Goal: Information Seeking & Learning: Understand process/instructions

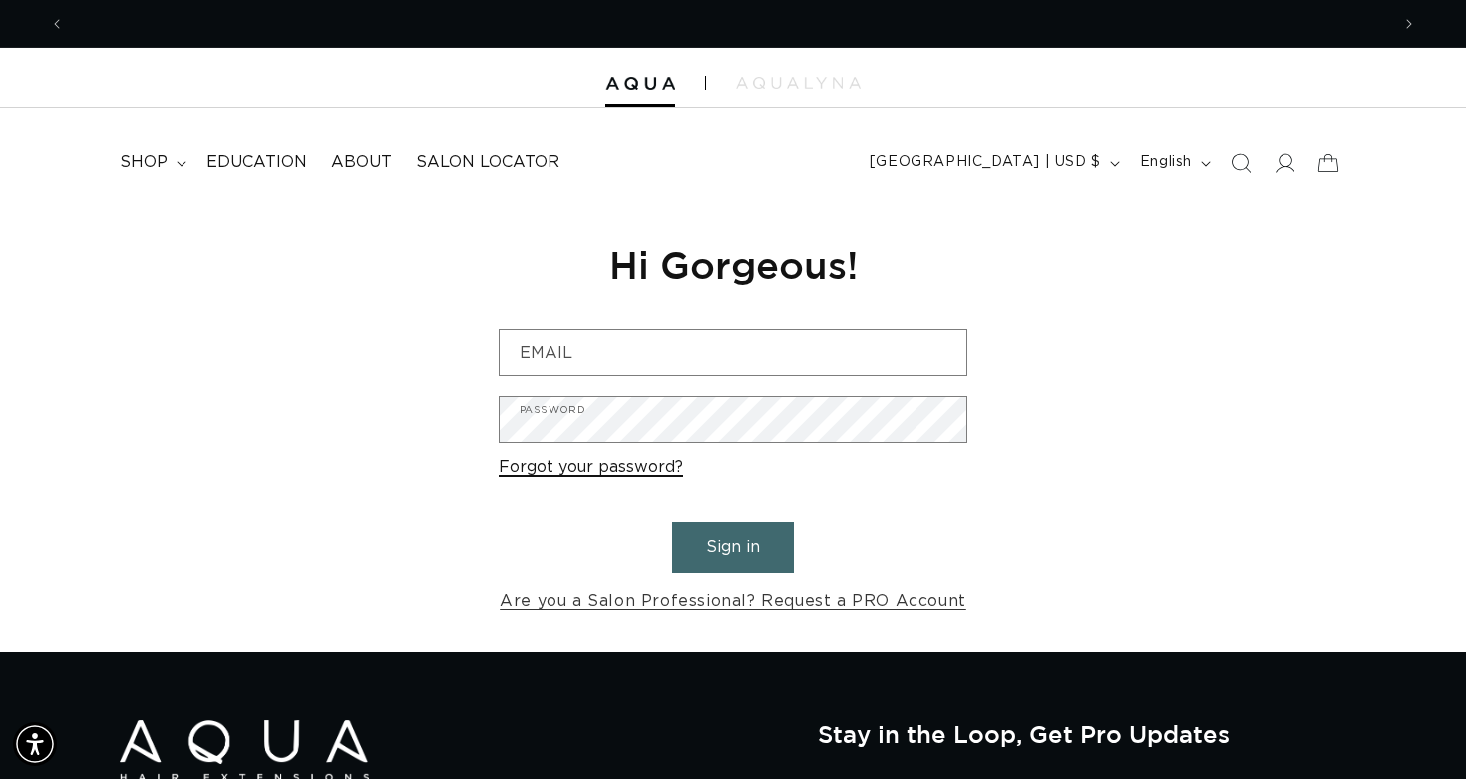
scroll to position [0, 2649]
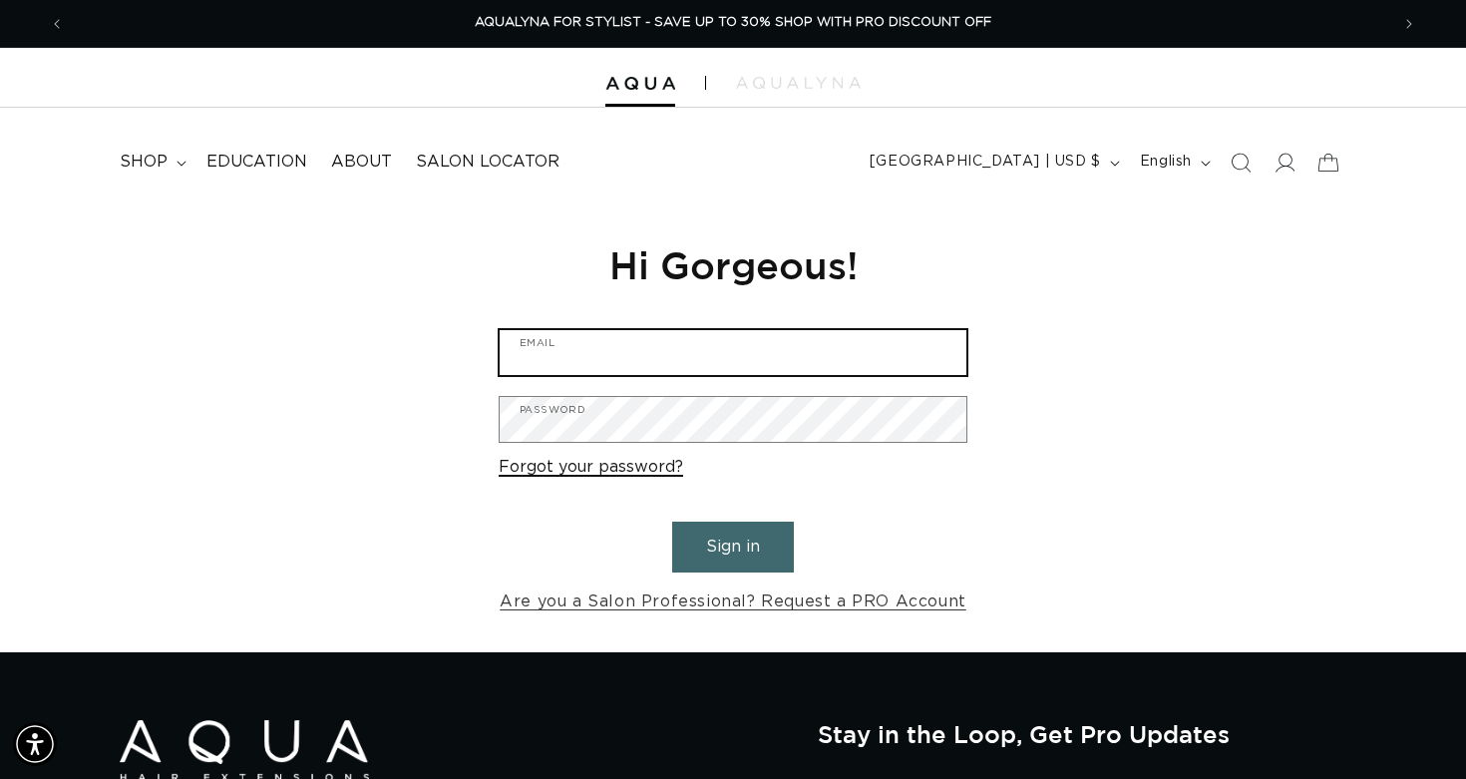
type input "[EMAIL_ADDRESS][DOMAIN_NAME]"
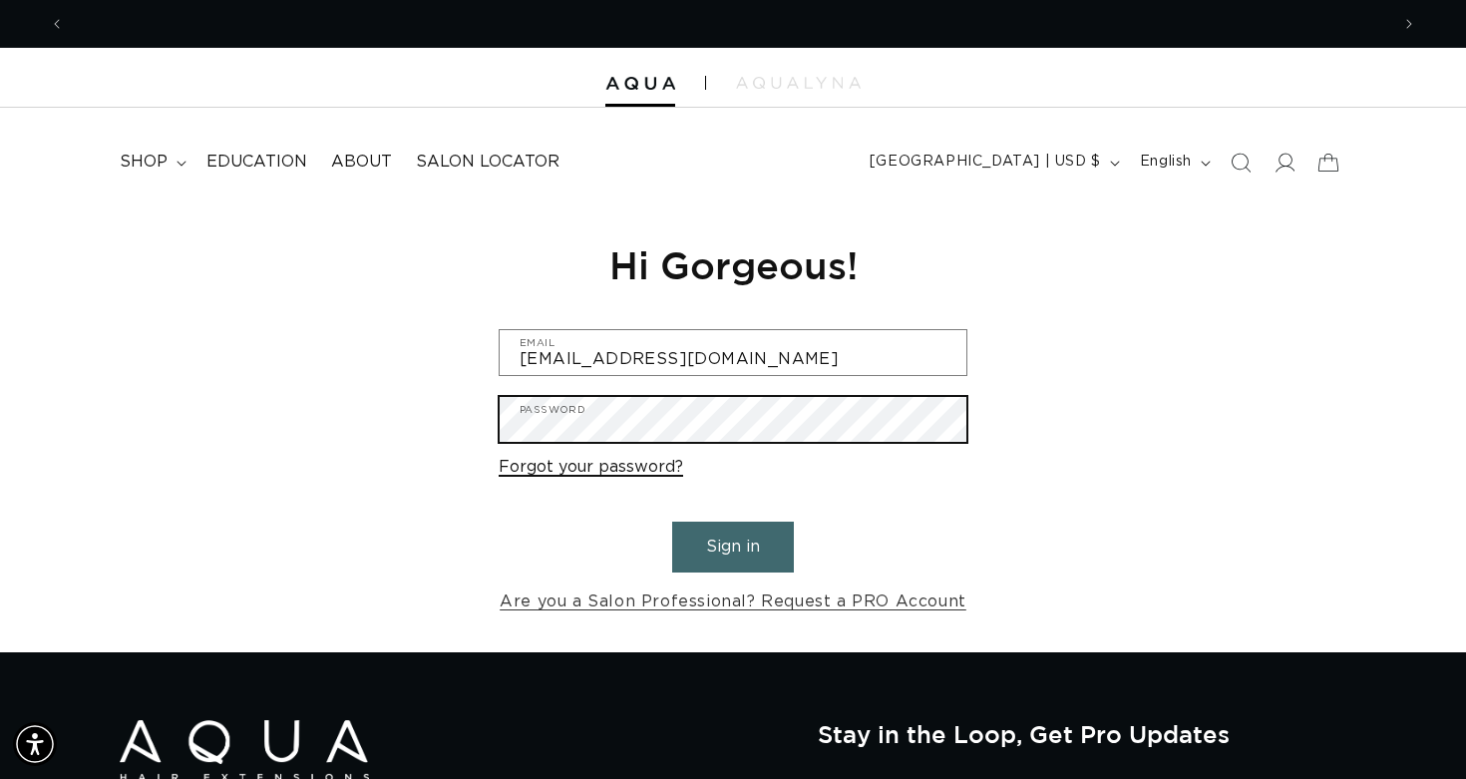
scroll to position [0, 0]
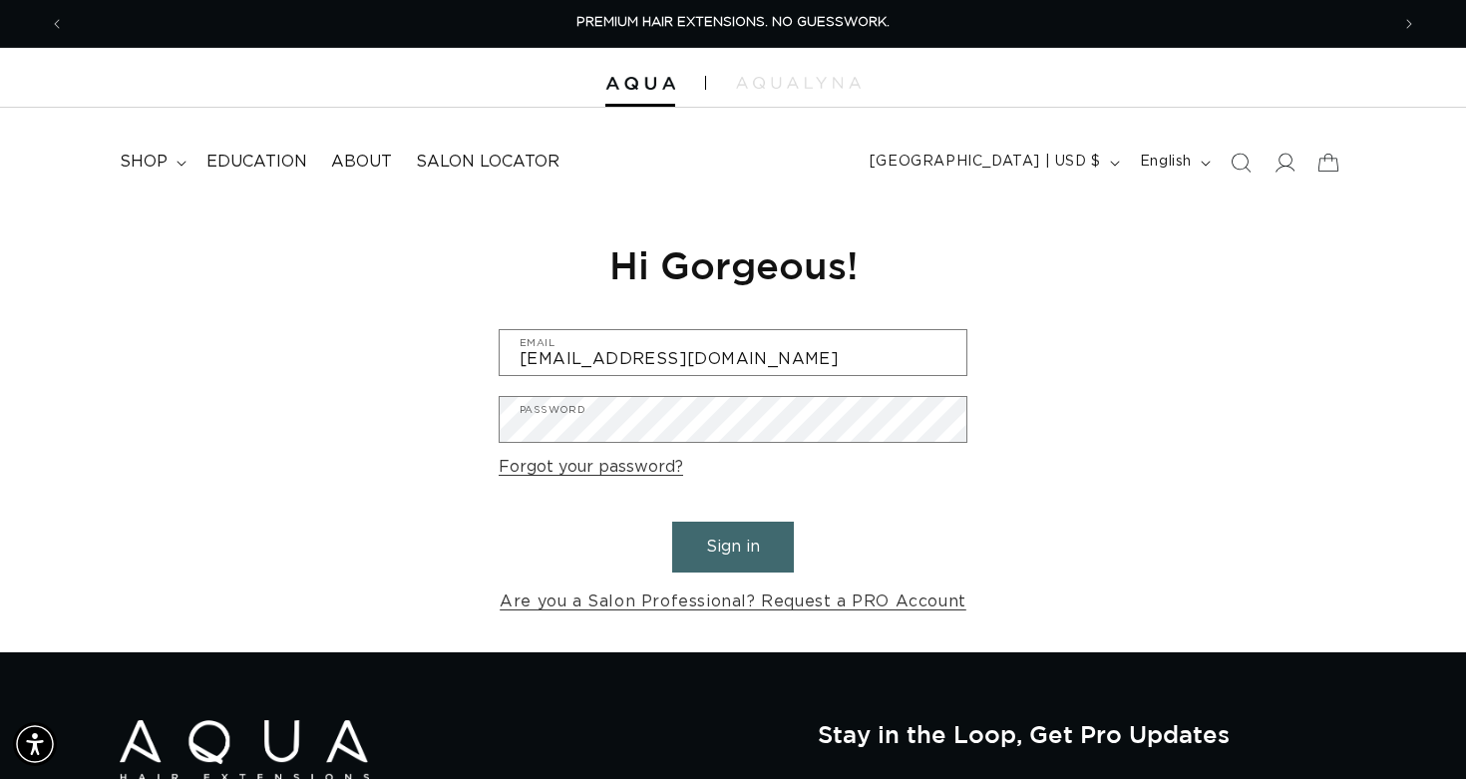
click at [740, 554] on button "Sign in" at bounding box center [733, 547] width 122 height 51
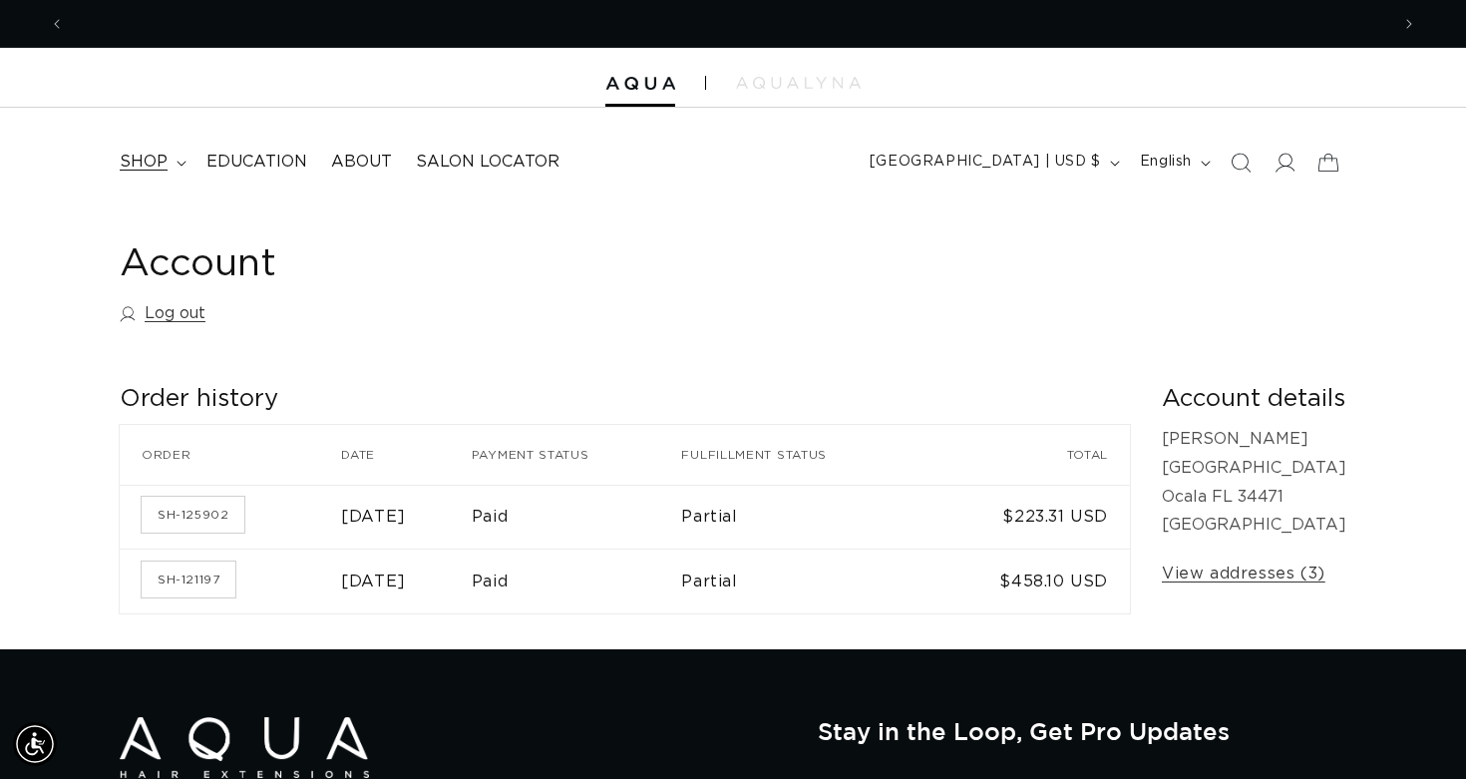
click at [137, 158] on span "shop" at bounding box center [144, 162] width 48 height 21
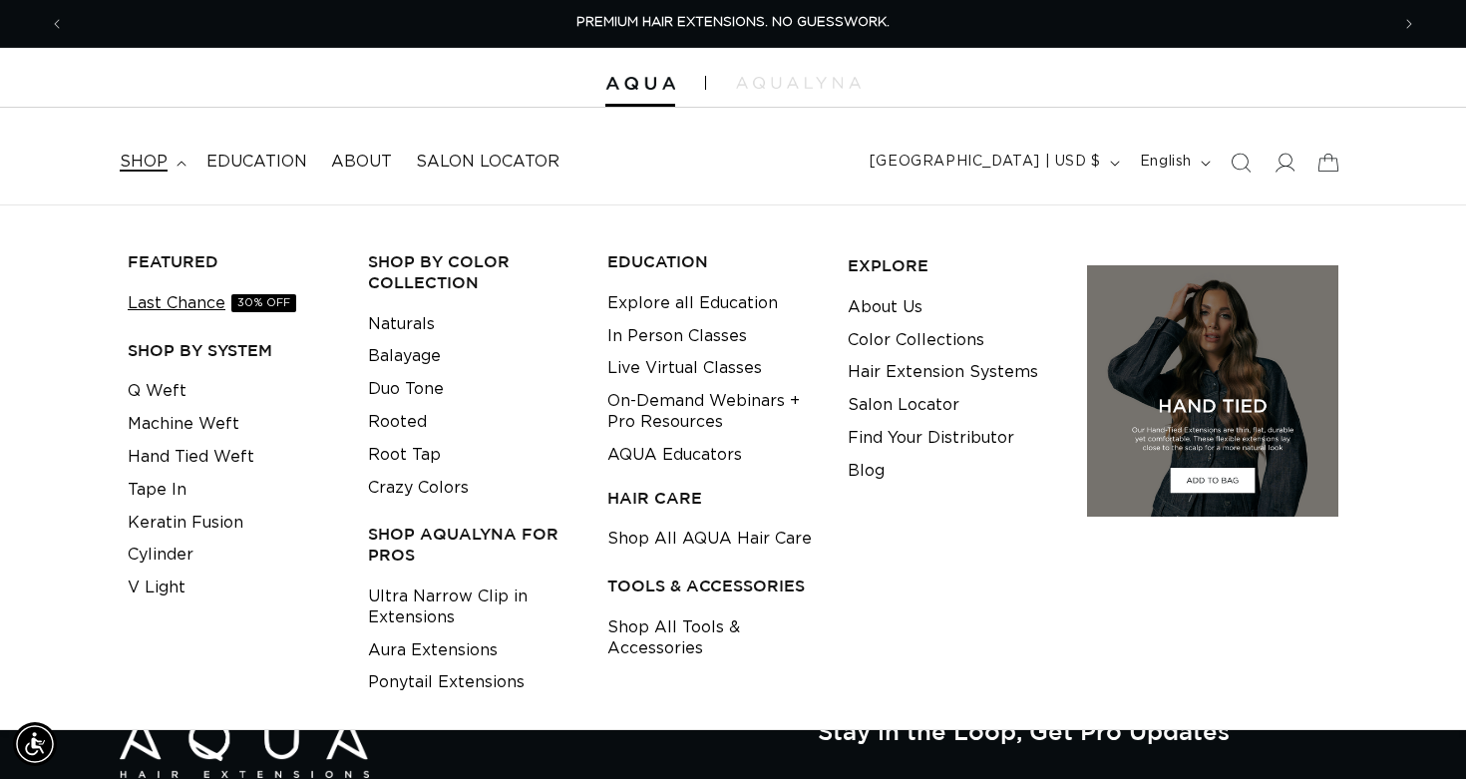
click at [196, 298] on link "Last Chance 30% OFF" at bounding box center [212, 303] width 169 height 33
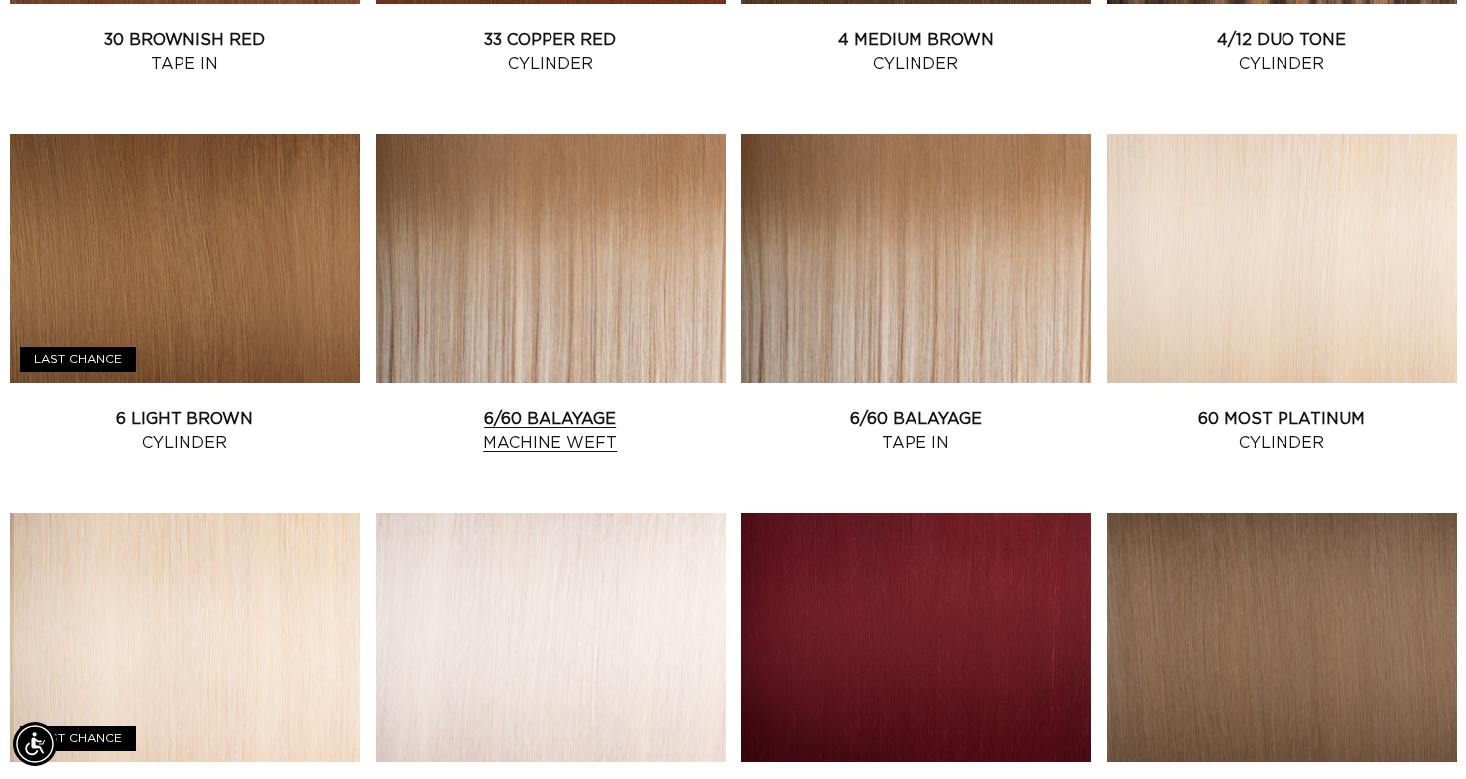
click at [564, 407] on link "6/60 Balayage Machine Weft" at bounding box center [551, 431] width 350 height 48
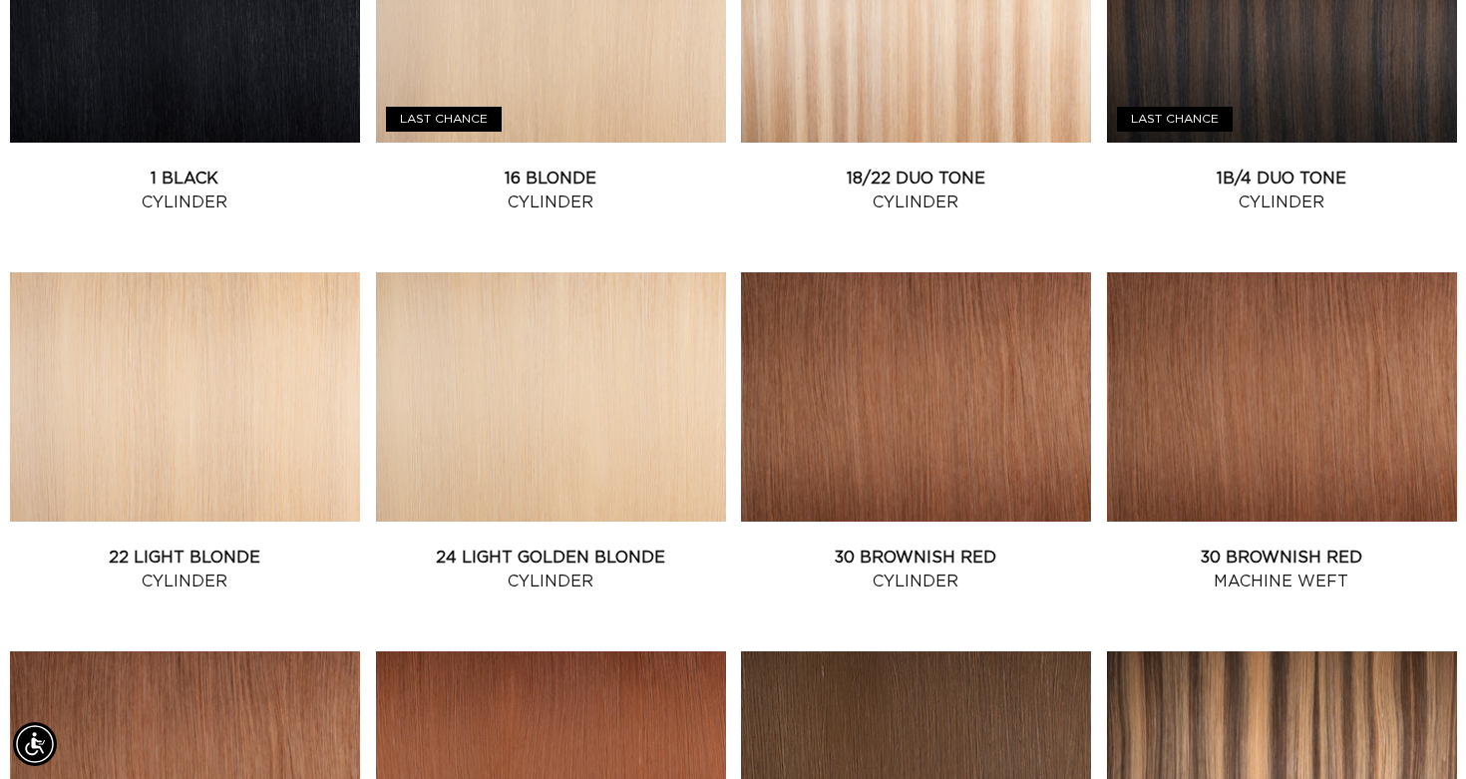
scroll to position [0, 1324]
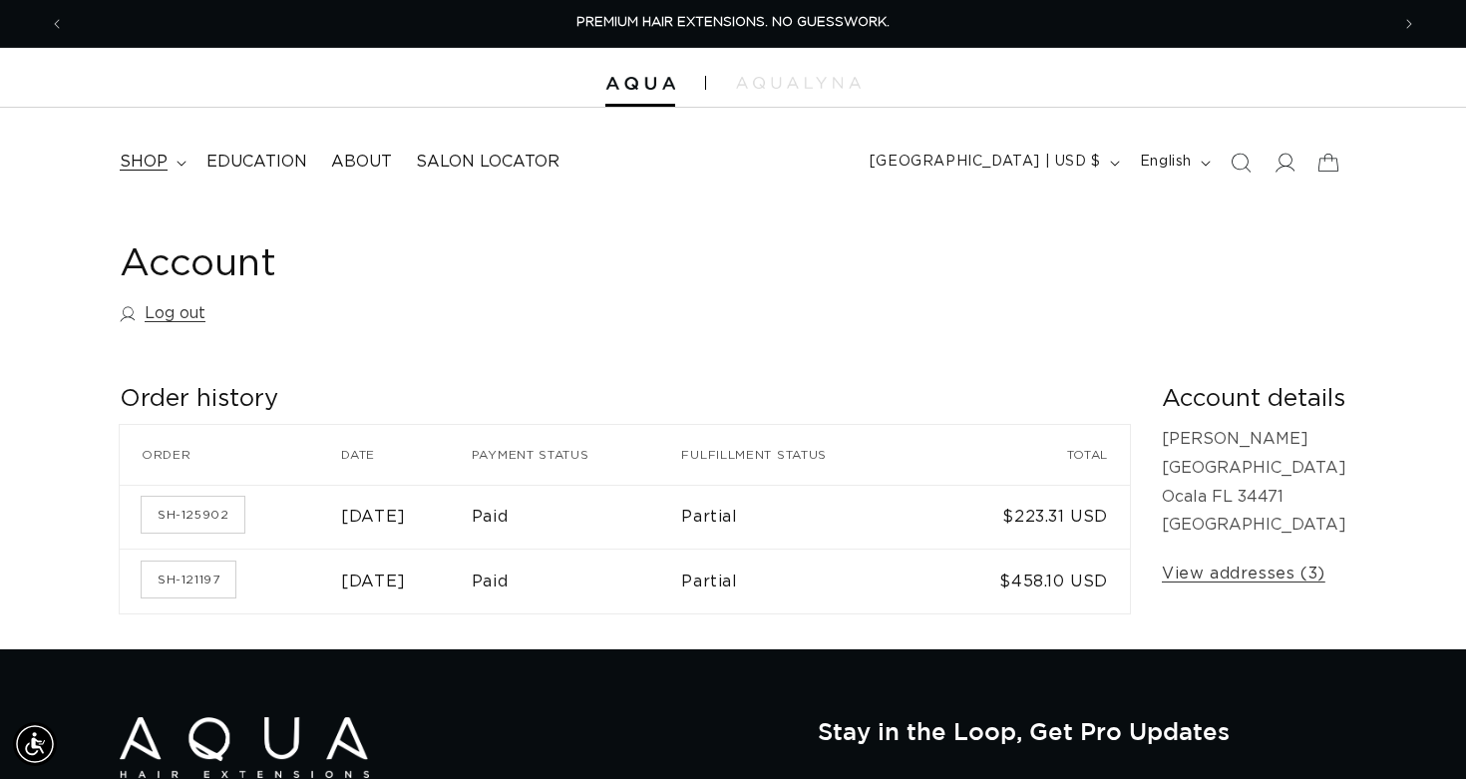
click at [138, 158] on span "shop" at bounding box center [144, 162] width 48 height 21
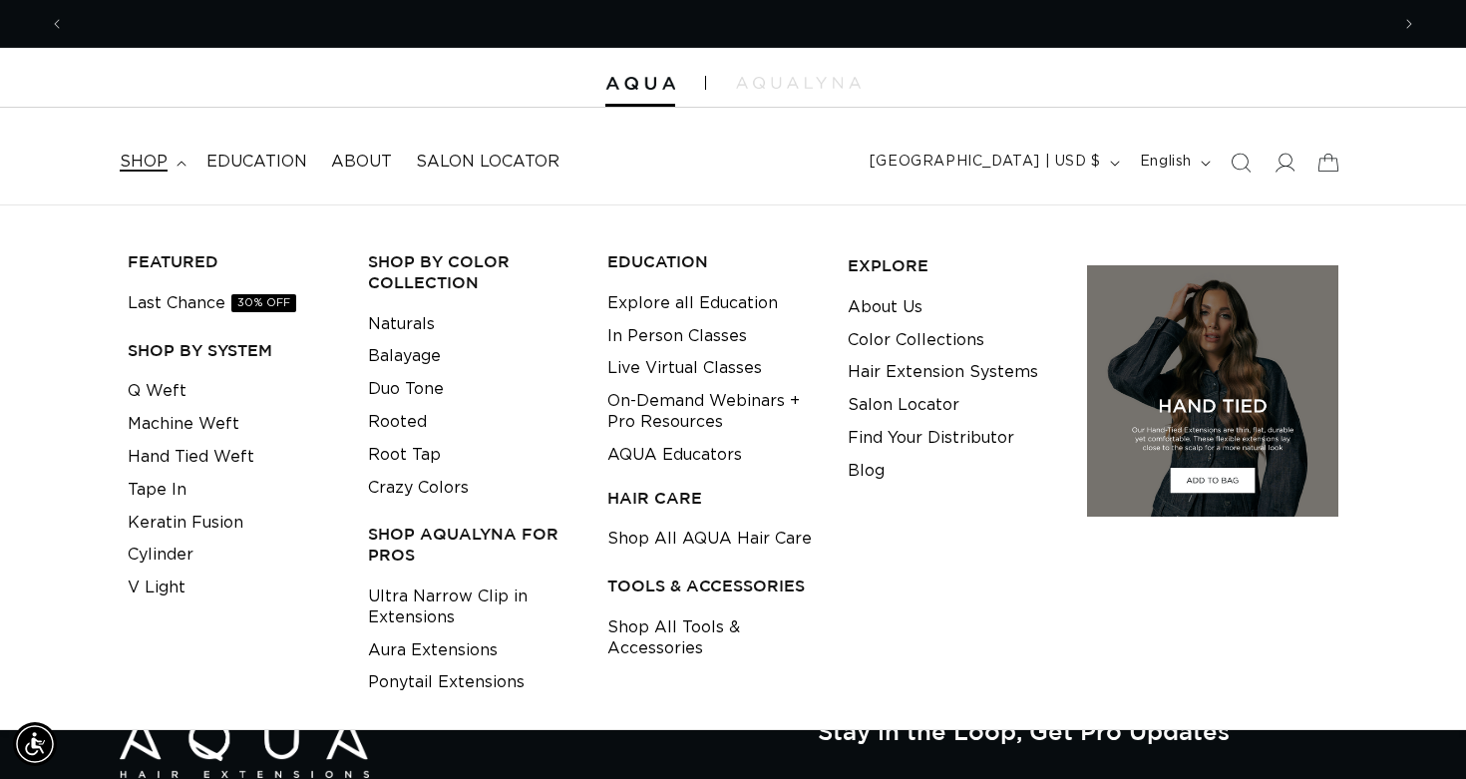
scroll to position [0, 1324]
click at [688, 413] on link "On-Demand Webinars + Pro Resources" at bounding box center [711, 412] width 209 height 54
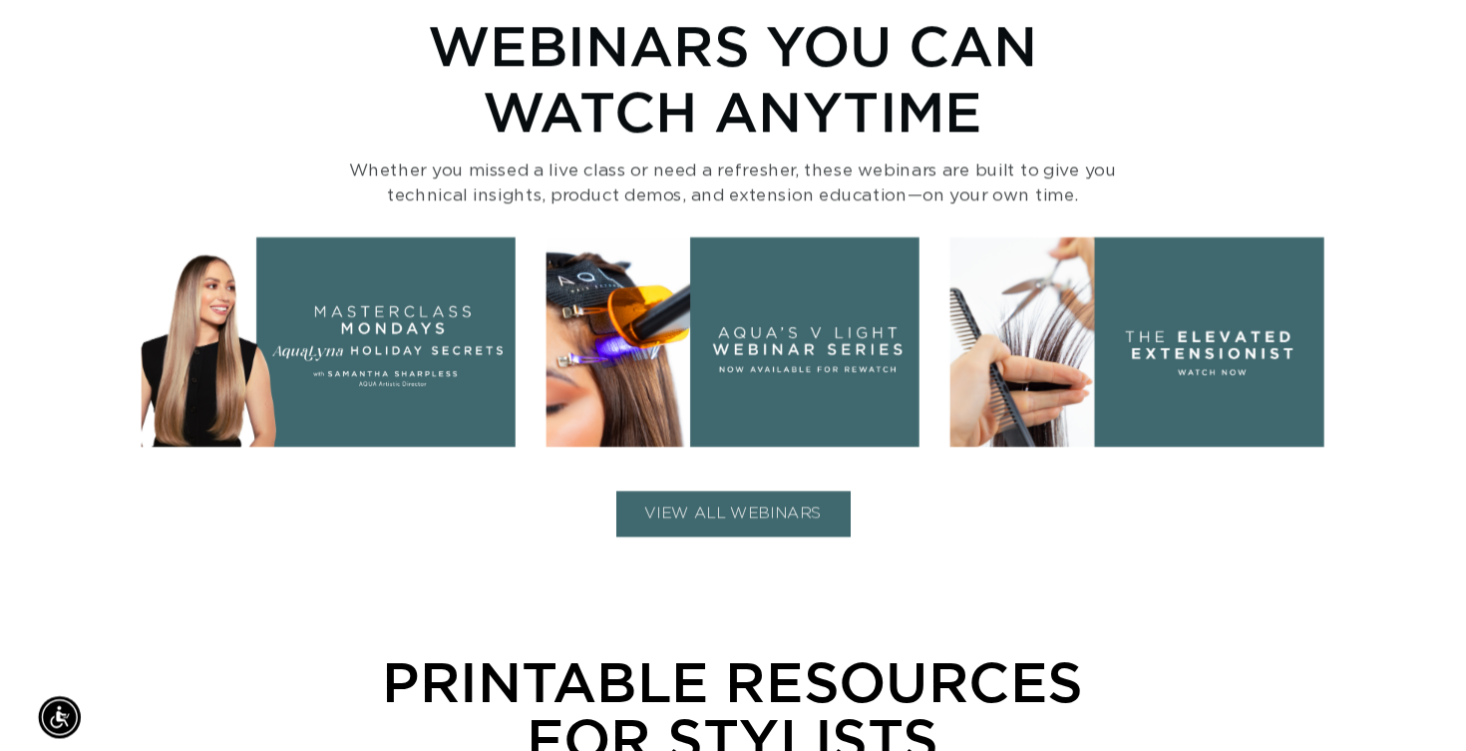
scroll to position [0, 1324]
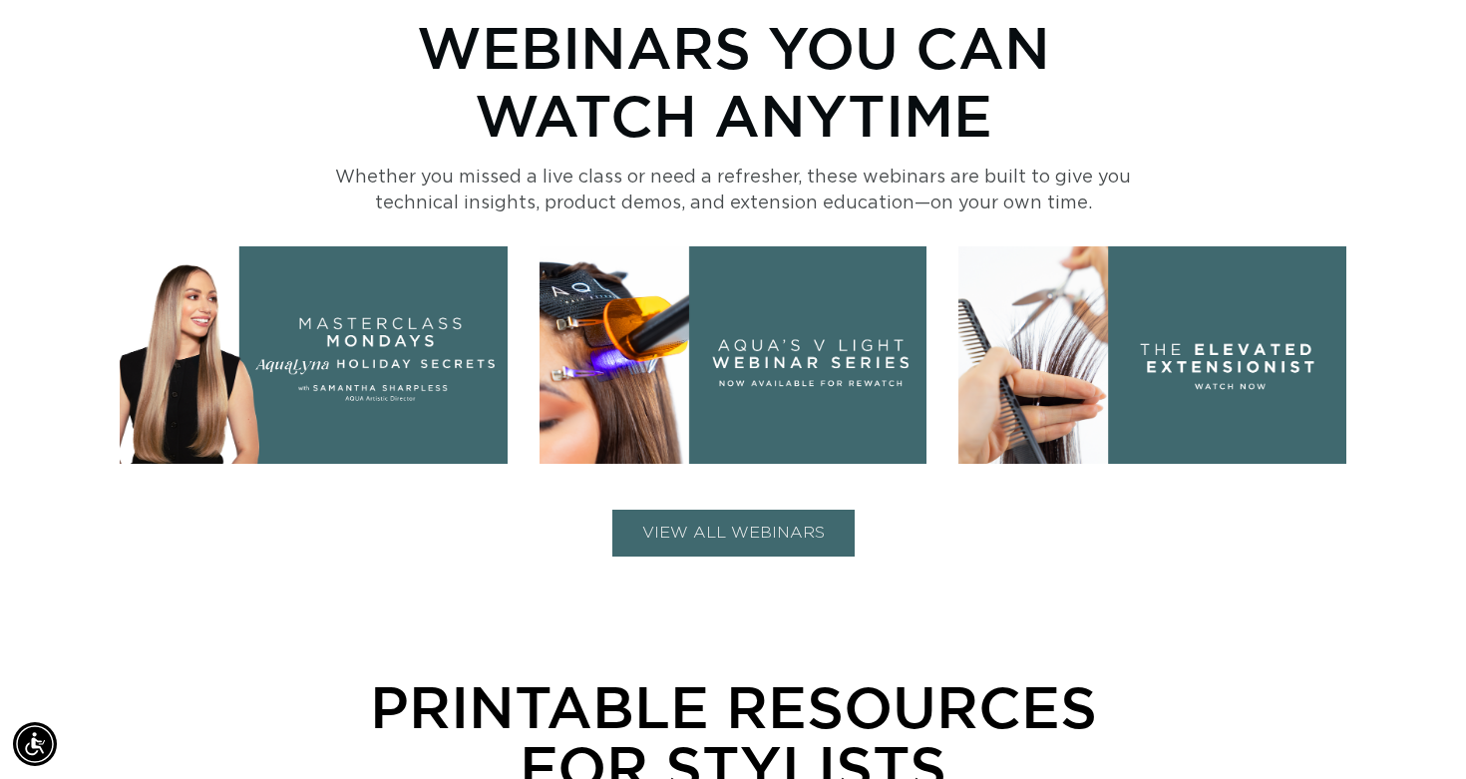
click at [744, 391] on img at bounding box center [734, 355] width 388 height 218
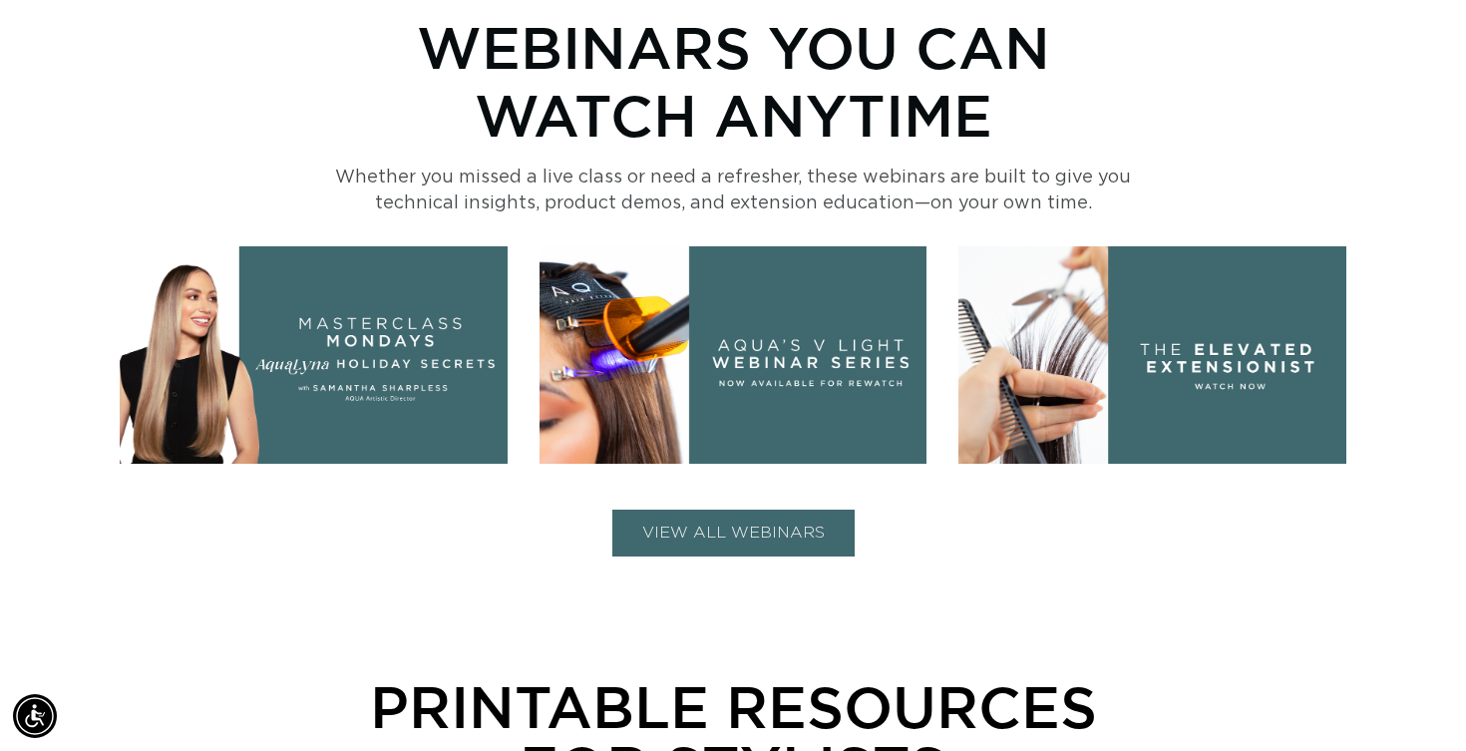
scroll to position [0, 2649]
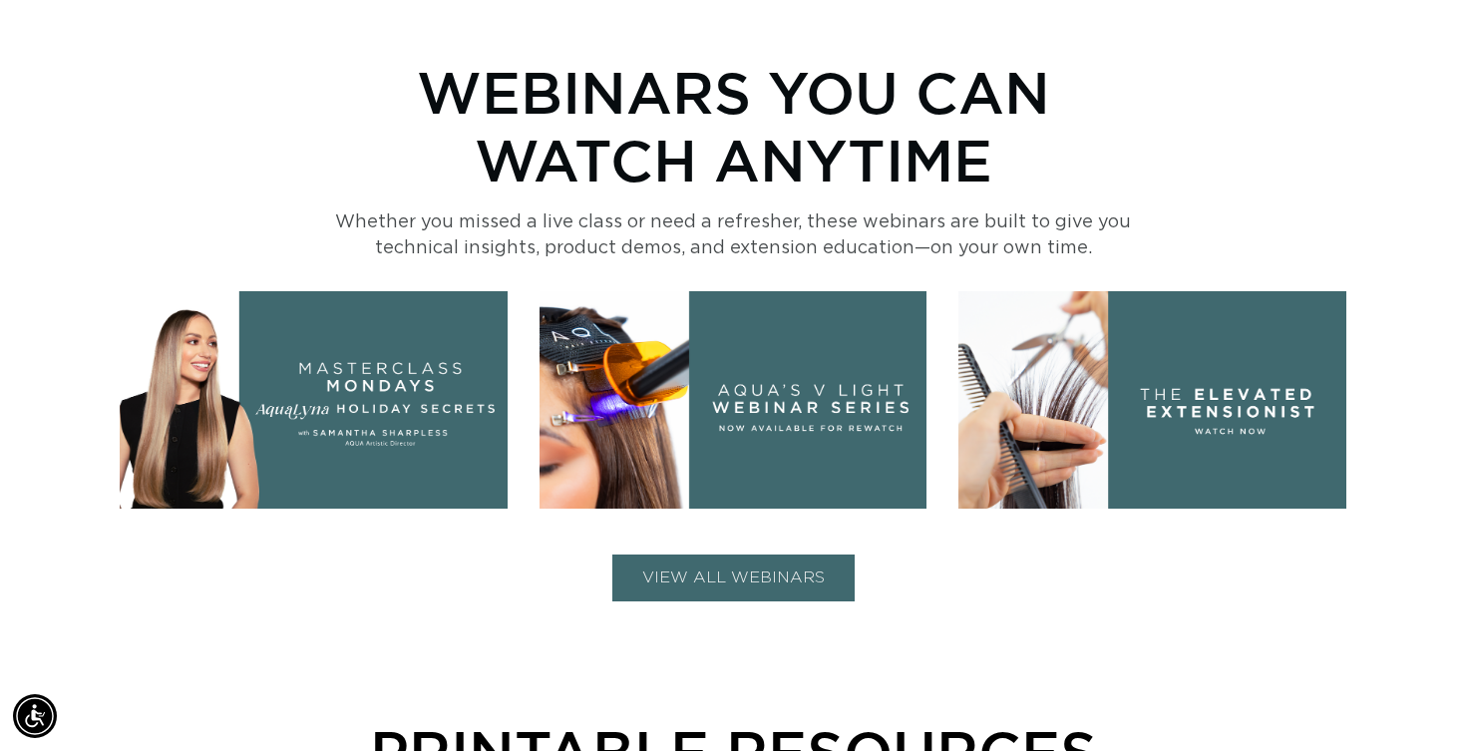
scroll to position [0, 1324]
click at [718, 592] on button "VIEW ALL WEBINARS" at bounding box center [733, 578] width 242 height 47
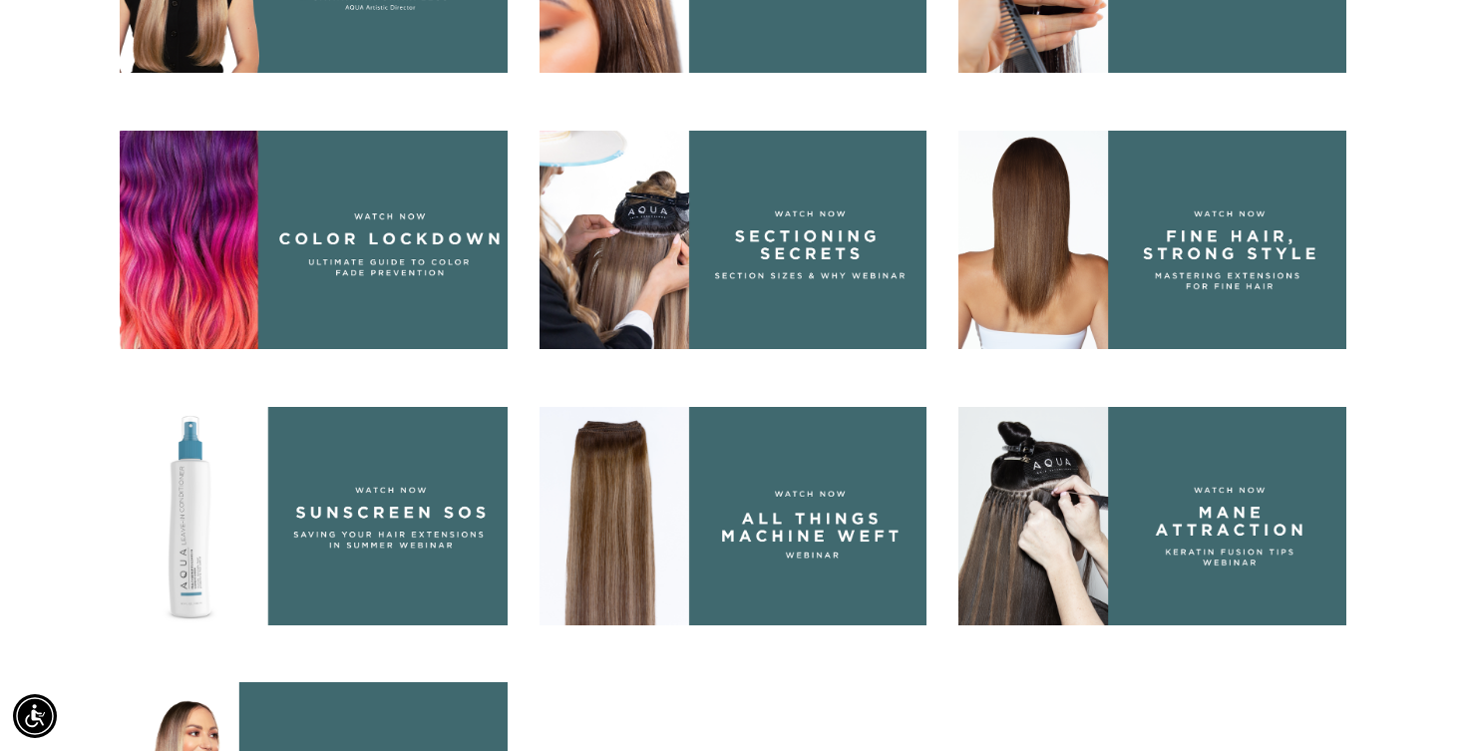
scroll to position [1202, 0]
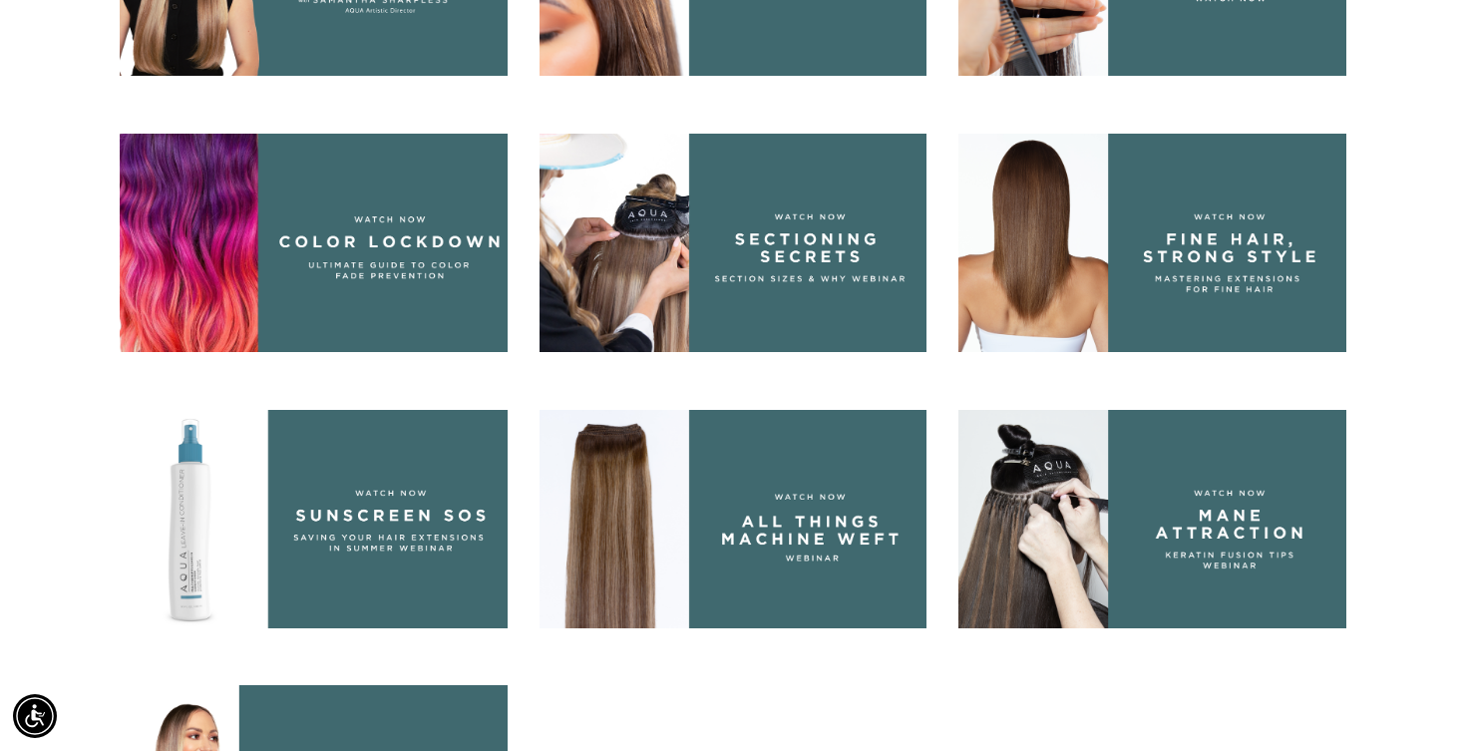
click at [1196, 239] on img at bounding box center [1152, 243] width 388 height 218
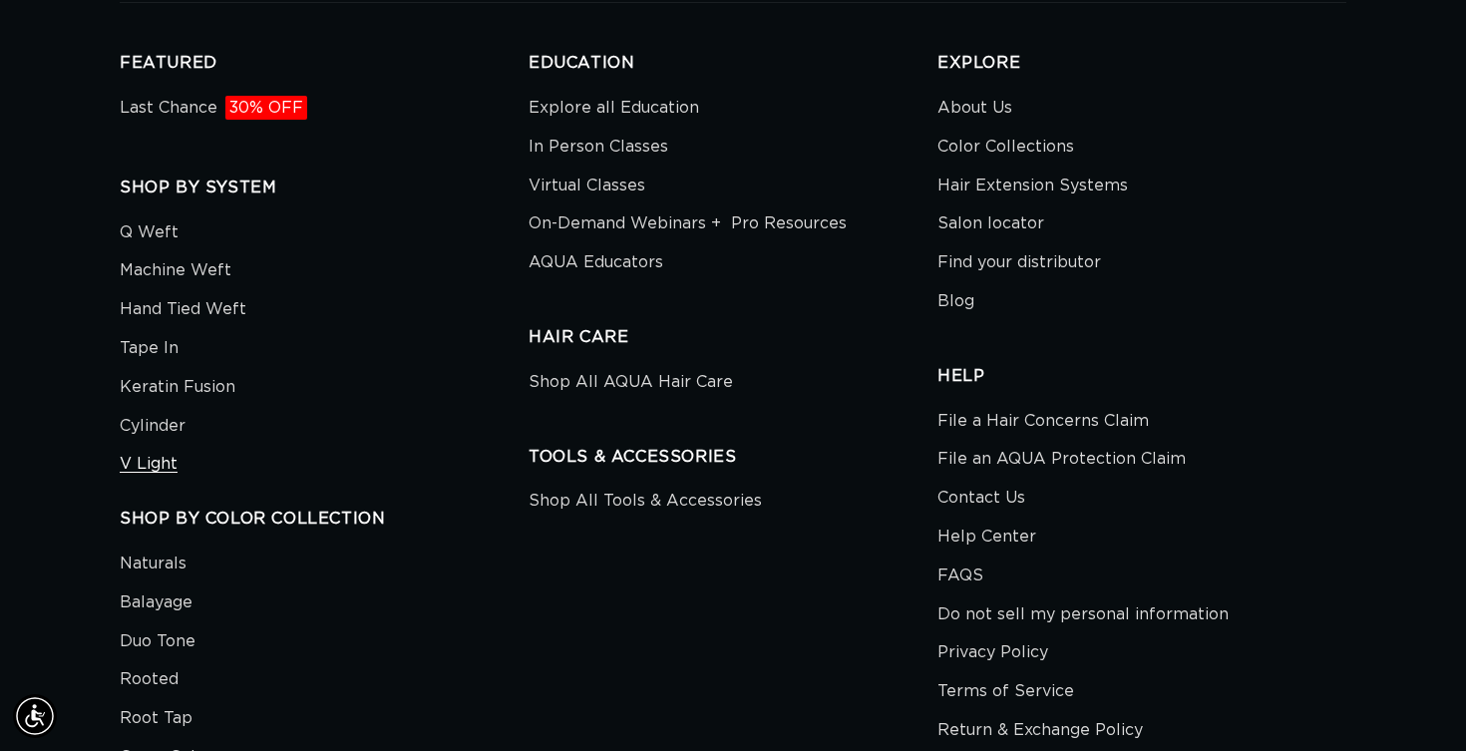
click at [142, 460] on link "V Light" at bounding box center [149, 464] width 58 height 39
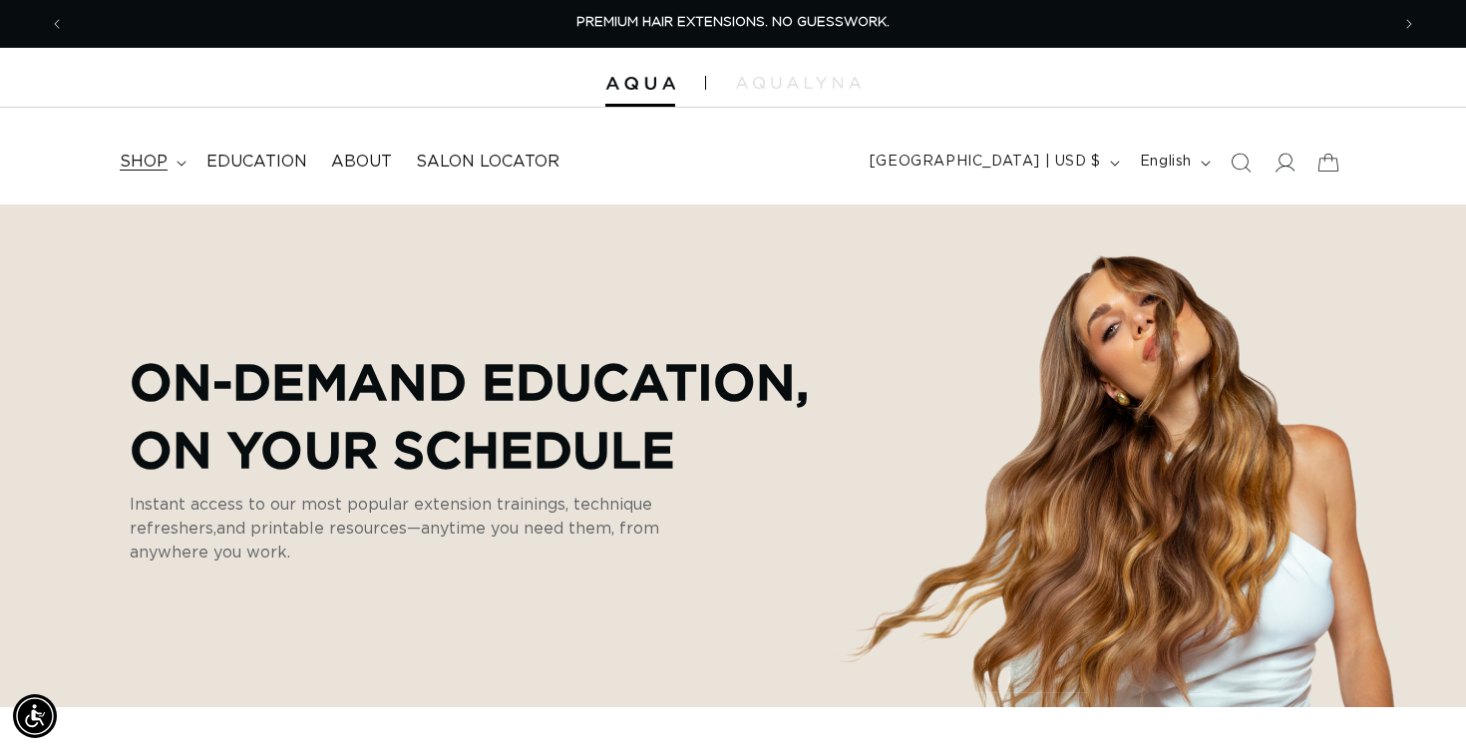
click at [161, 142] on summary "shop" at bounding box center [151, 162] width 87 height 45
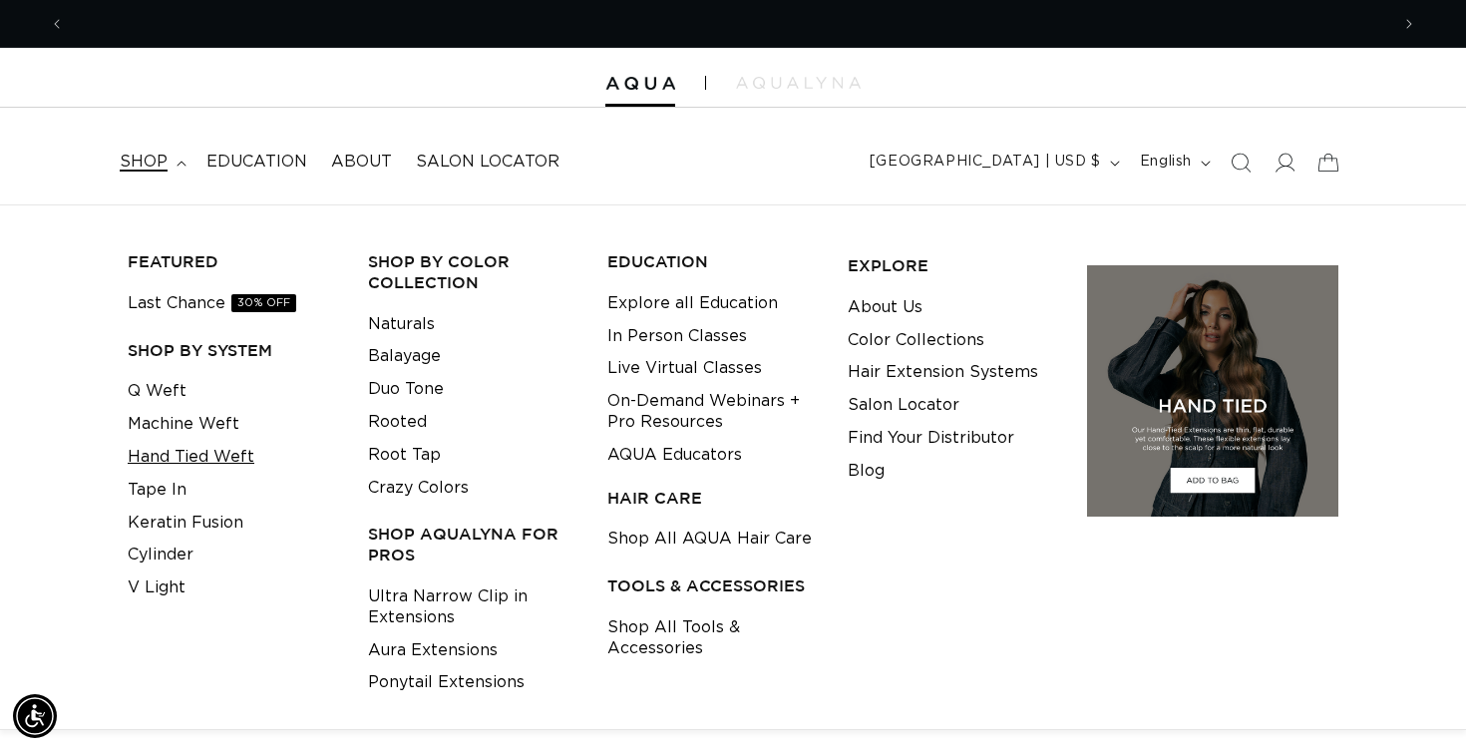
scroll to position [0, 2649]
click at [164, 445] on link "Hand Tied Weft" at bounding box center [191, 457] width 127 height 33
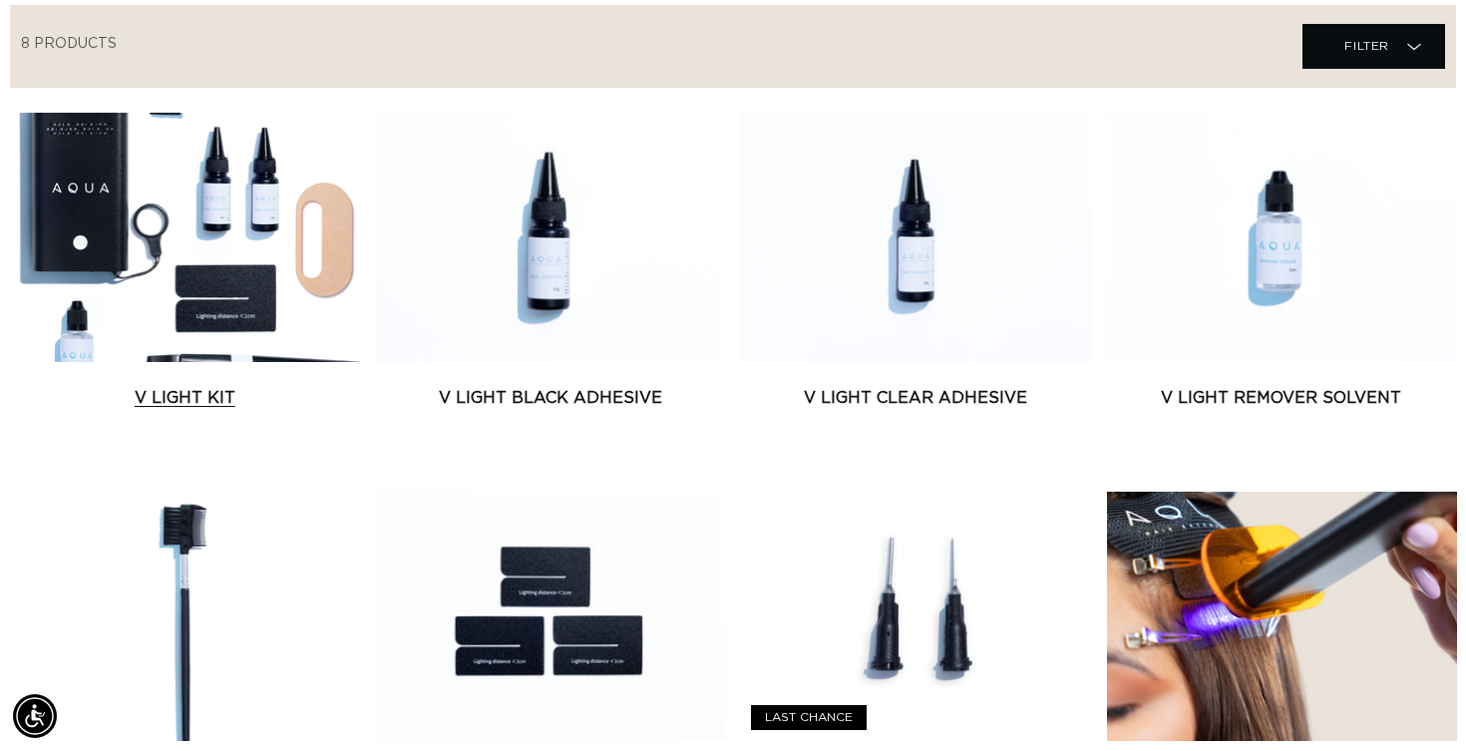
scroll to position [0, 2649]
click at [234, 386] on link "V Light Kit" at bounding box center [185, 398] width 350 height 24
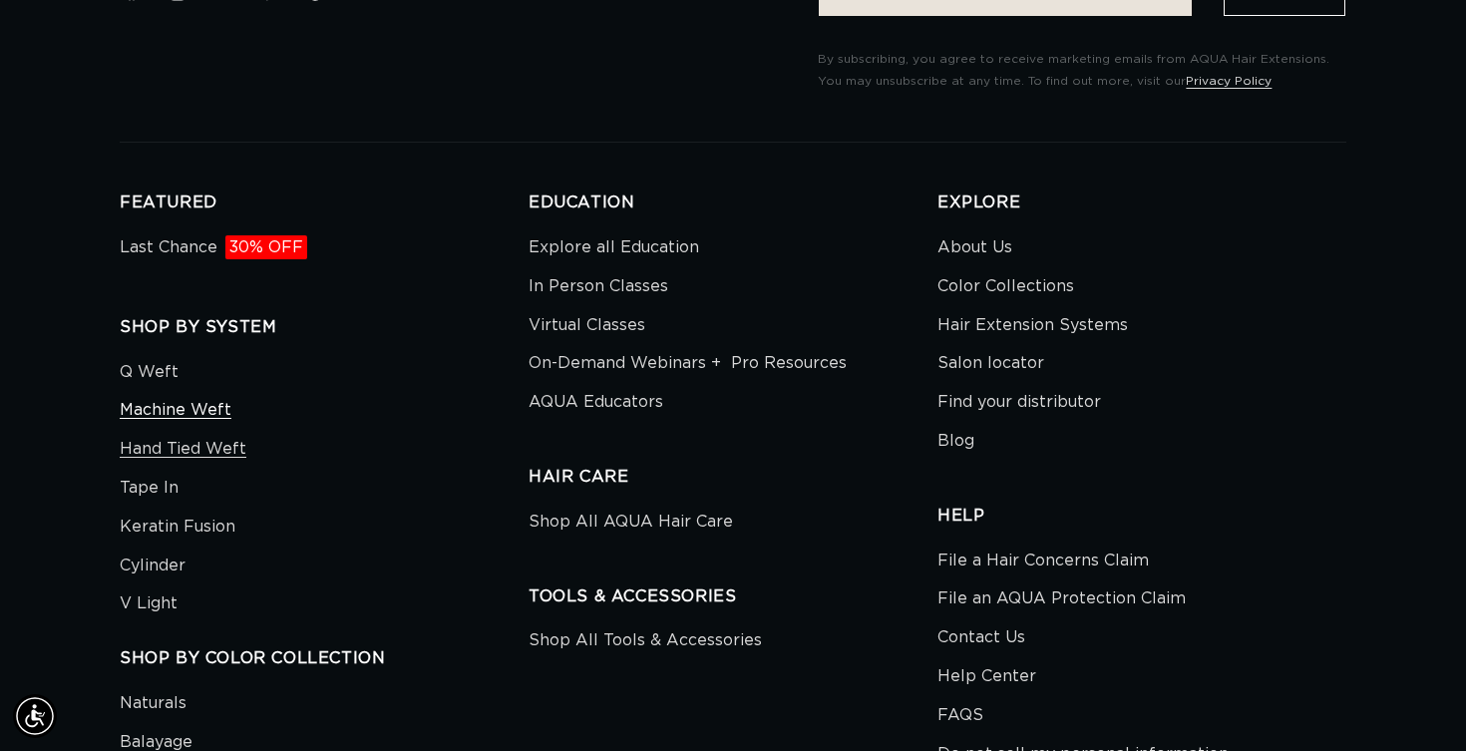
click at [209, 407] on link "Machine Weft" at bounding box center [176, 410] width 112 height 39
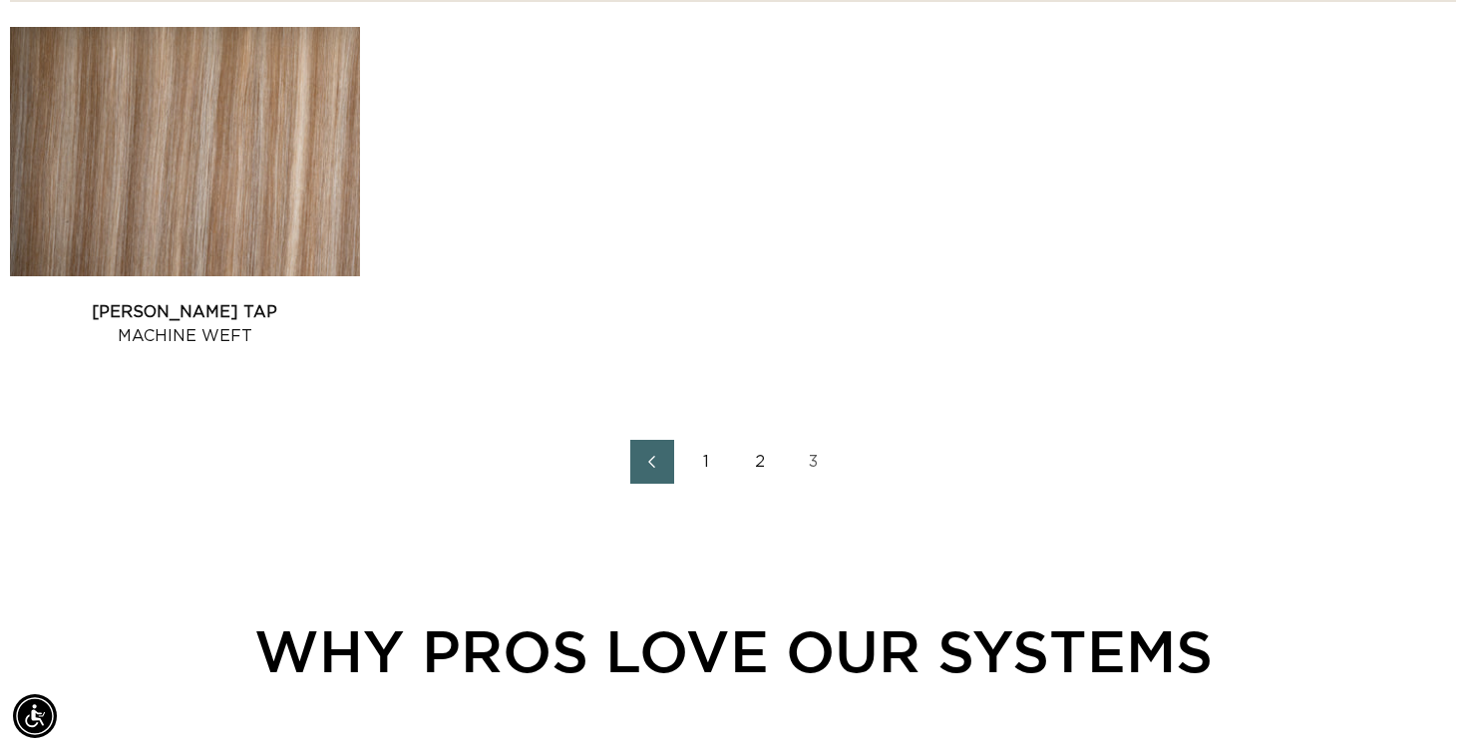
scroll to position [0, 1324]
click at [763, 462] on link "2" at bounding box center [760, 462] width 44 height 44
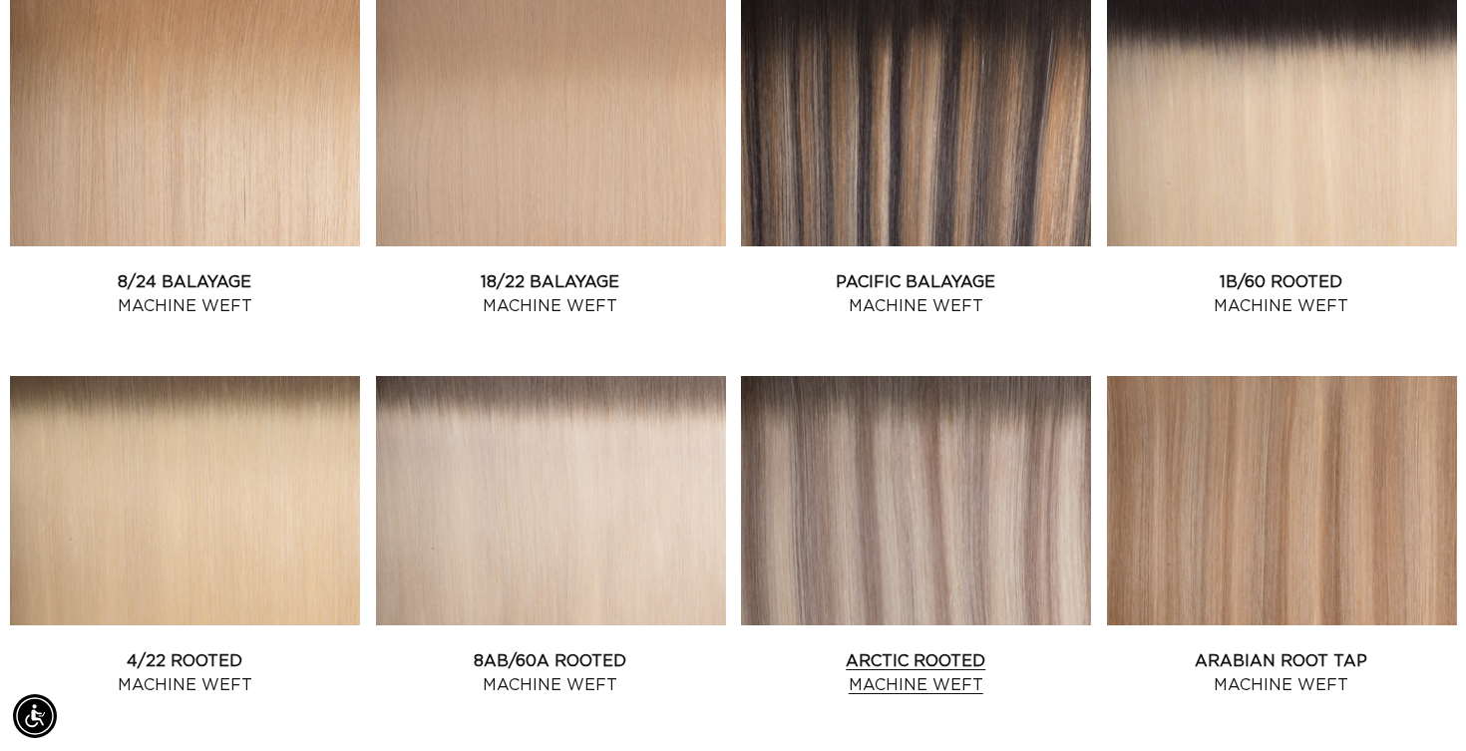
scroll to position [1584, 0]
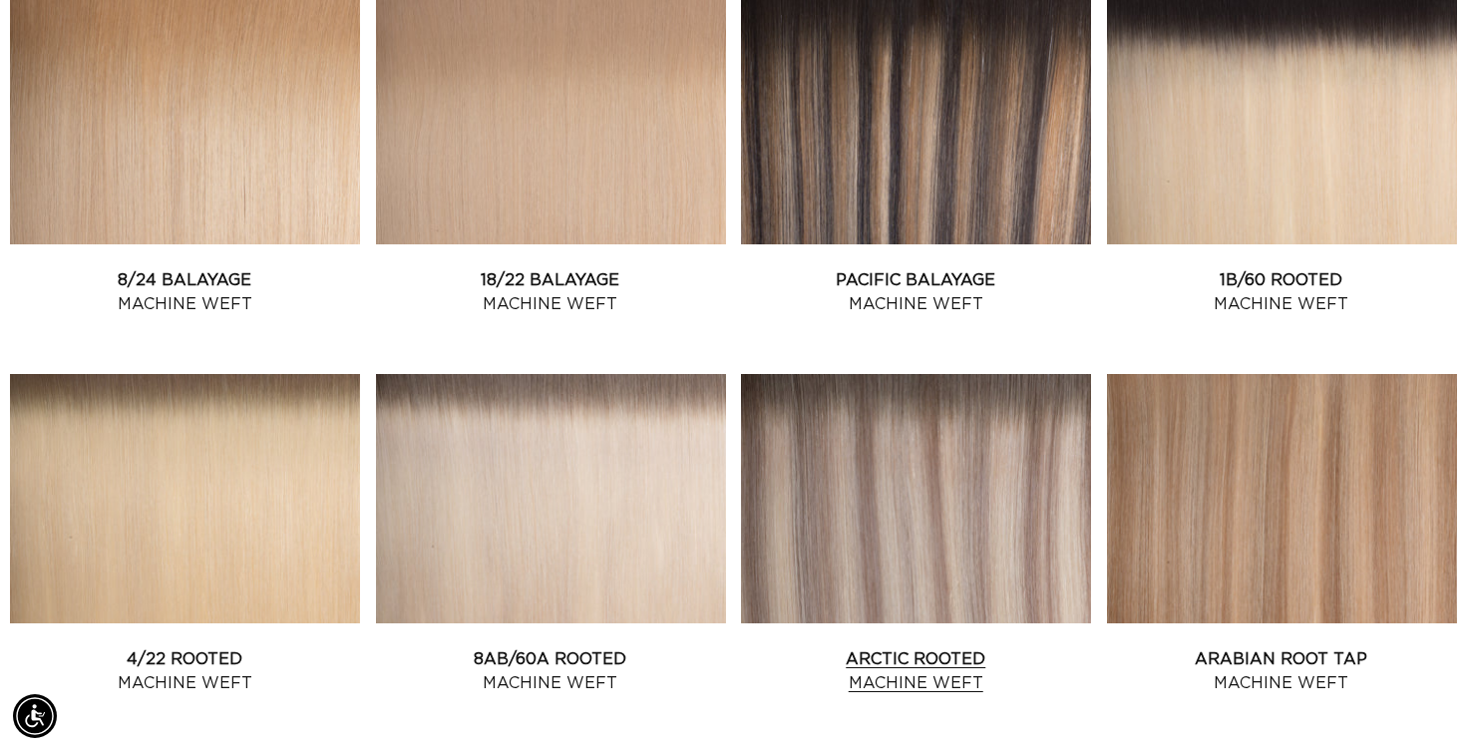
click at [940, 647] on link "Arctic Rooted Machine Weft" at bounding box center [916, 671] width 350 height 48
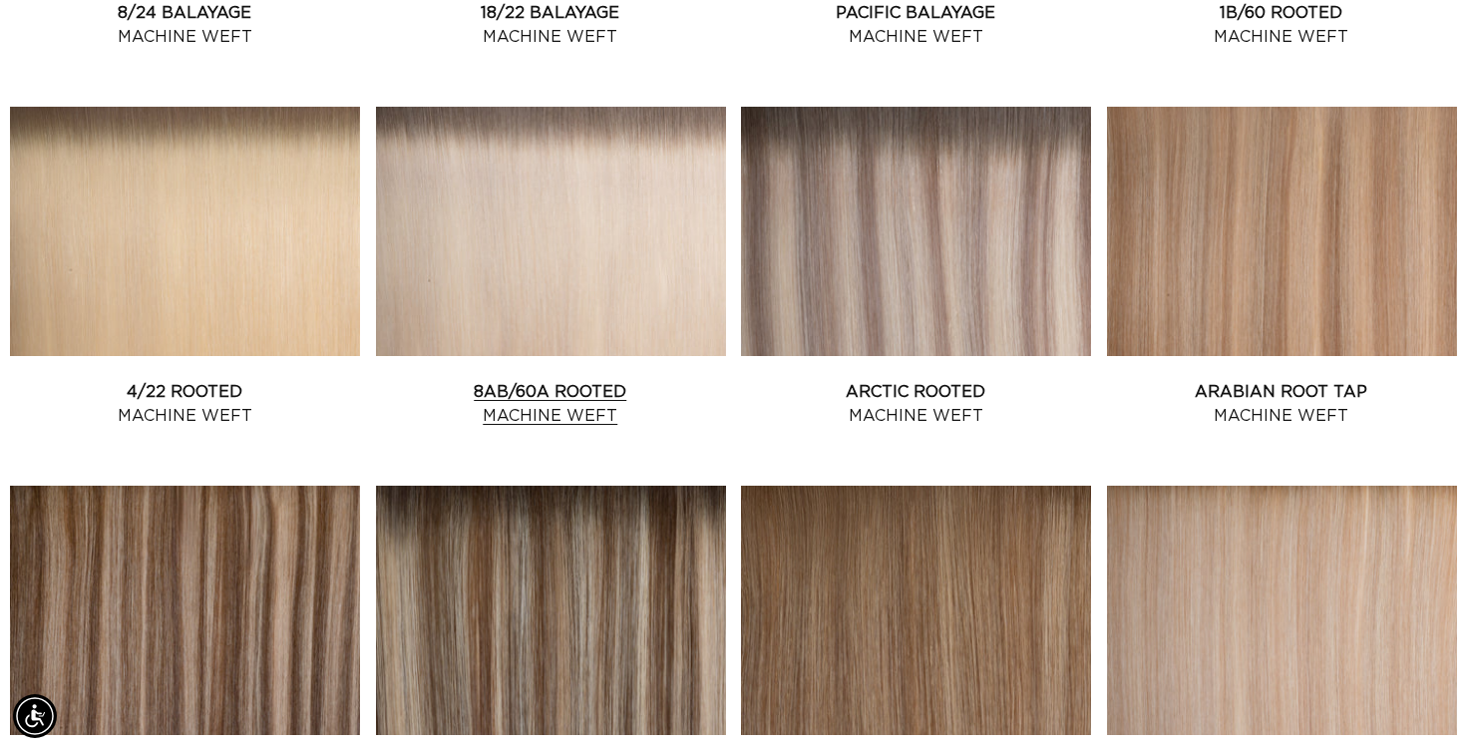
scroll to position [0, 0]
click at [614, 380] on link "8AB/60A Rooted Machine Weft" at bounding box center [551, 404] width 350 height 48
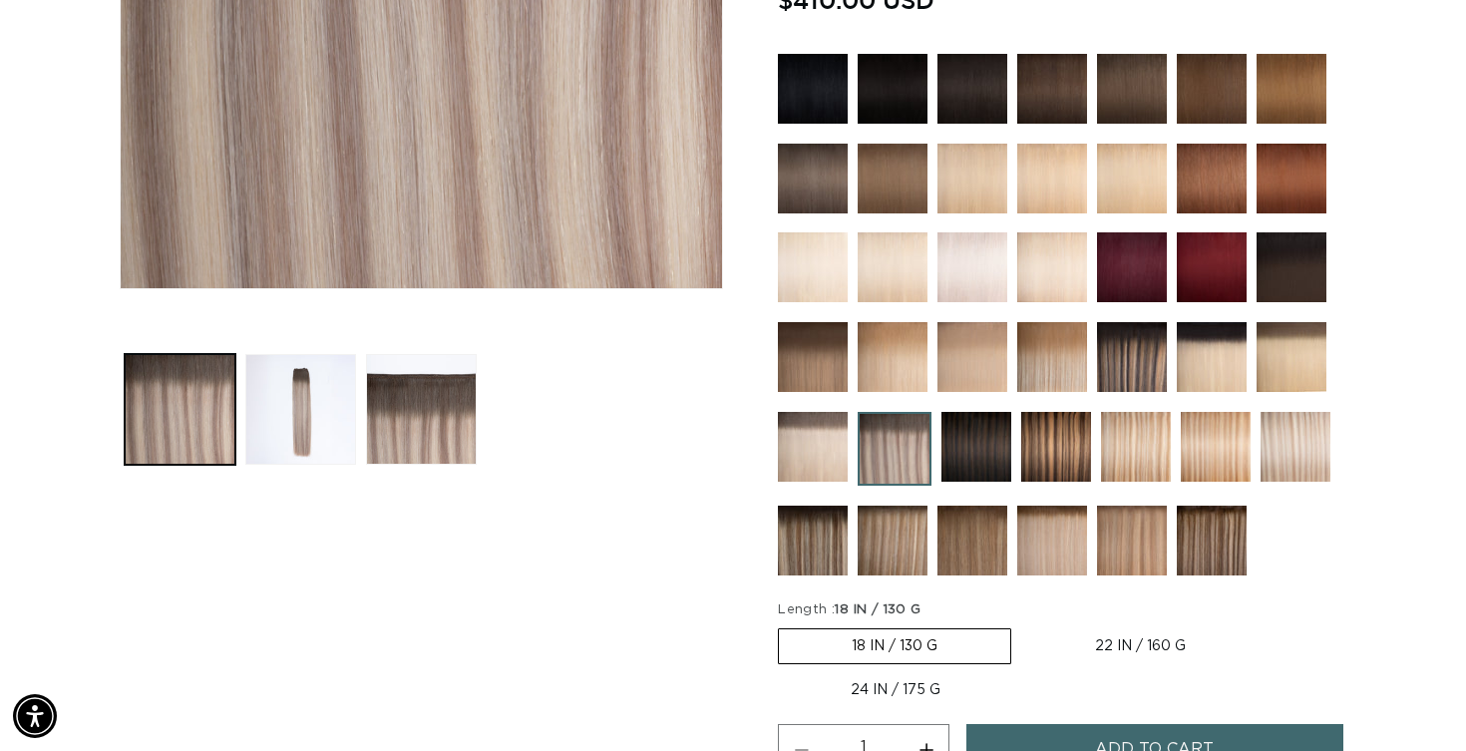
scroll to position [0, 1324]
click at [303, 435] on button "Load image 2 in gallery view" at bounding box center [300, 409] width 111 height 111
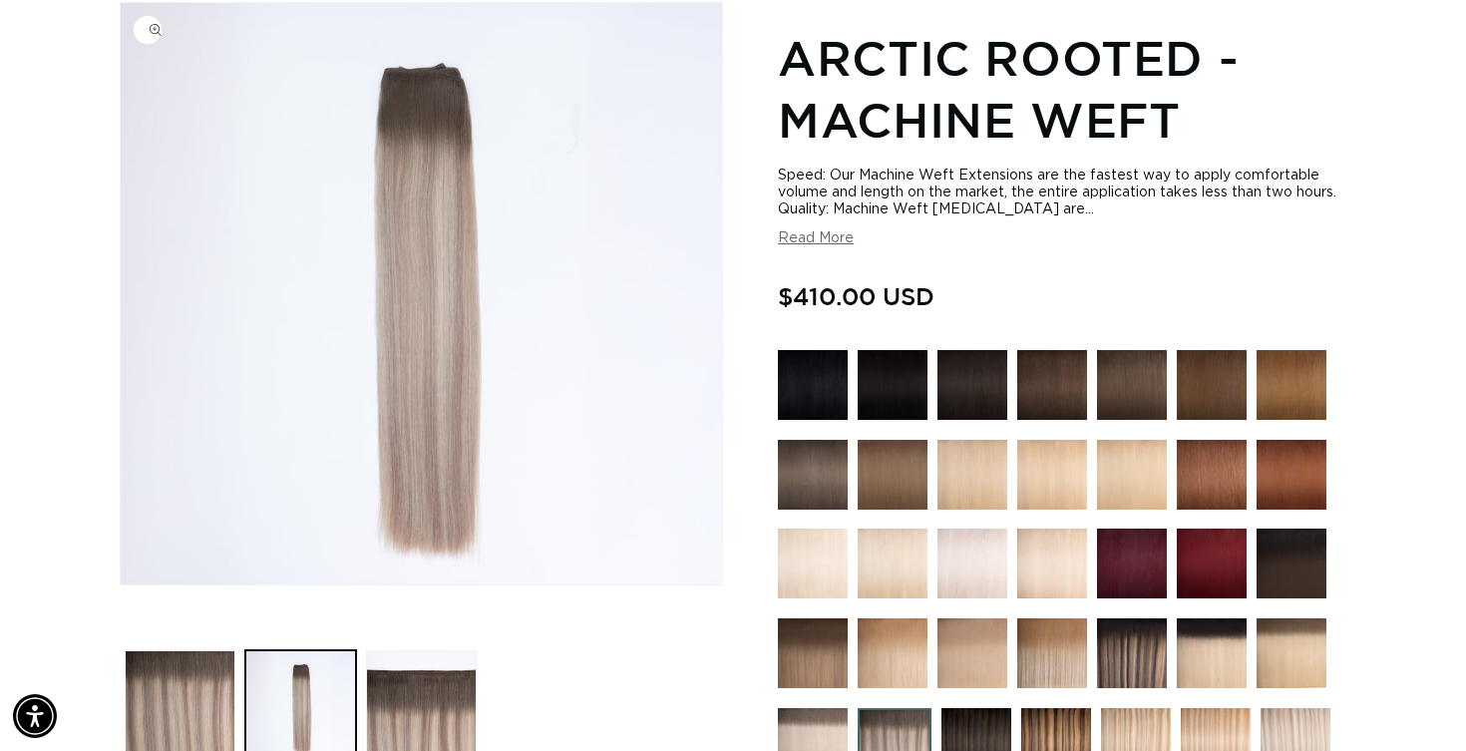
scroll to position [0, 2649]
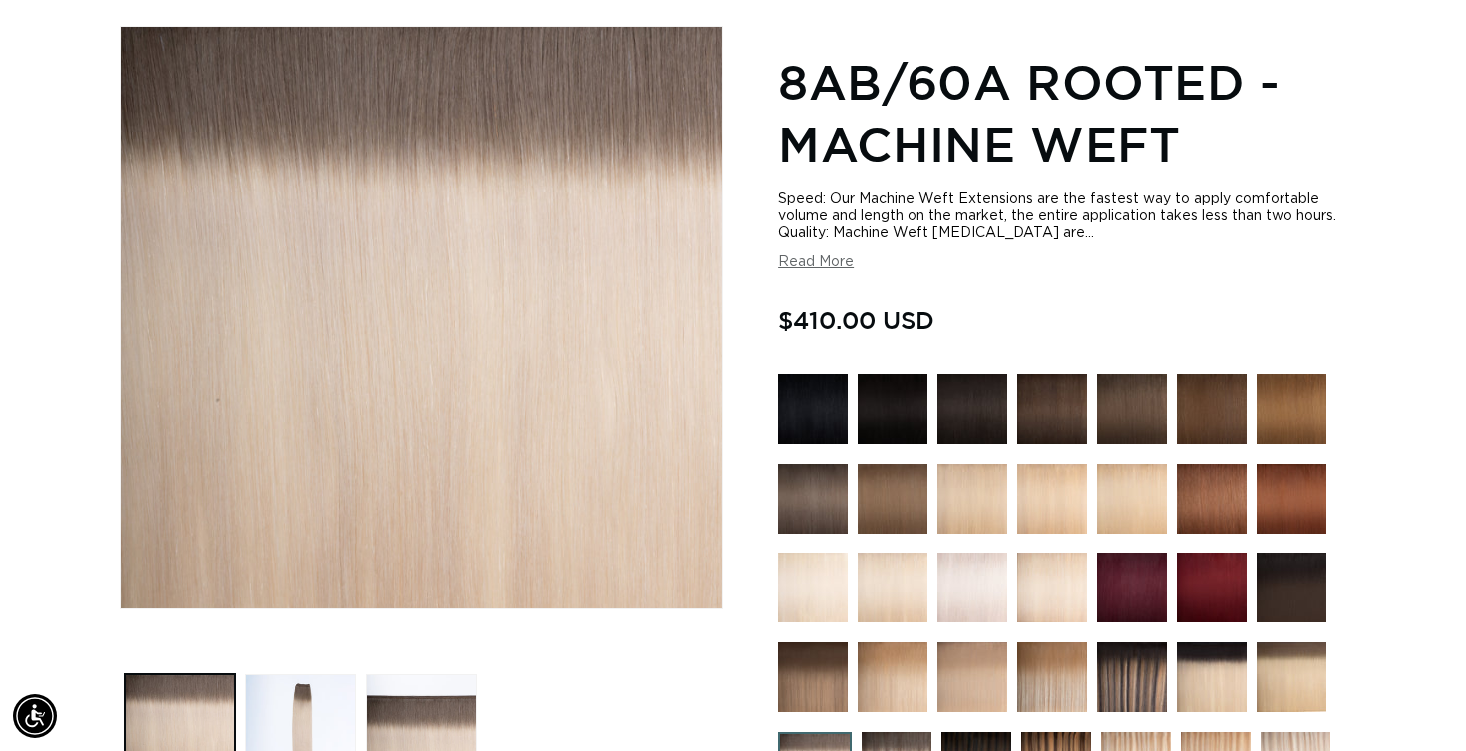
scroll to position [0, 1324]
click at [810, 271] on button "Read More" at bounding box center [816, 262] width 76 height 17
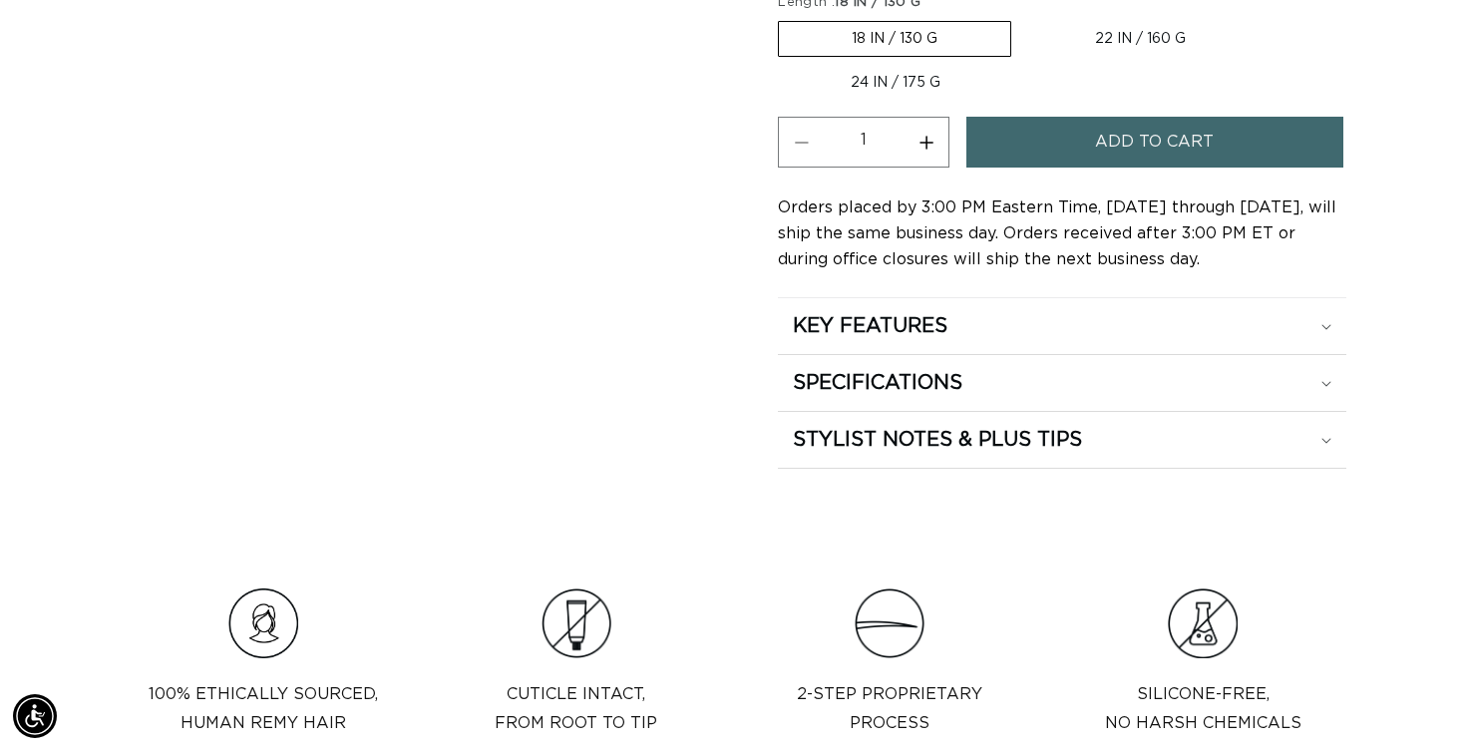
scroll to position [0, 0]
click at [1327, 394] on div "SPECIFICATIONS" at bounding box center [1062, 381] width 539 height 26
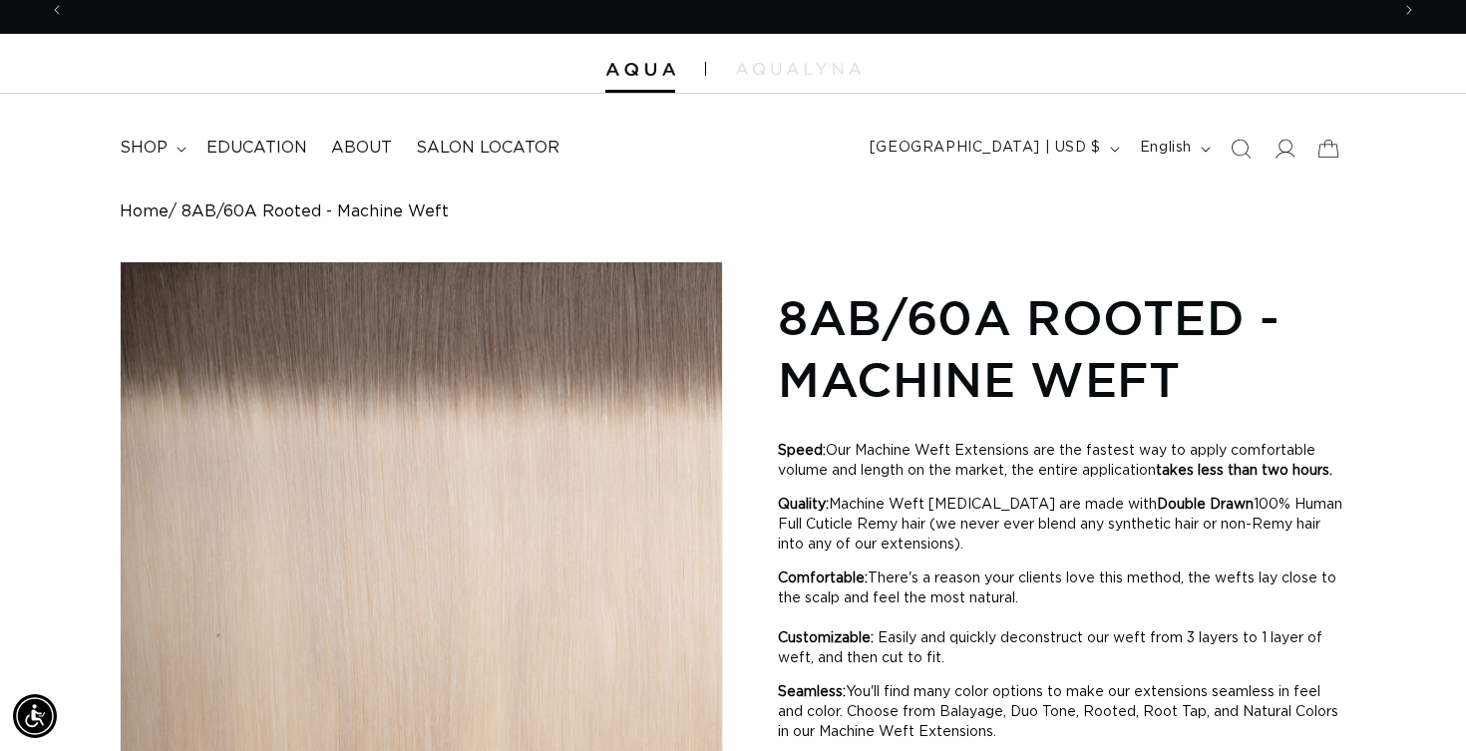
scroll to position [-23, 0]
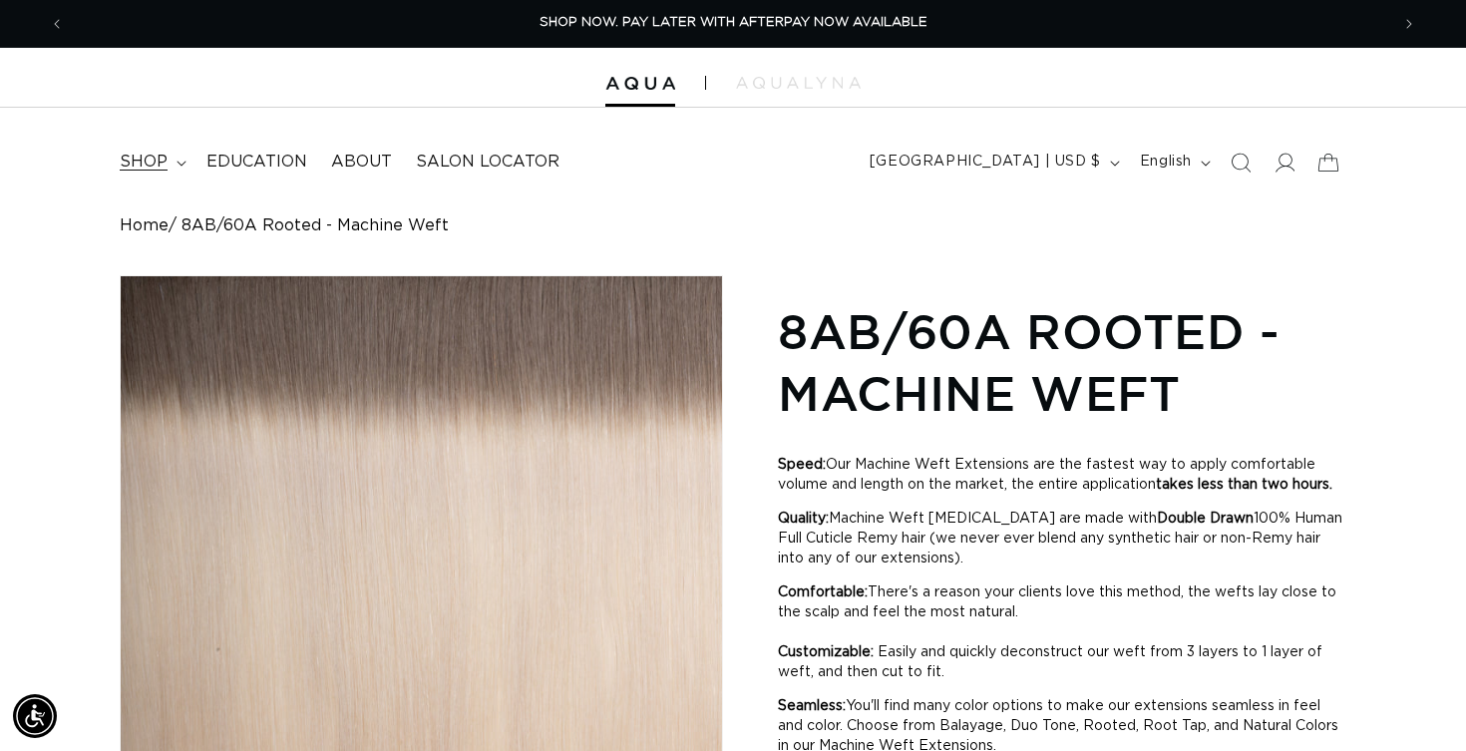
click at [139, 161] on span "shop" at bounding box center [144, 162] width 48 height 21
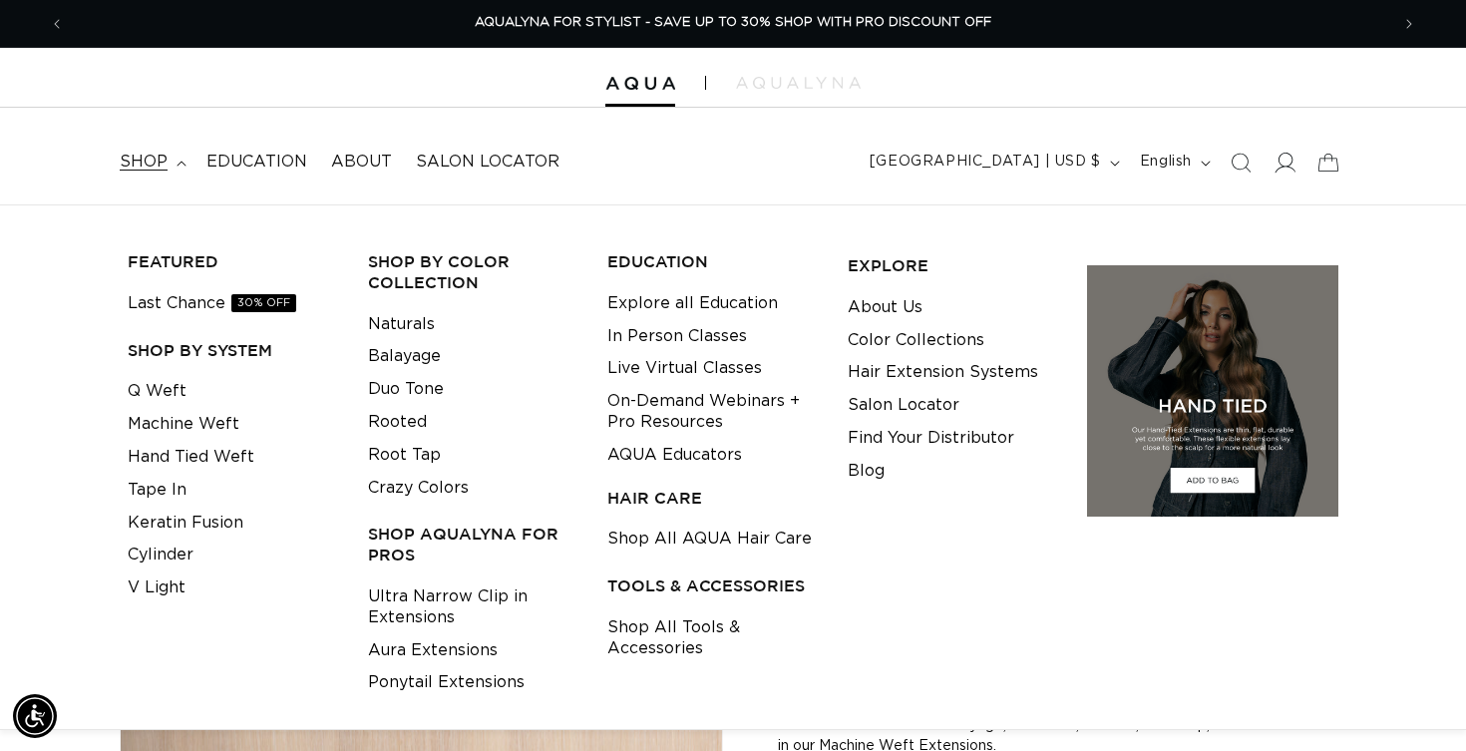
click at [1282, 160] on icon at bounding box center [1284, 162] width 21 height 21
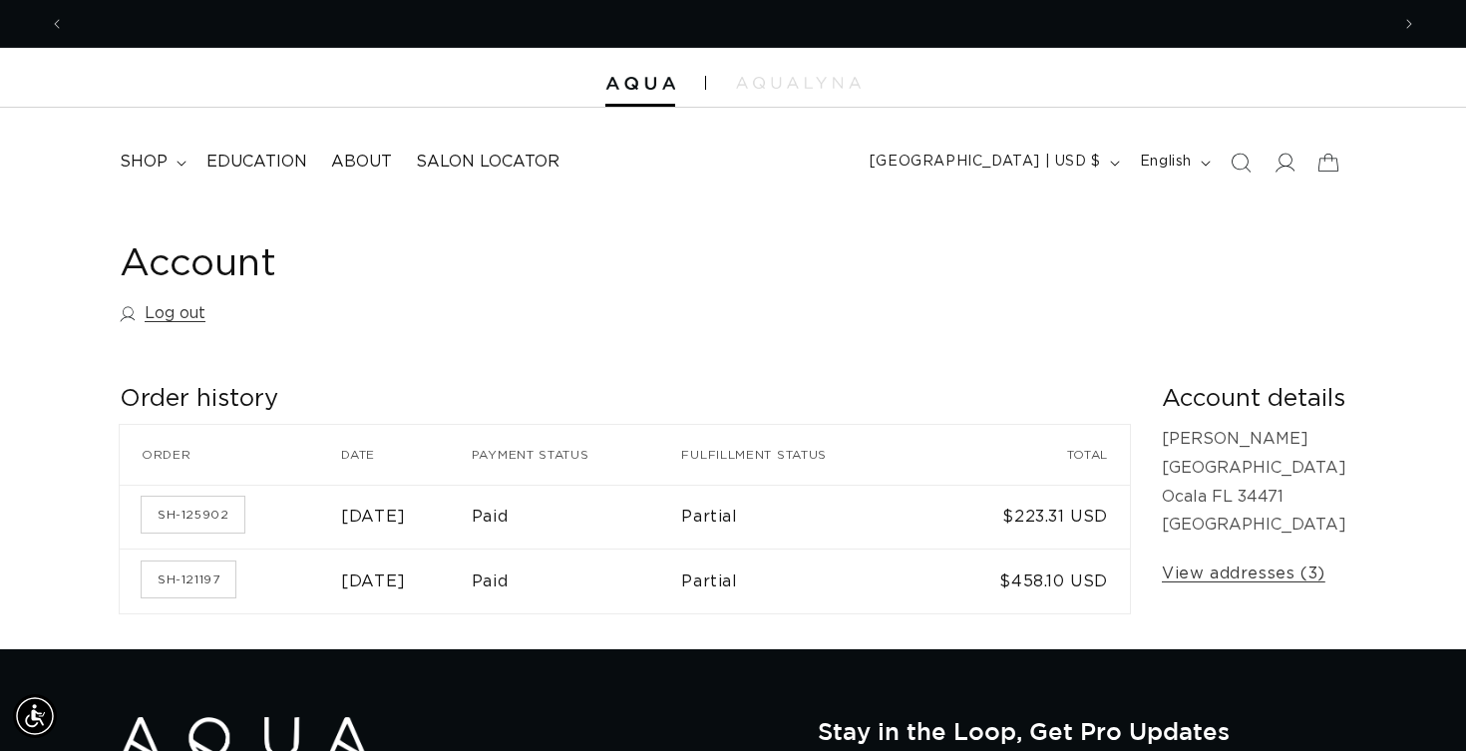
scroll to position [0, 1324]
click at [149, 162] on span "shop" at bounding box center [144, 162] width 48 height 21
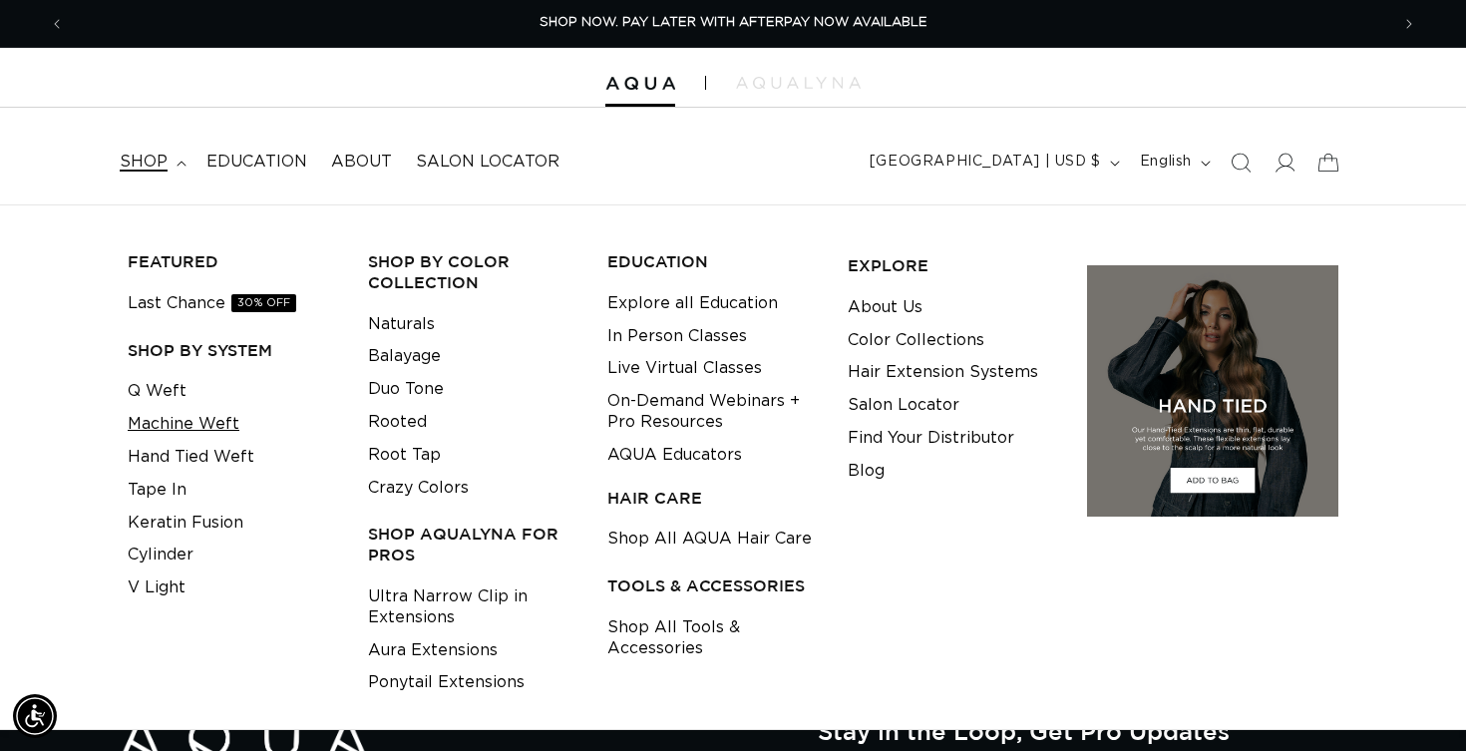
click at [210, 423] on link "Machine Weft" at bounding box center [184, 424] width 112 height 33
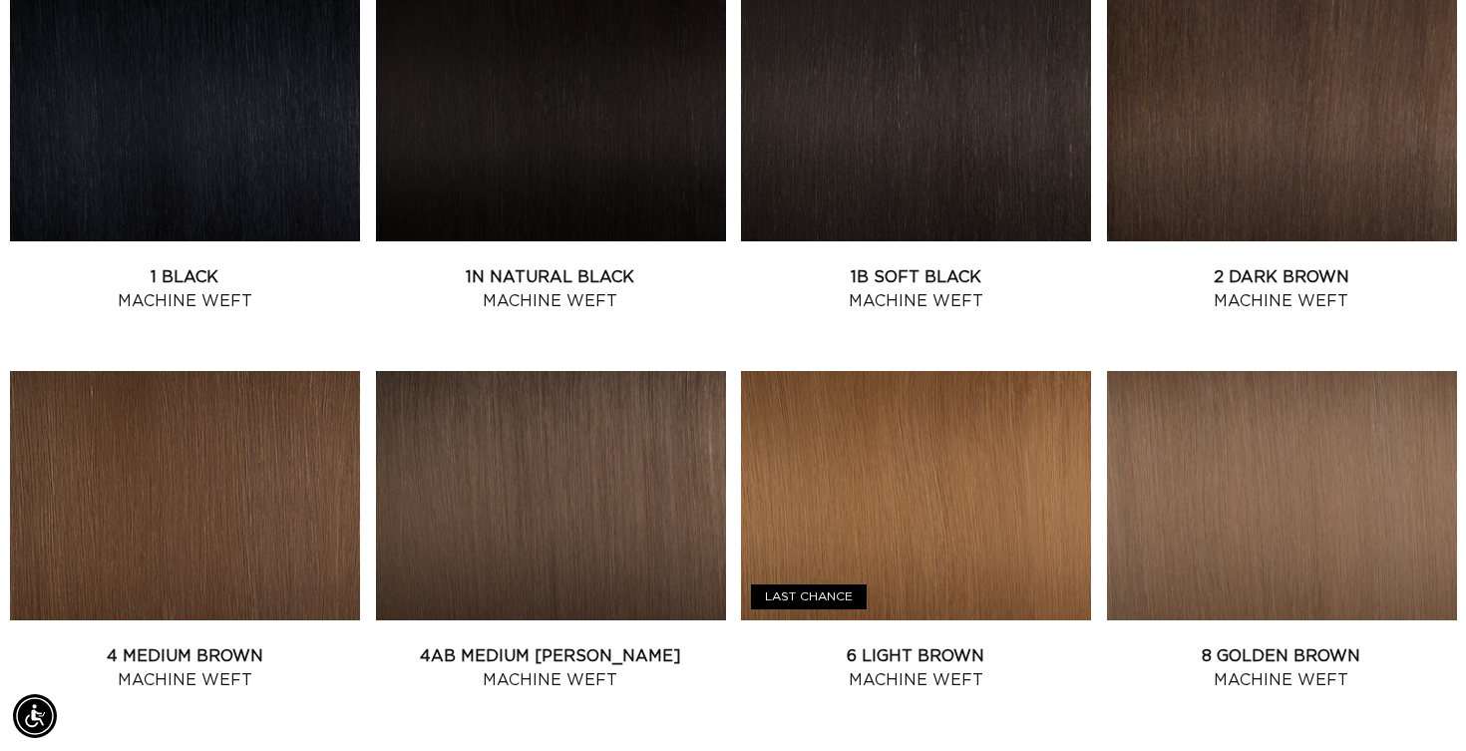
scroll to position [830, 0]
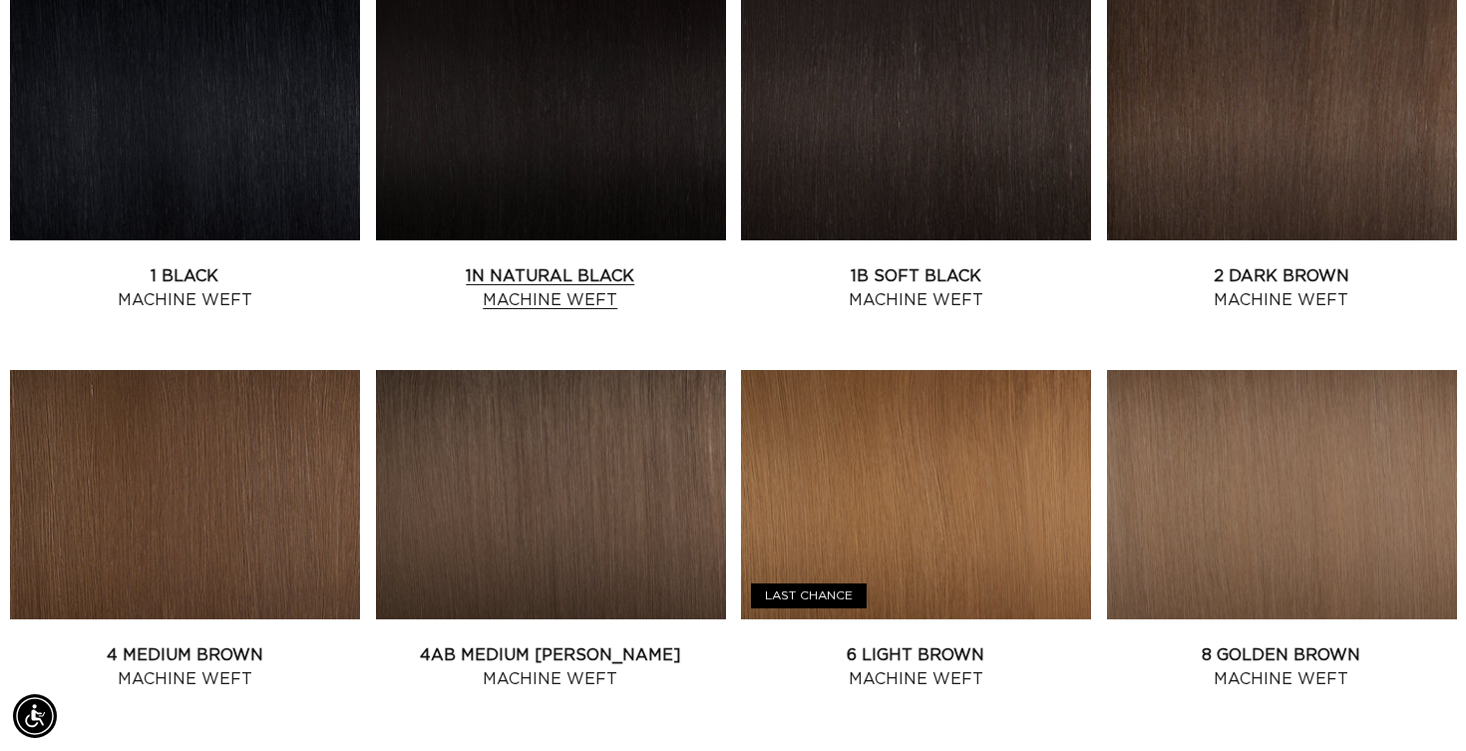
click at [547, 264] on link "1N Natural Black Machine Weft" at bounding box center [551, 288] width 350 height 48
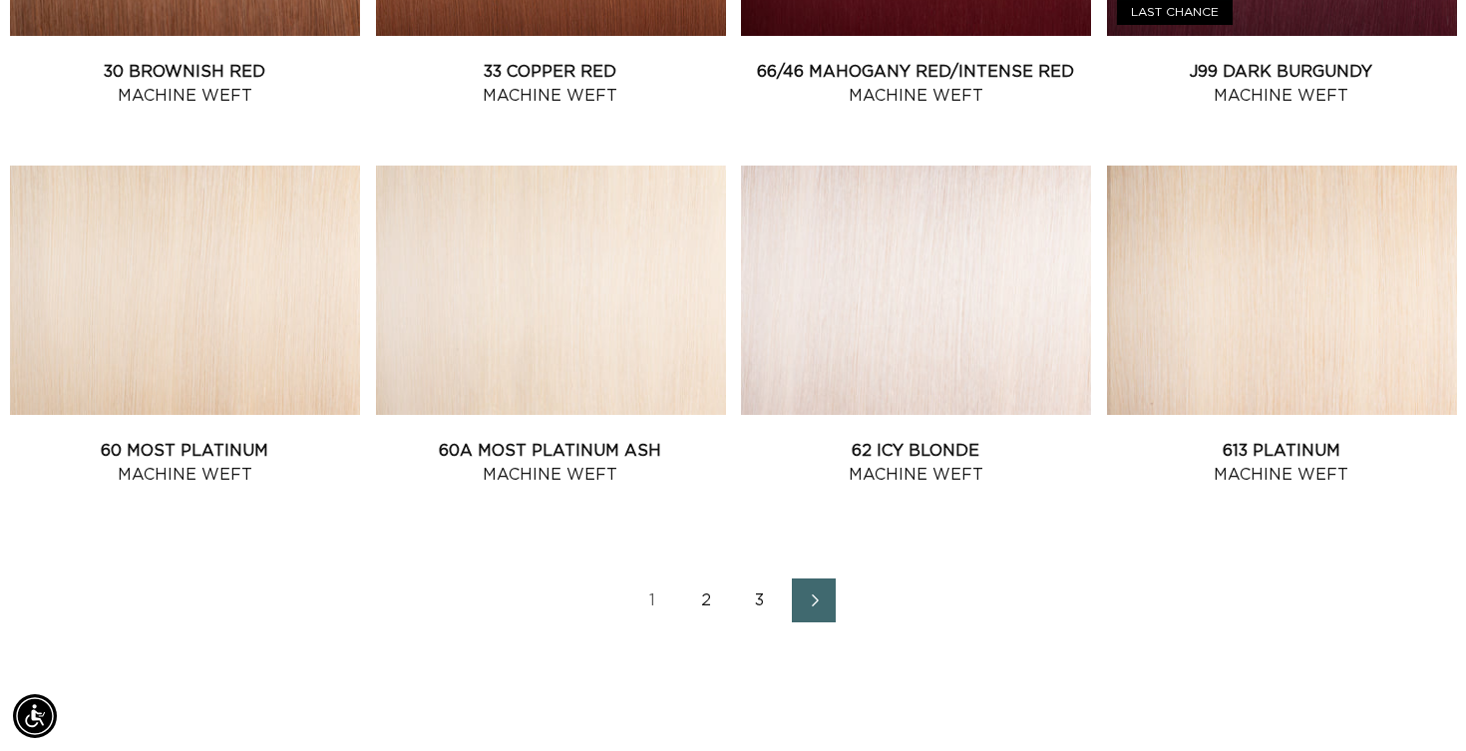
scroll to position [0, 1324]
click at [807, 599] on icon "Next page" at bounding box center [815, 600] width 26 height 14
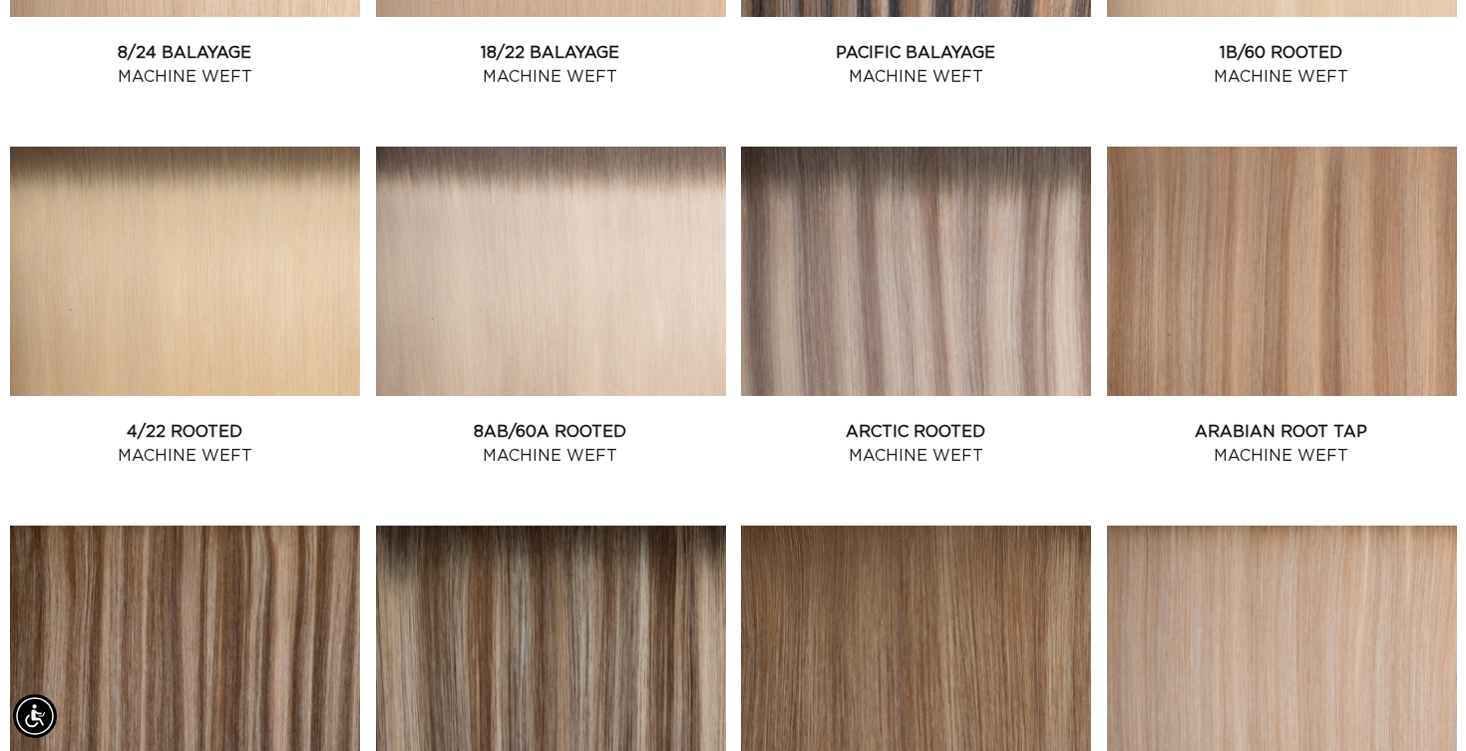
scroll to position [1824, 0]
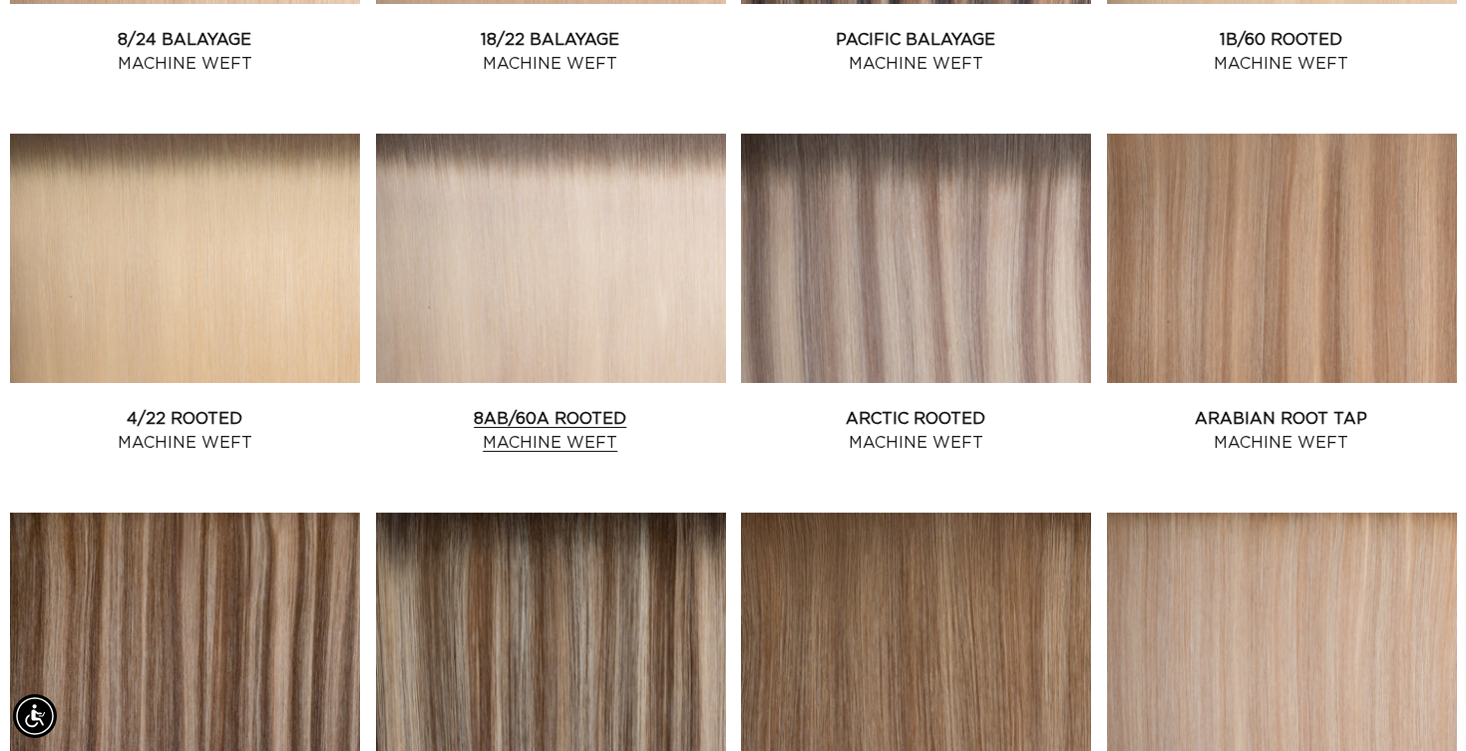
click at [563, 407] on link "8AB/60A Rooted Machine Weft" at bounding box center [551, 431] width 350 height 48
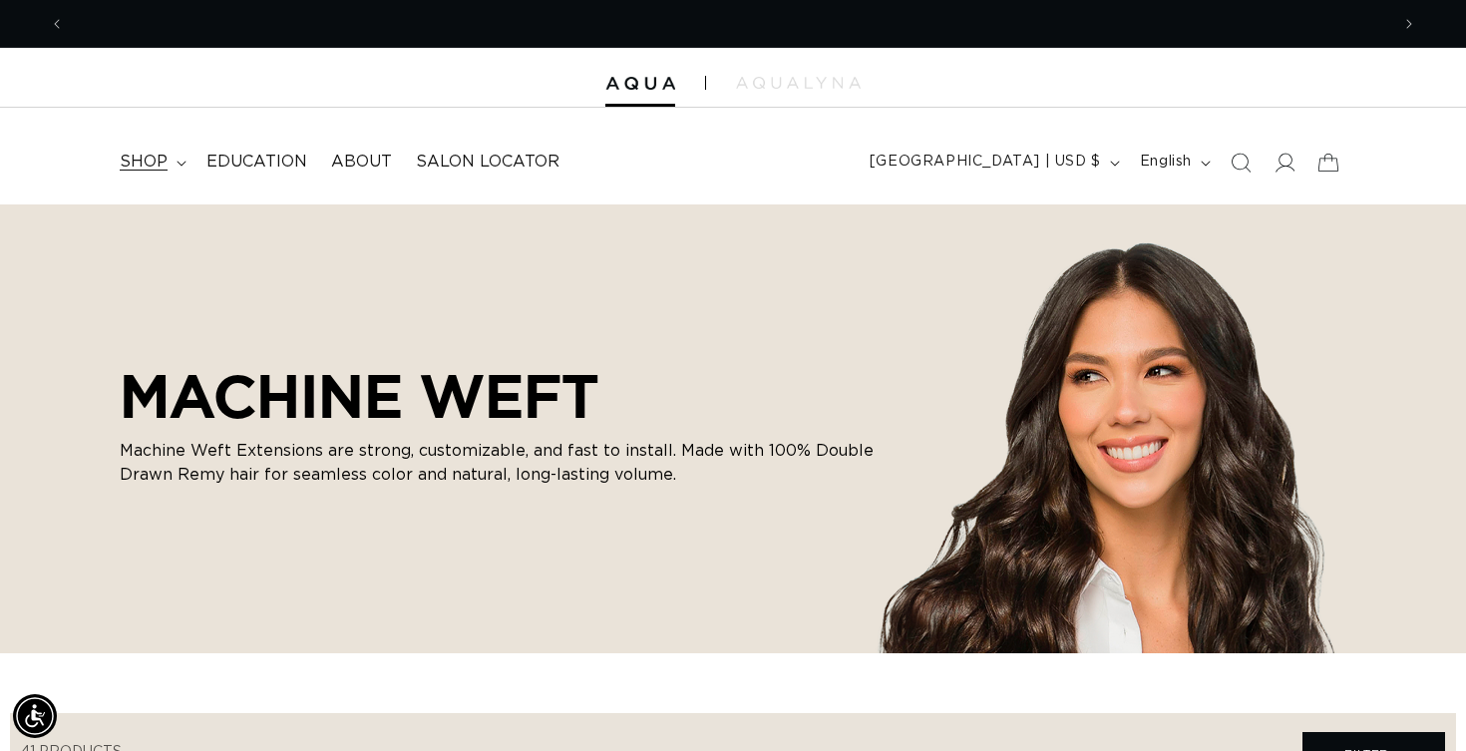
scroll to position [0, 2649]
click at [173, 161] on summary "shop" at bounding box center [151, 162] width 87 height 45
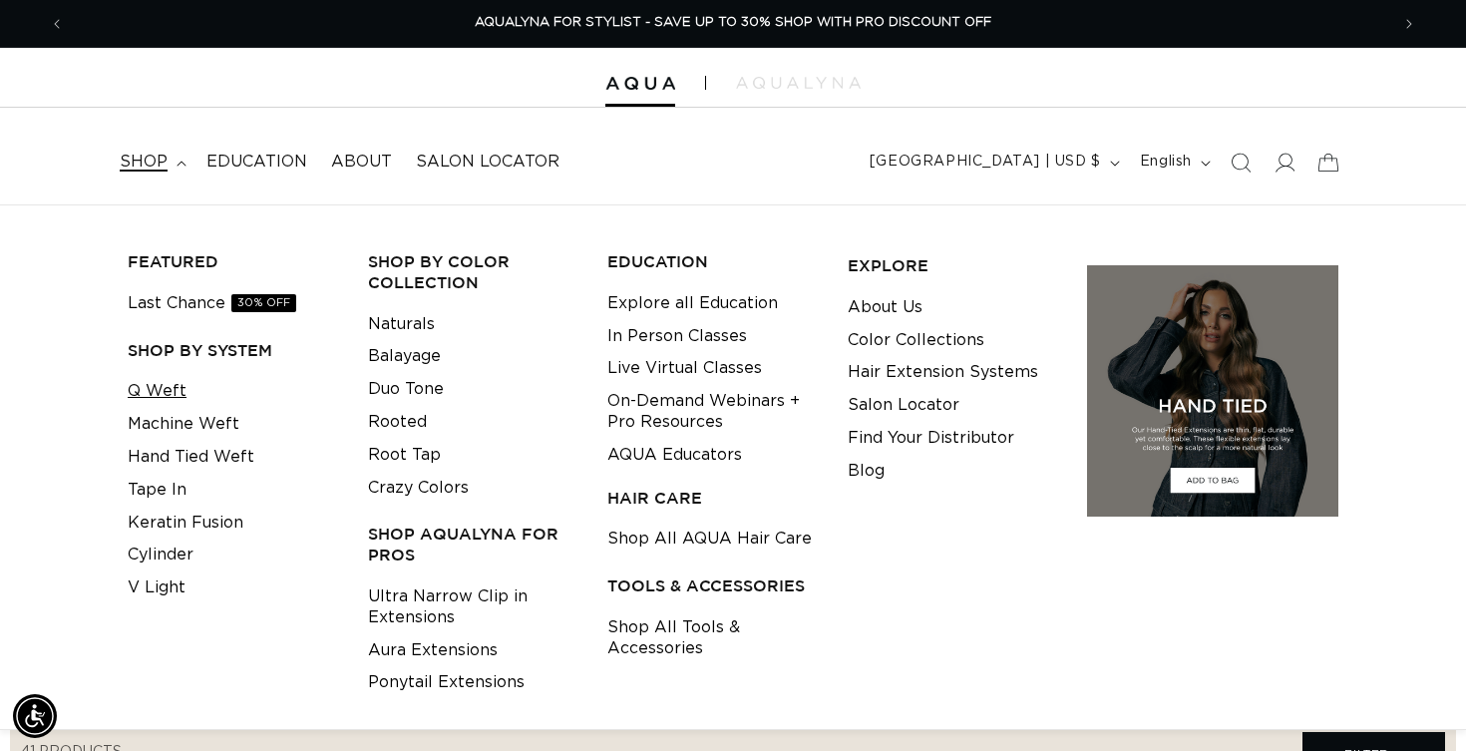
click at [151, 380] on link "Q Weft" at bounding box center [157, 391] width 59 height 33
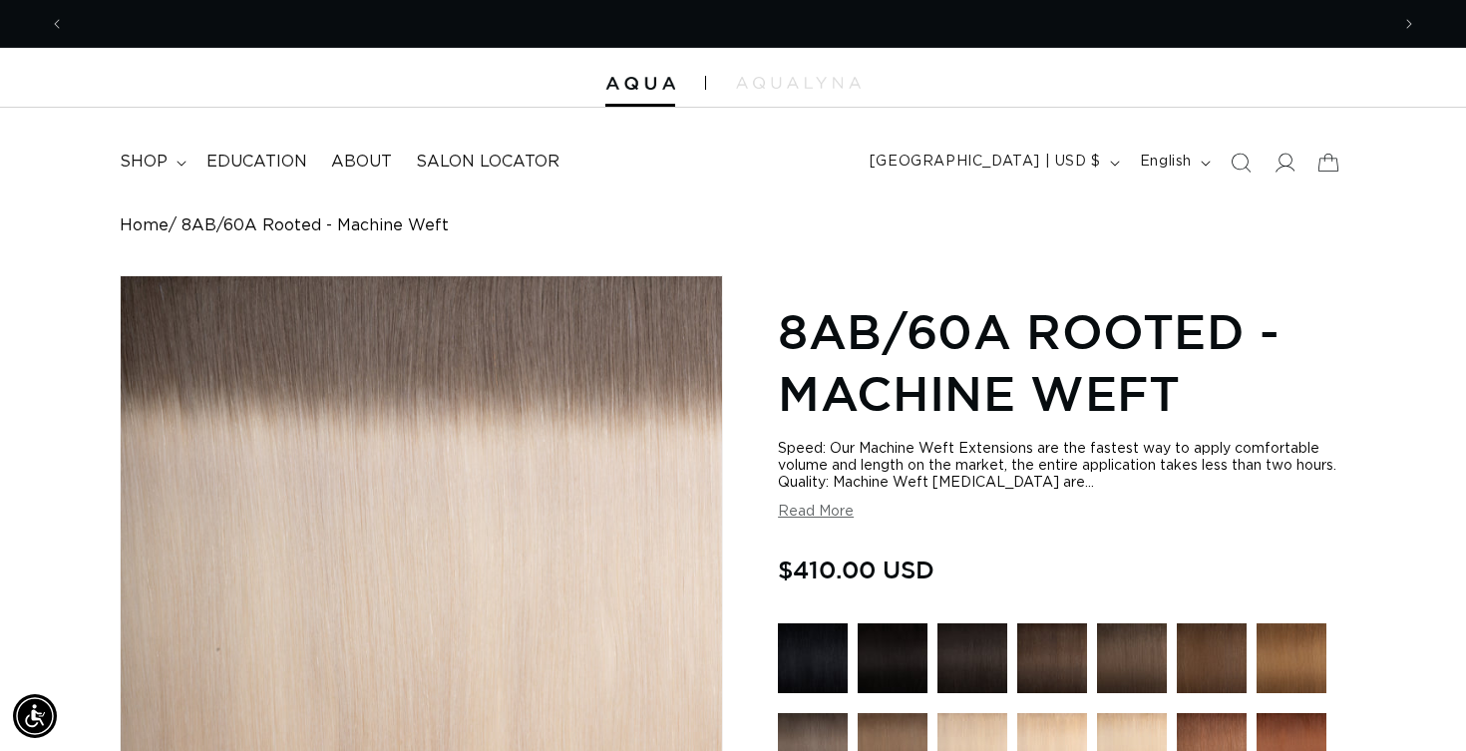
scroll to position [0, 1324]
click at [824, 515] on button "Read More" at bounding box center [816, 512] width 76 height 17
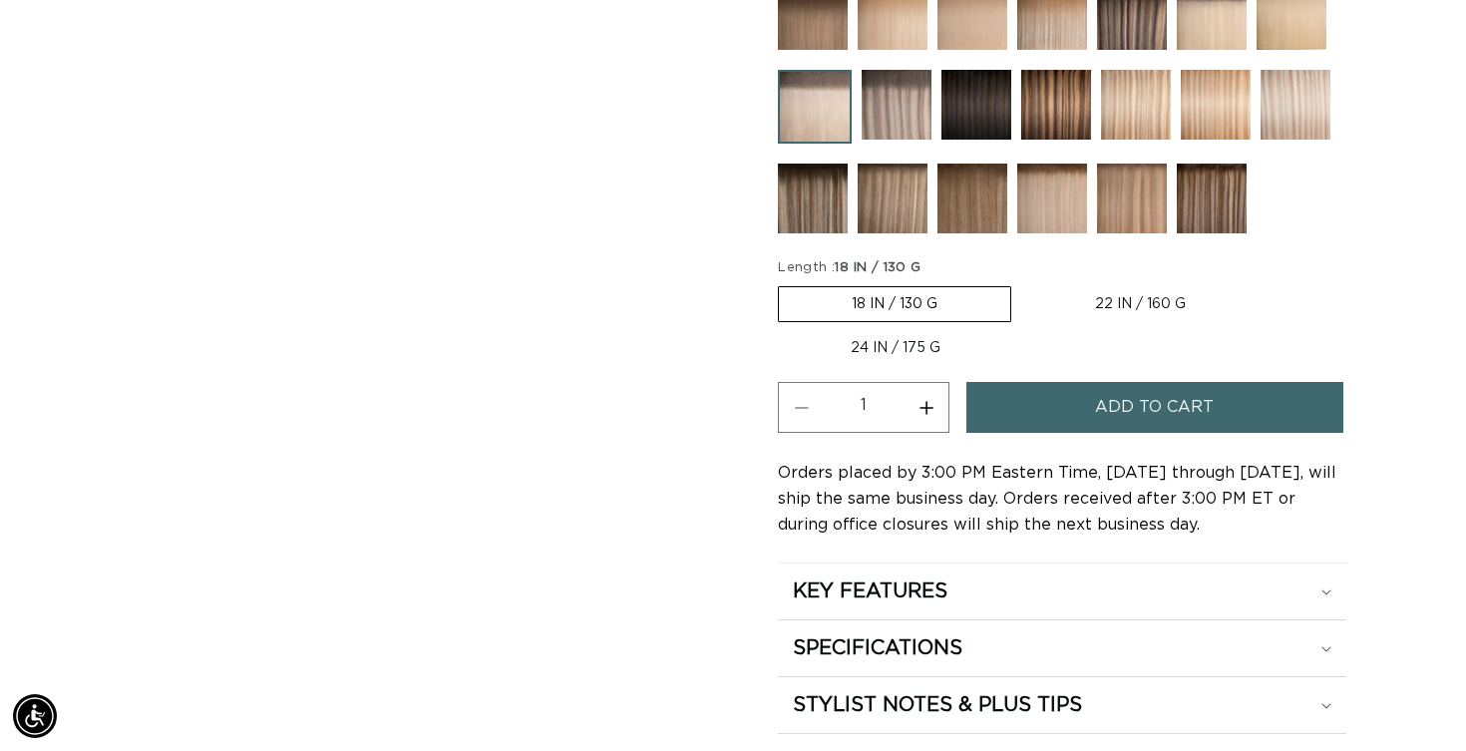
scroll to position [0, 0]
click at [970, 604] on div "KEY FEATURES" at bounding box center [1062, 591] width 539 height 26
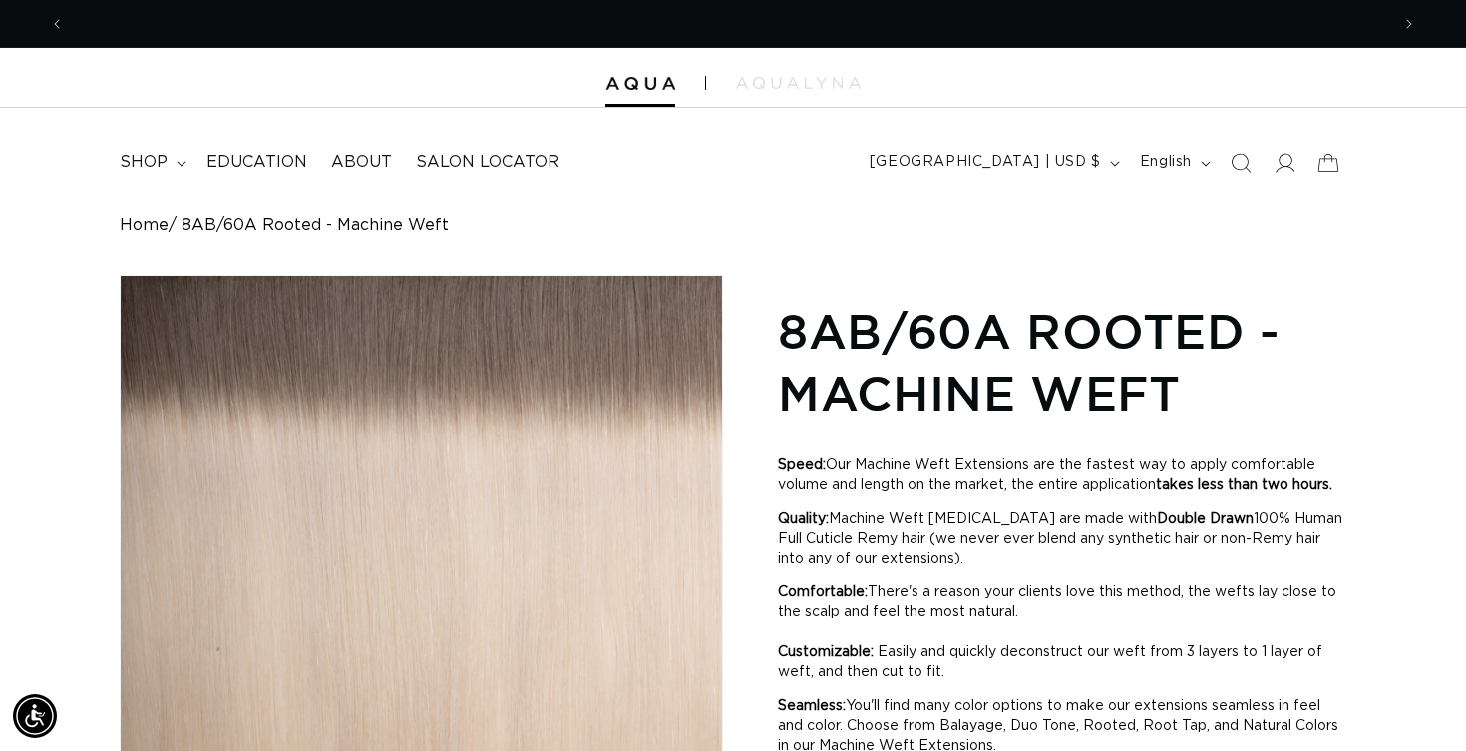
scroll to position [-1, 0]
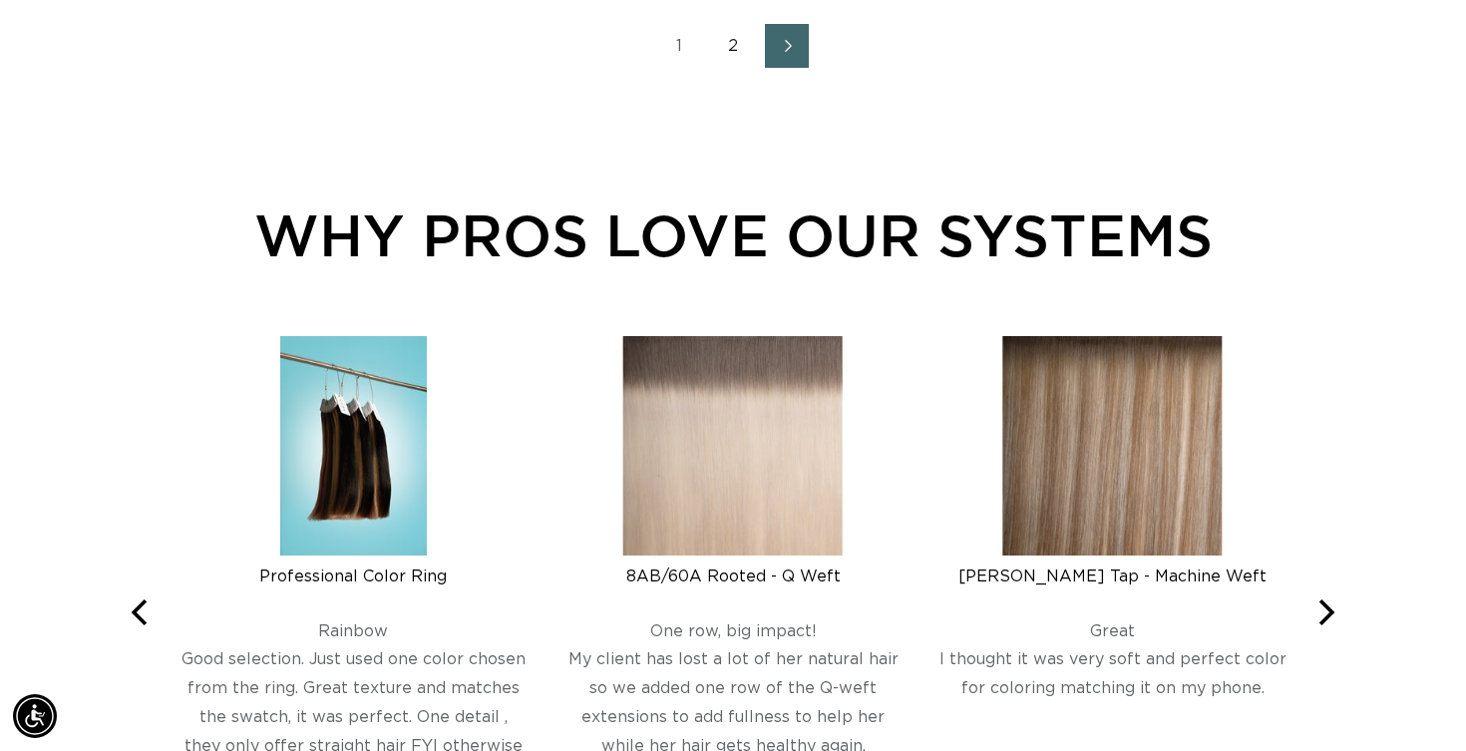
click at [735, 44] on link "2" at bounding box center [733, 46] width 44 height 44
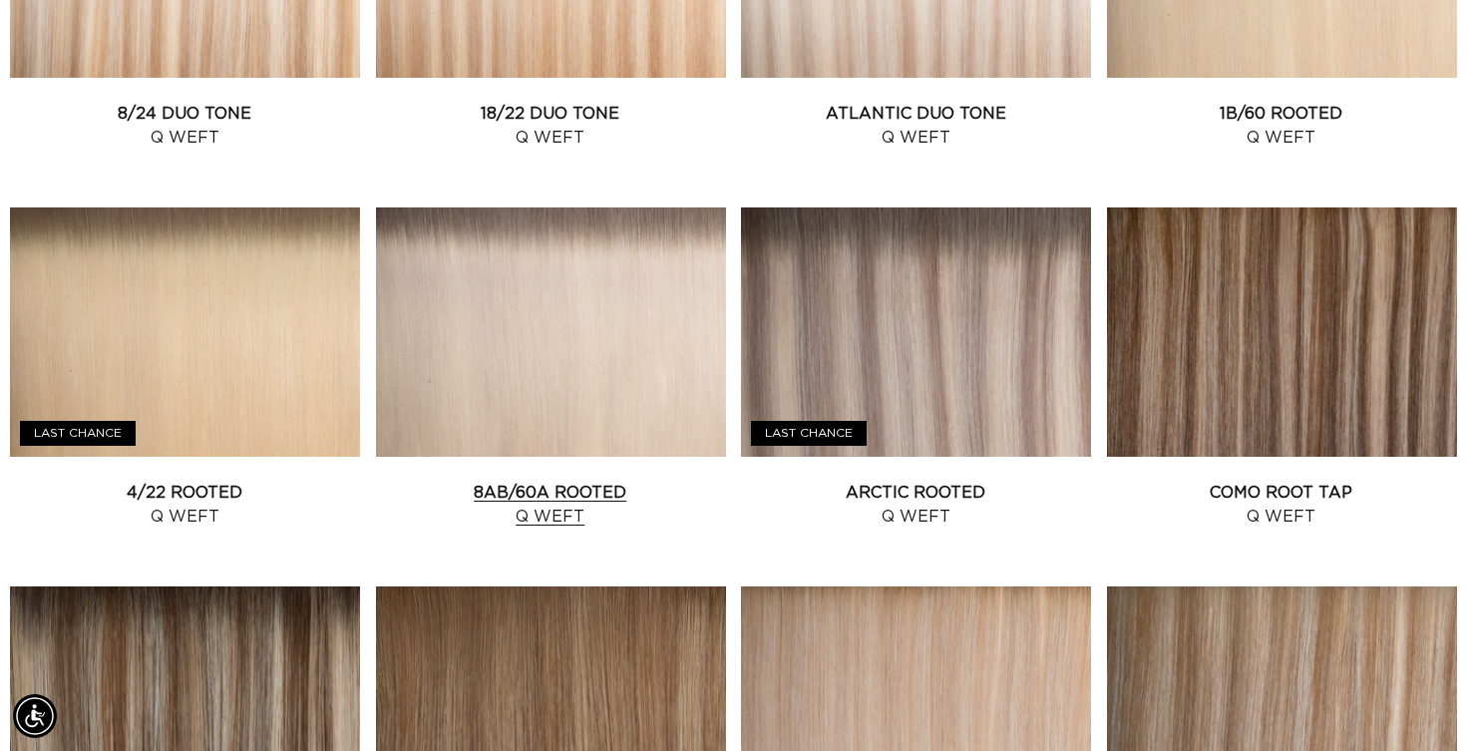
scroll to position [1372, 0]
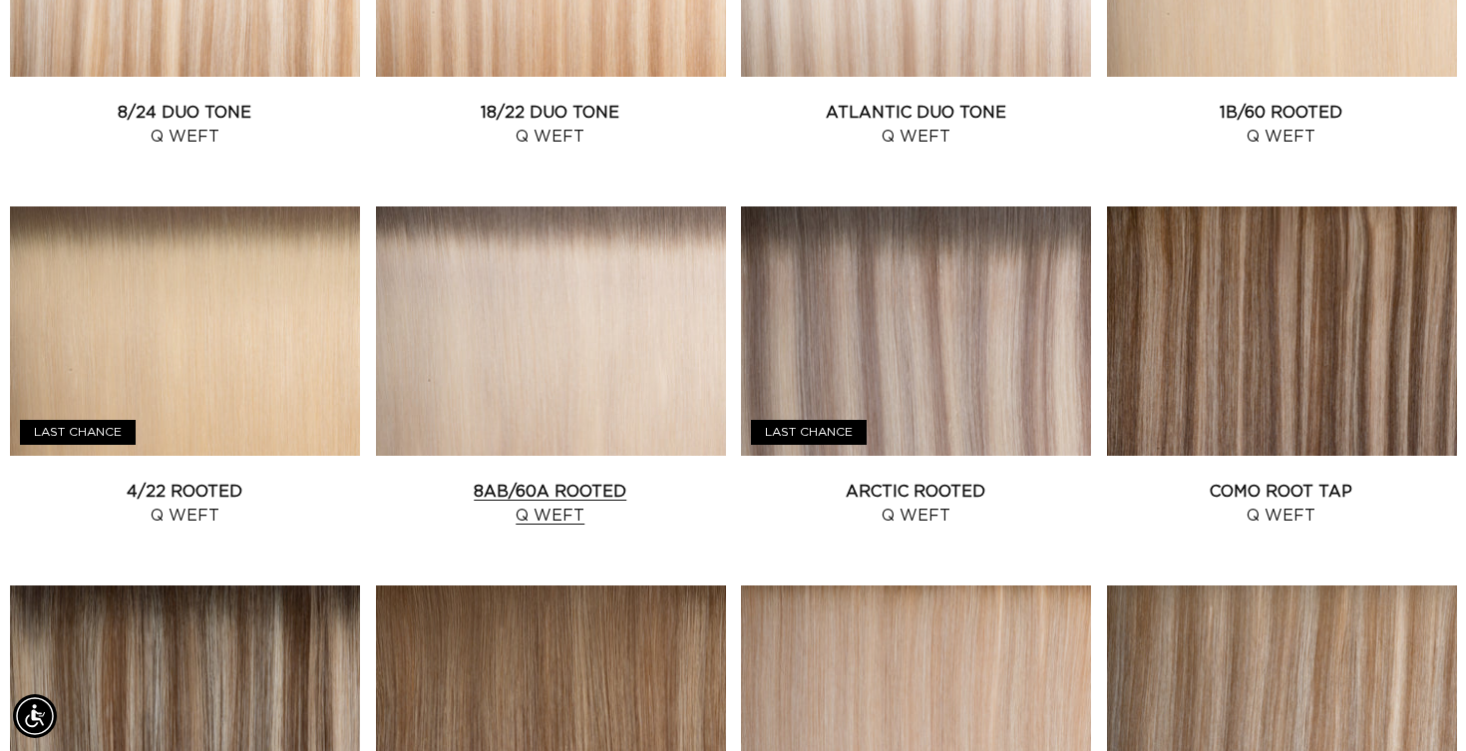
click at [575, 480] on link "8AB/60A Rooted Q Weft" at bounding box center [551, 504] width 350 height 48
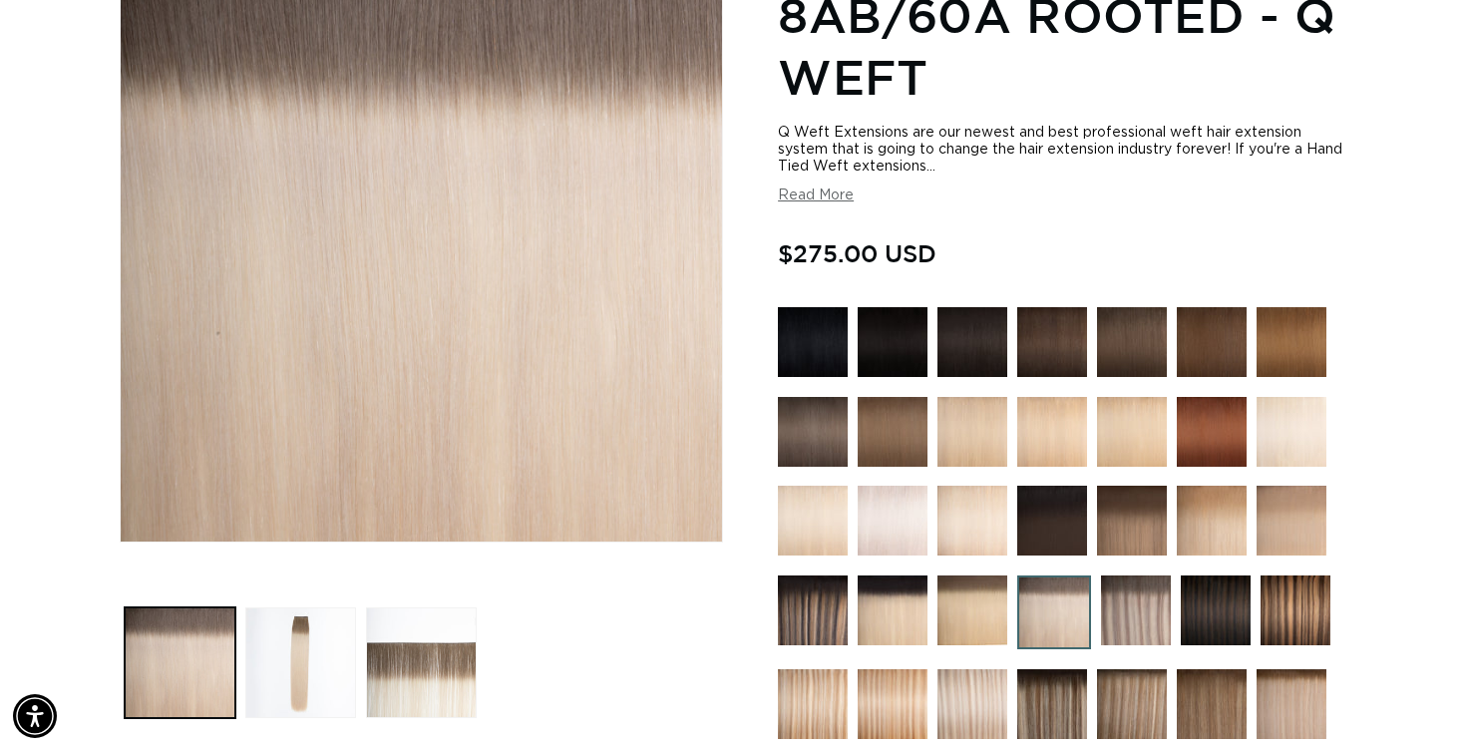
scroll to position [0, 2649]
click at [805, 200] on button "Read More" at bounding box center [816, 195] width 76 height 17
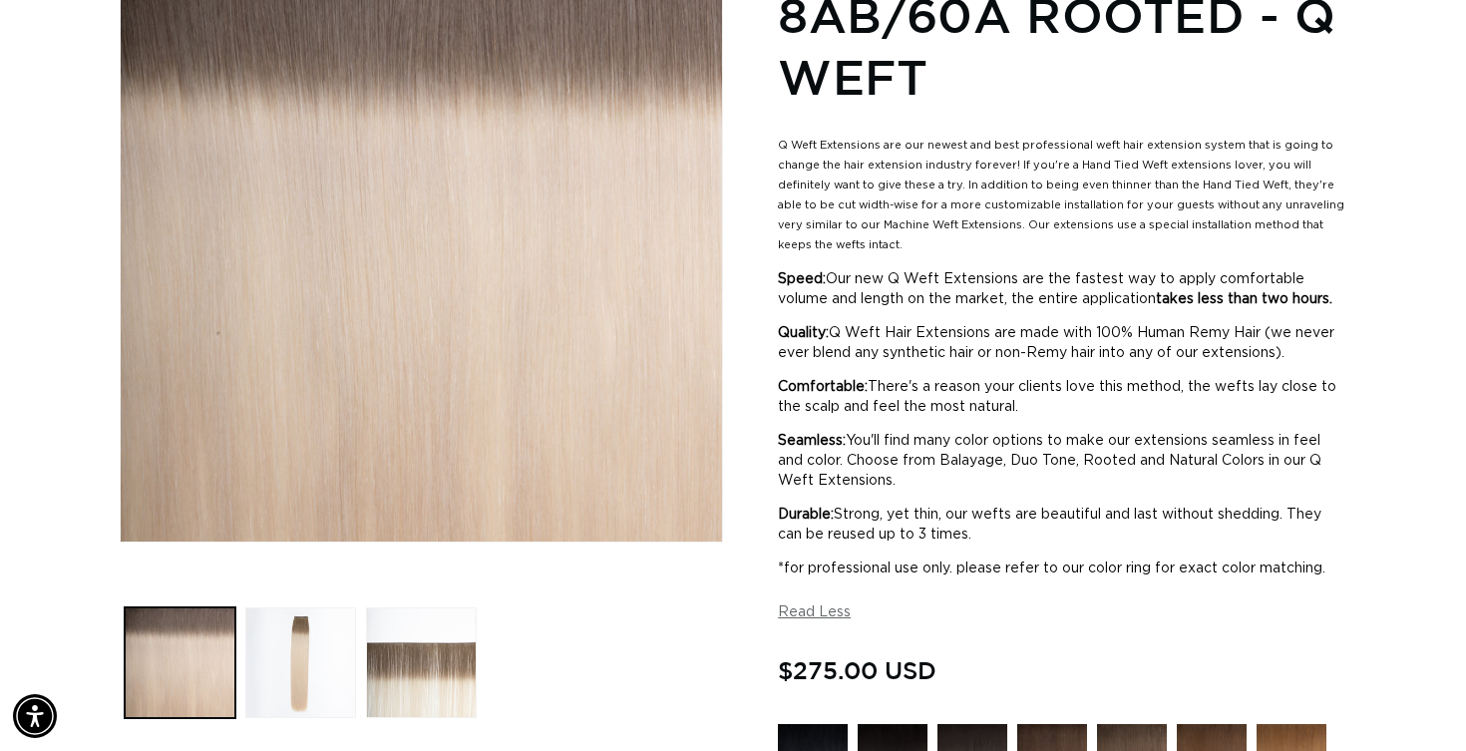
scroll to position [0, 0]
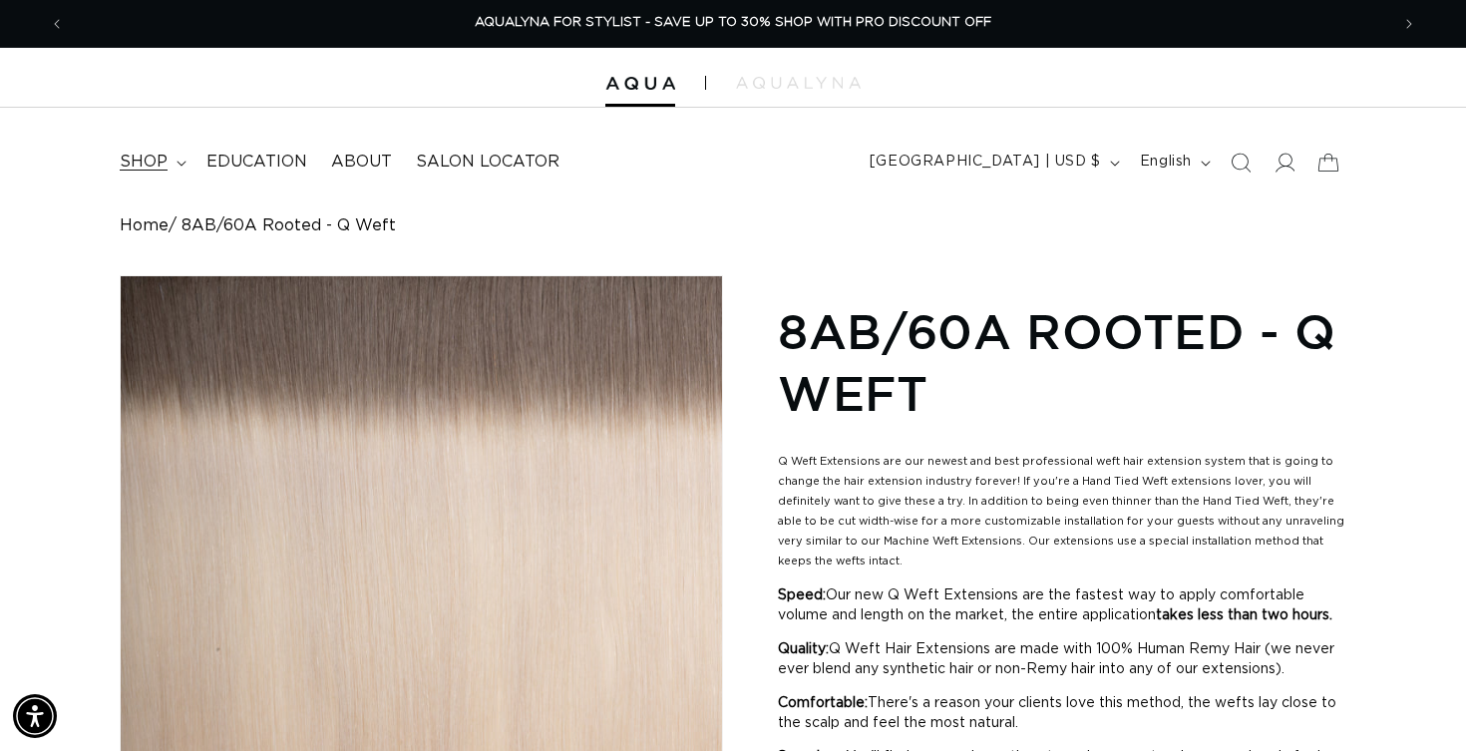
click at [146, 163] on span "shop" at bounding box center [144, 162] width 48 height 21
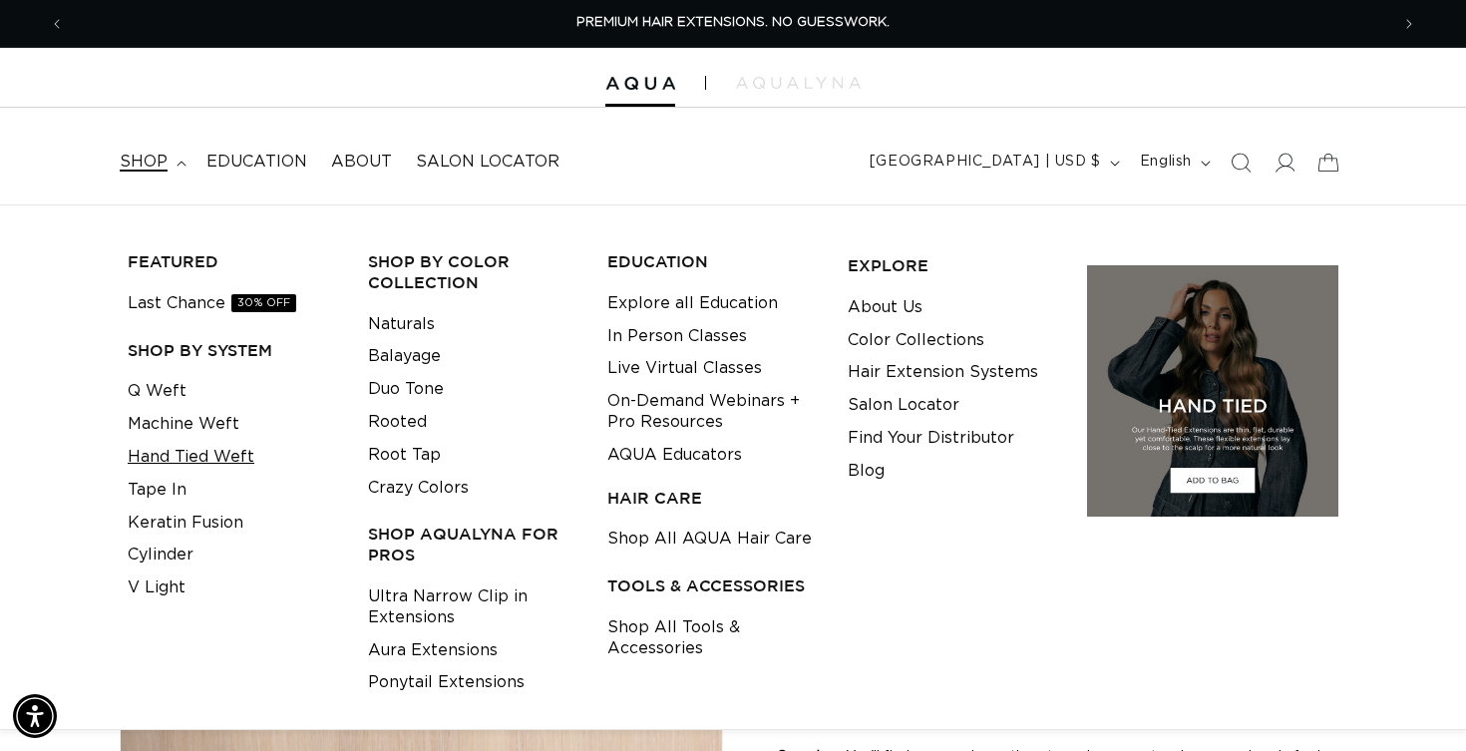
click at [176, 448] on link "Hand Tied Weft" at bounding box center [191, 457] width 127 height 33
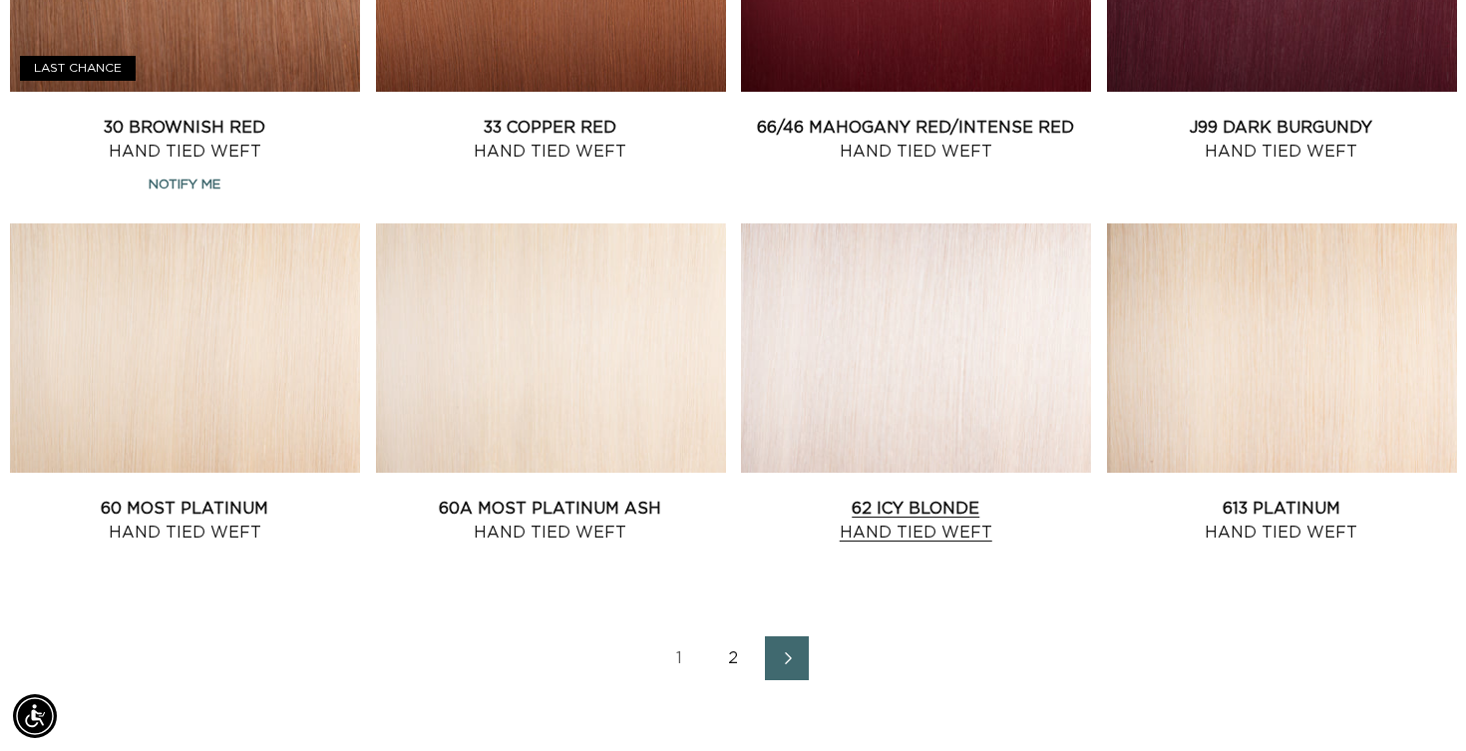
scroll to position [2116, 0]
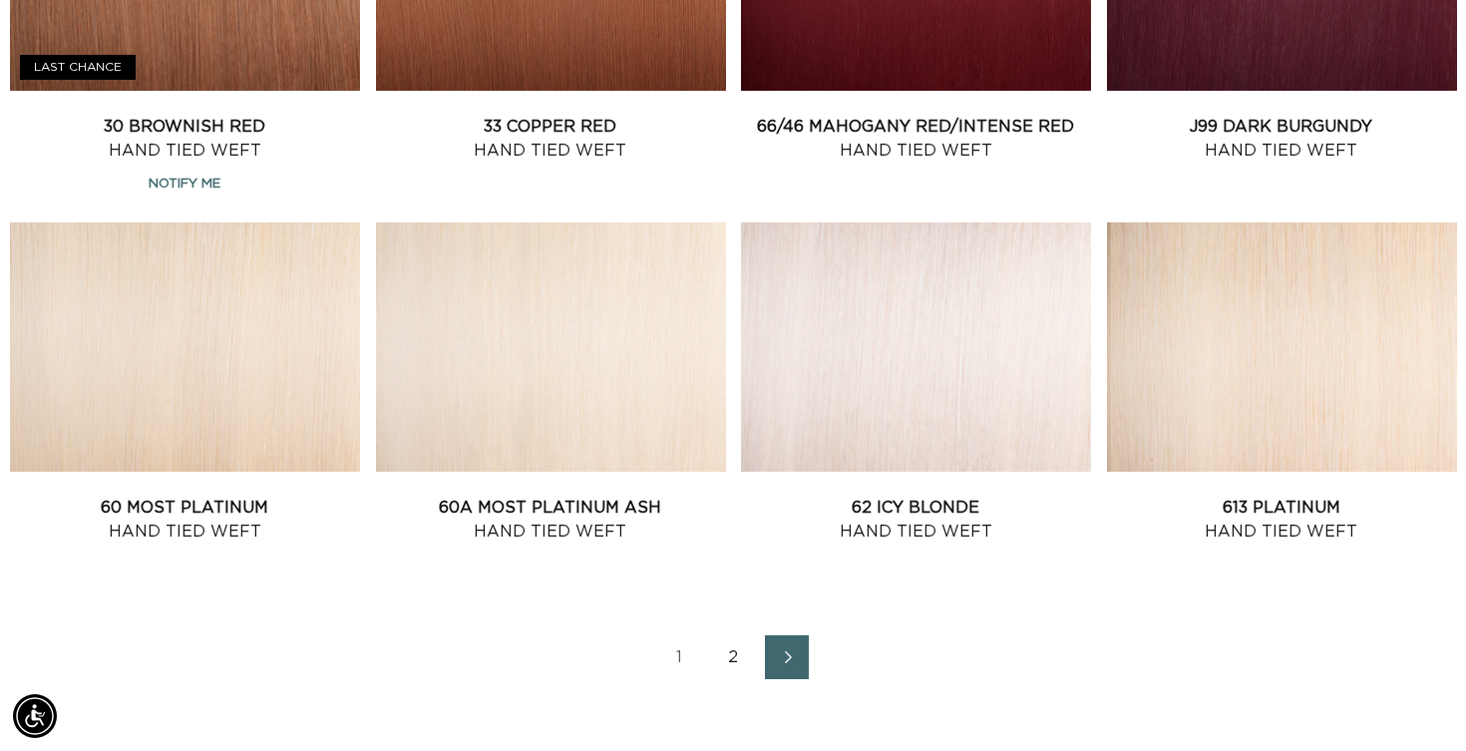
click at [727, 651] on link "2" at bounding box center [733, 657] width 44 height 44
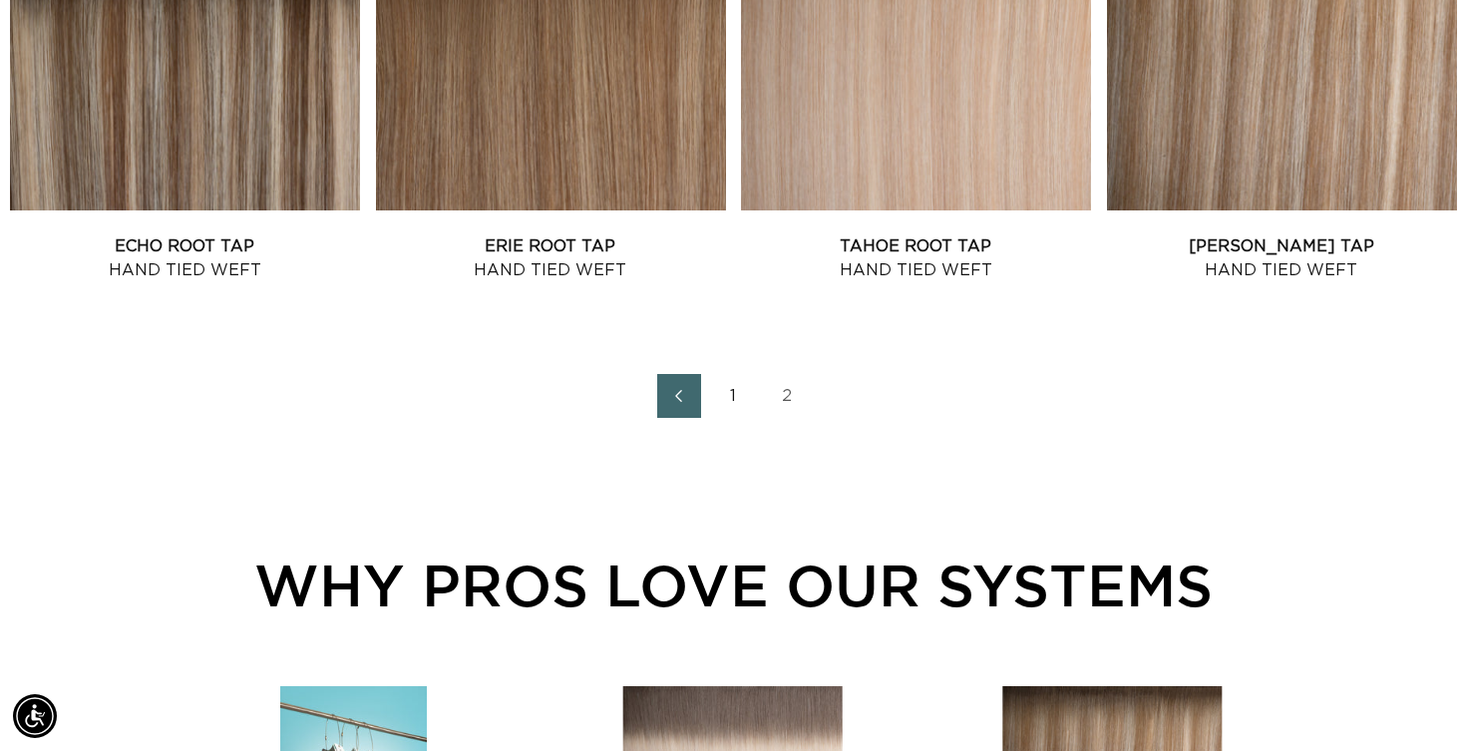
scroll to position [2384, 0]
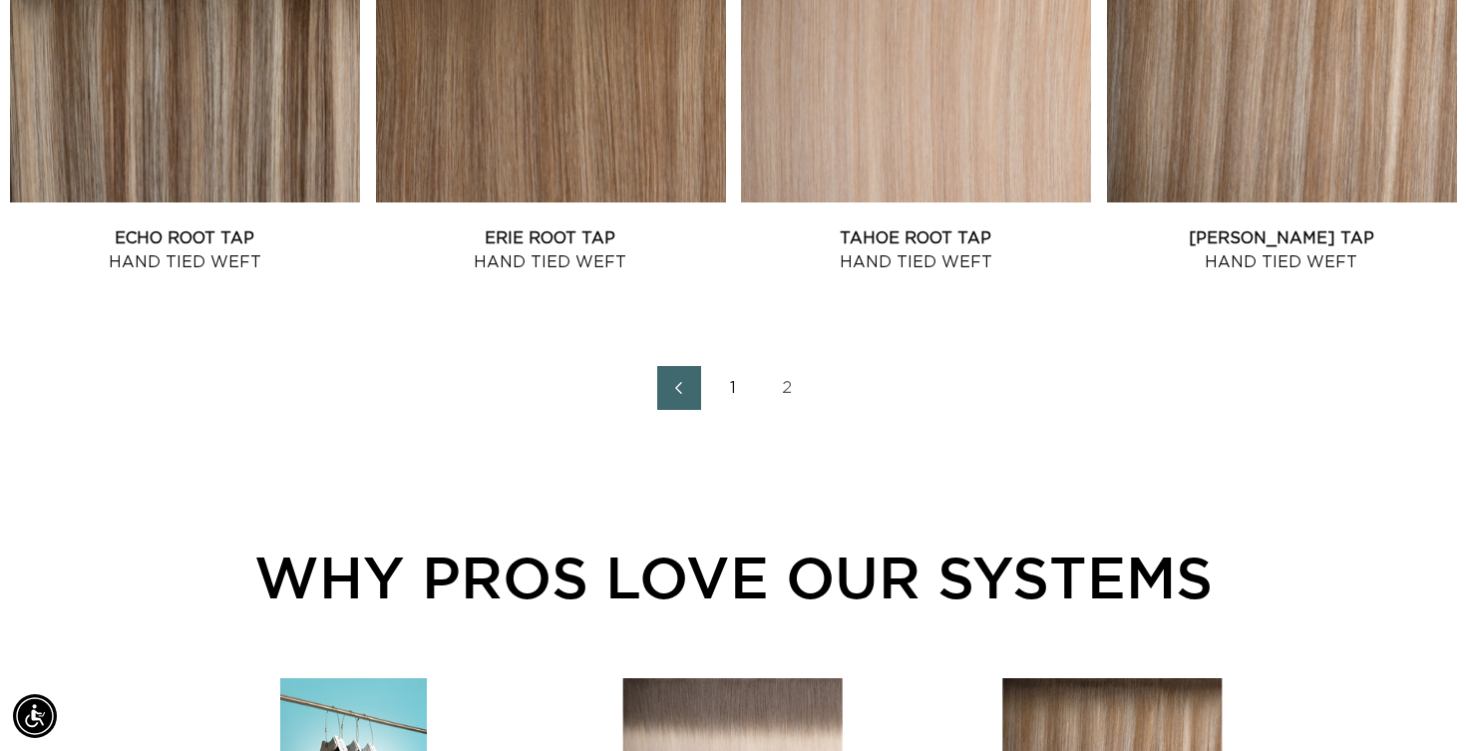
click at [733, 385] on link "1" at bounding box center [733, 388] width 44 height 44
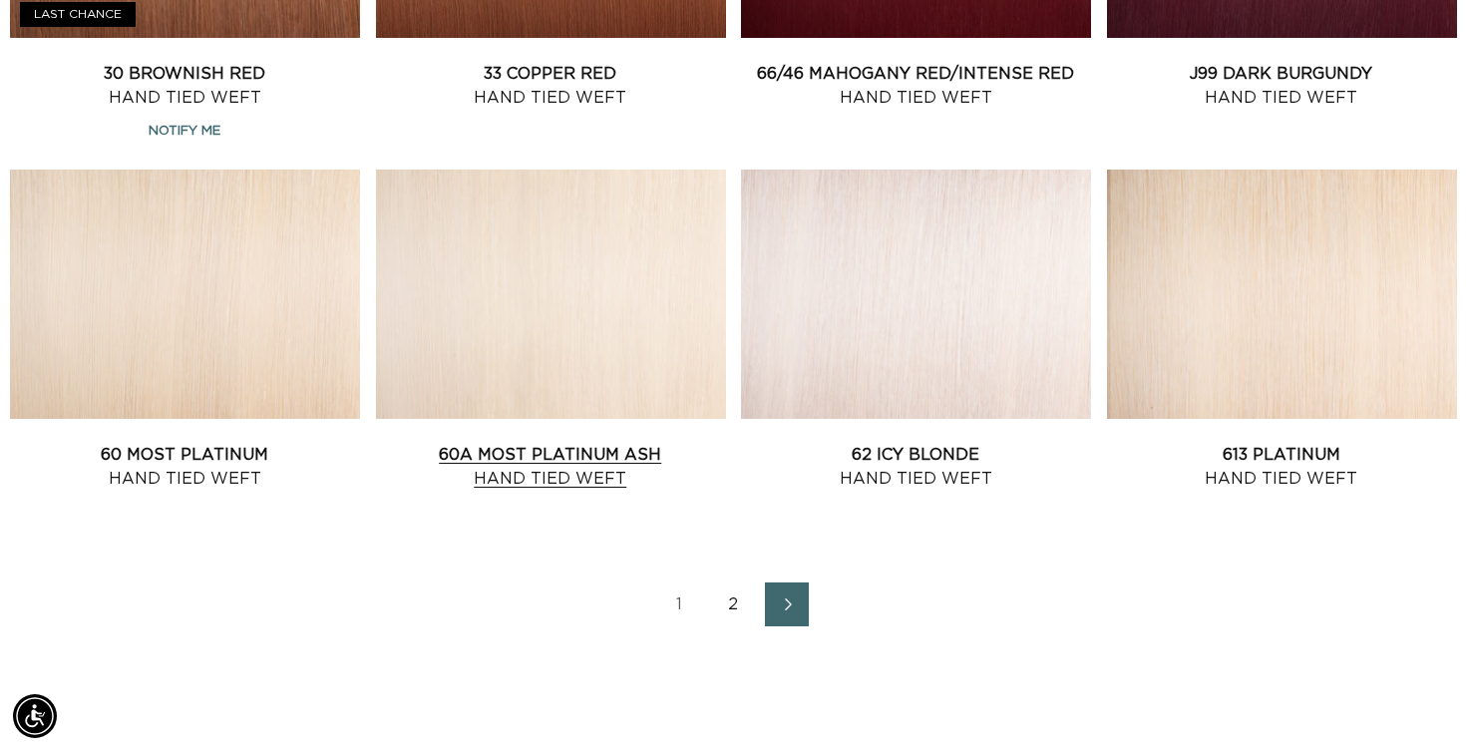
click at [572, 443] on link "60A Most Platinum Ash Hand Tied Weft" at bounding box center [551, 467] width 350 height 48
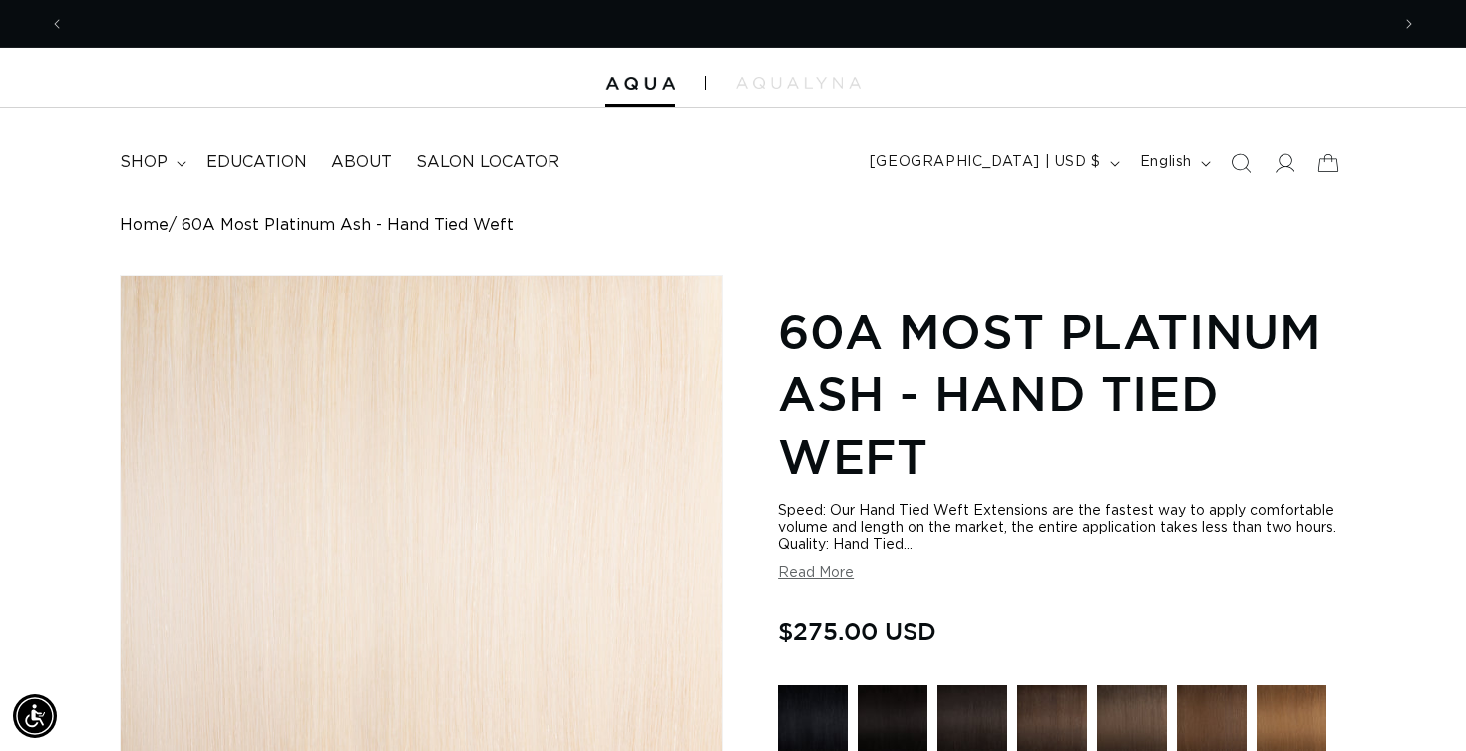
scroll to position [0, 1324]
click at [799, 580] on button "Read More" at bounding box center [816, 573] width 76 height 17
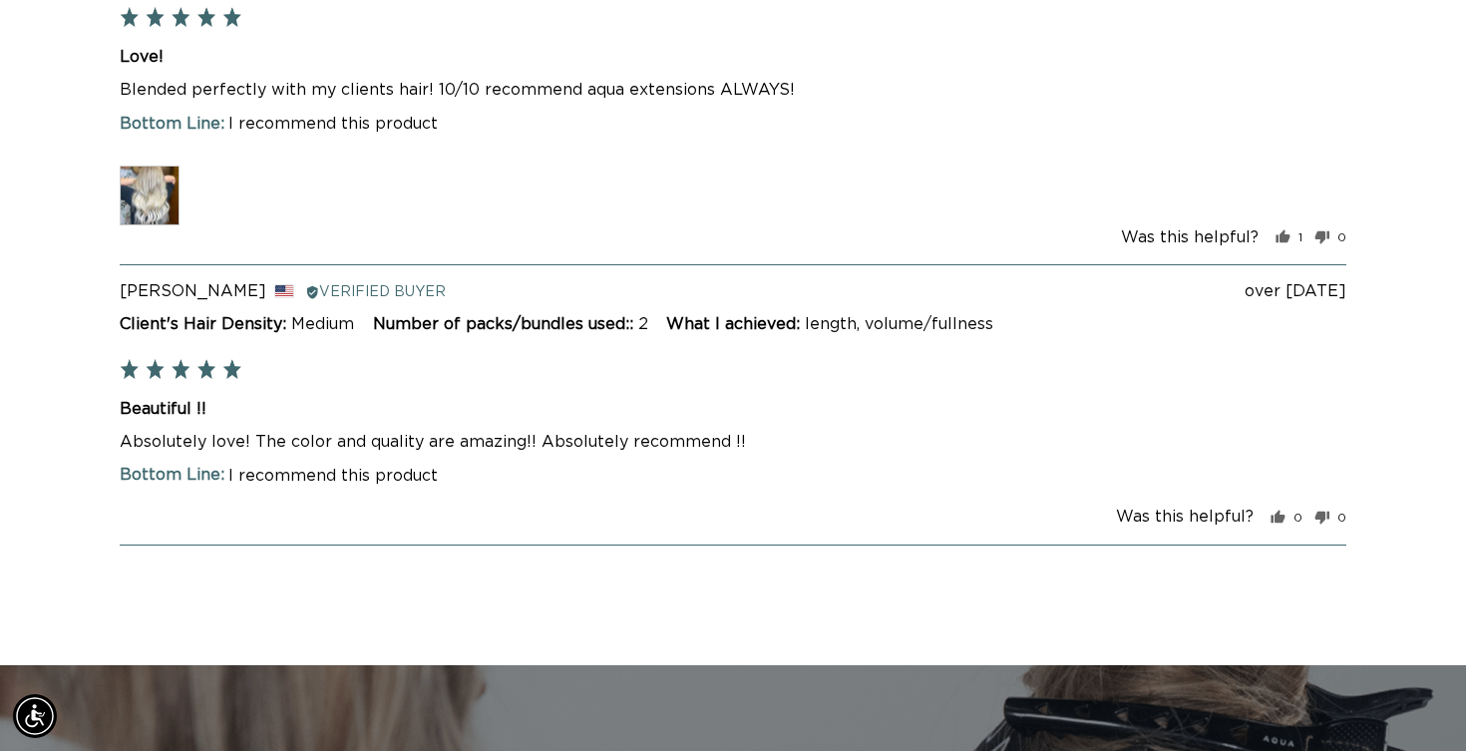
scroll to position [0, 0]
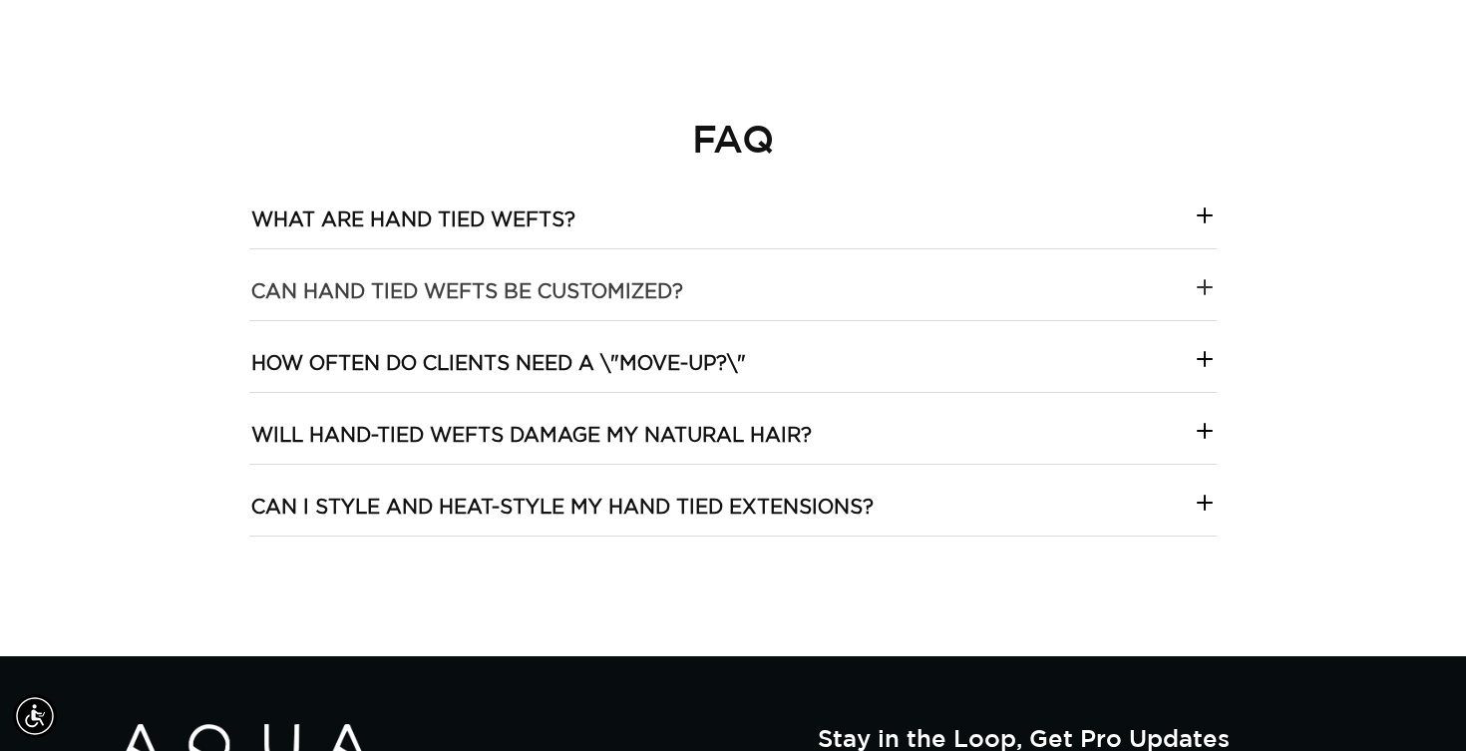
click at [620, 293] on h3 "Can hand tied wefts be customized?" at bounding box center [467, 292] width 432 height 26
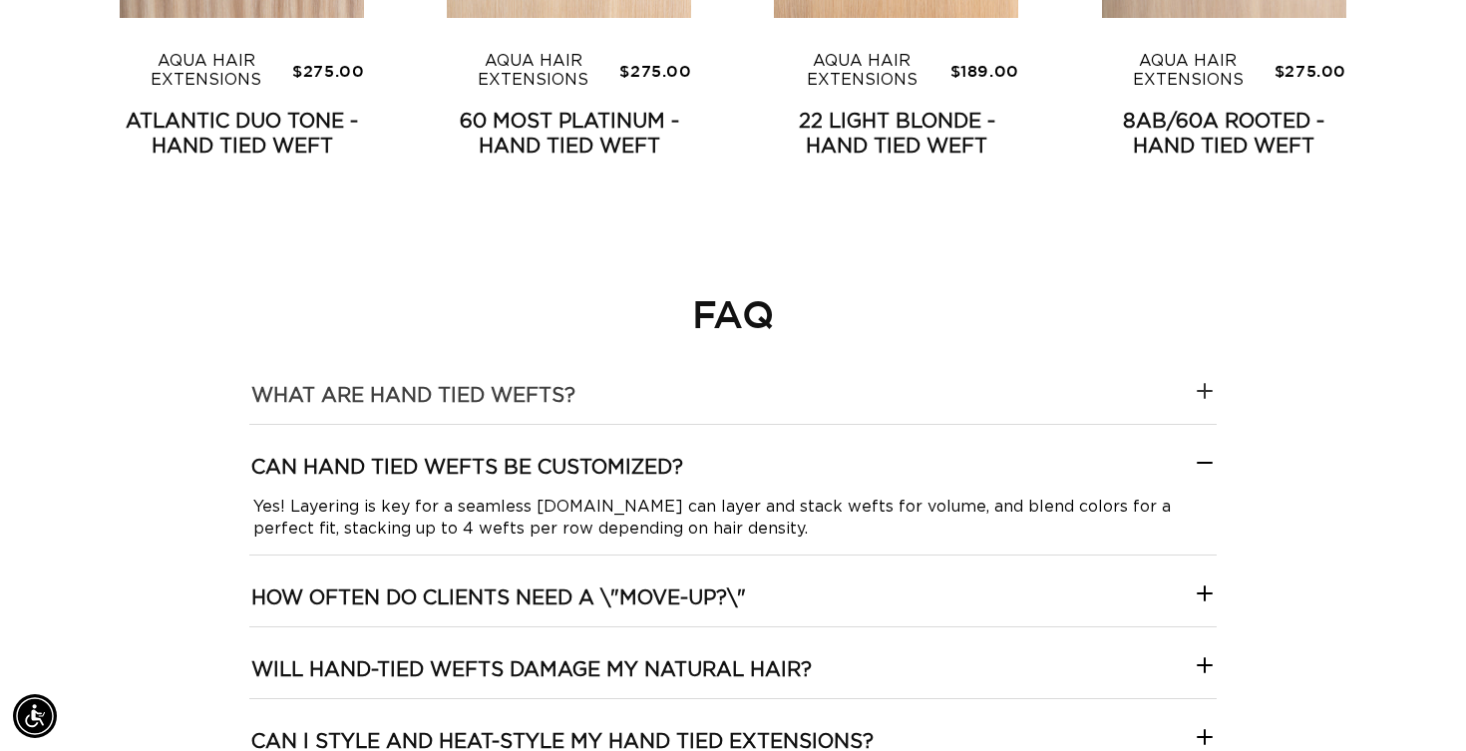
click at [826, 405] on wefts\?-template--18844261286116__collapsible_content_RjkbrX "What are hand tied wefts?" at bounding box center [732, 388] width 967 height 71
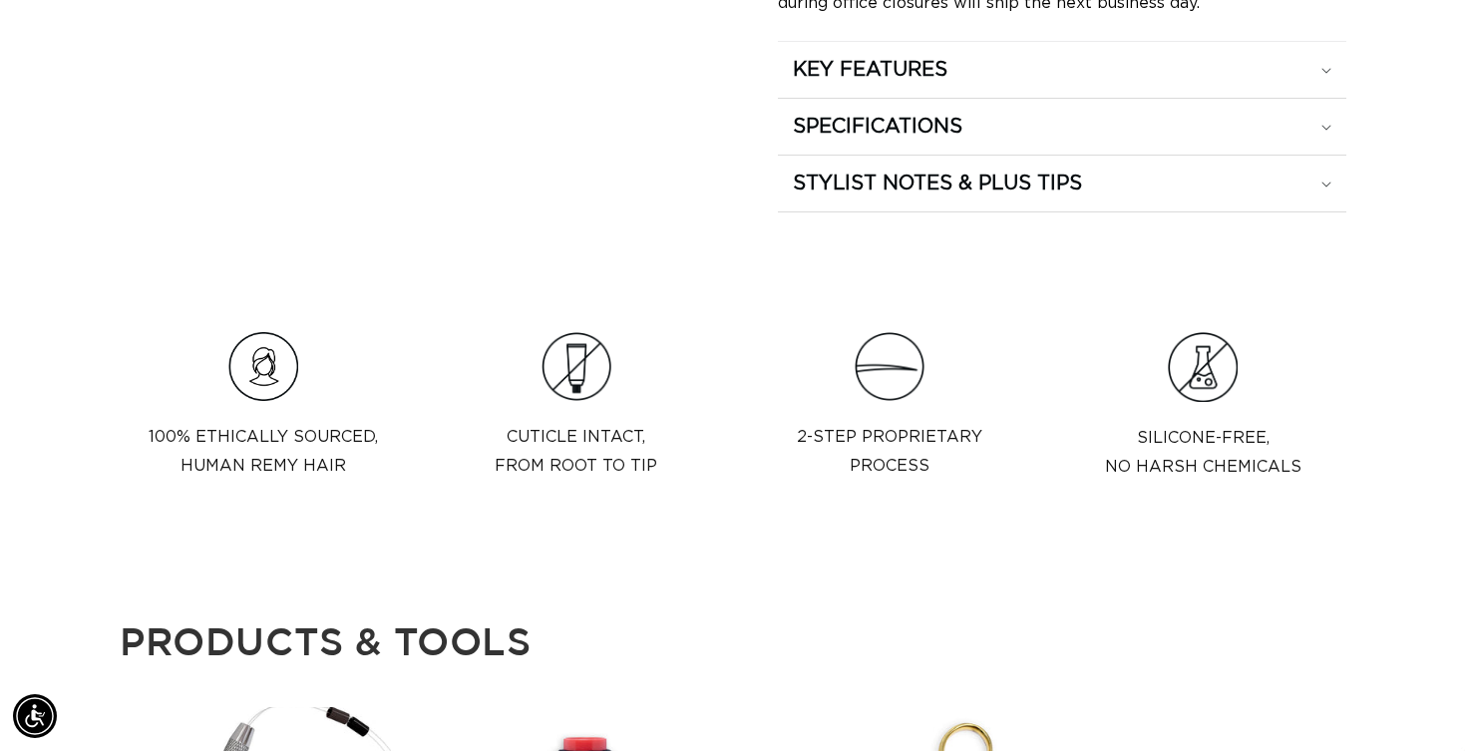
scroll to position [1744, 0]
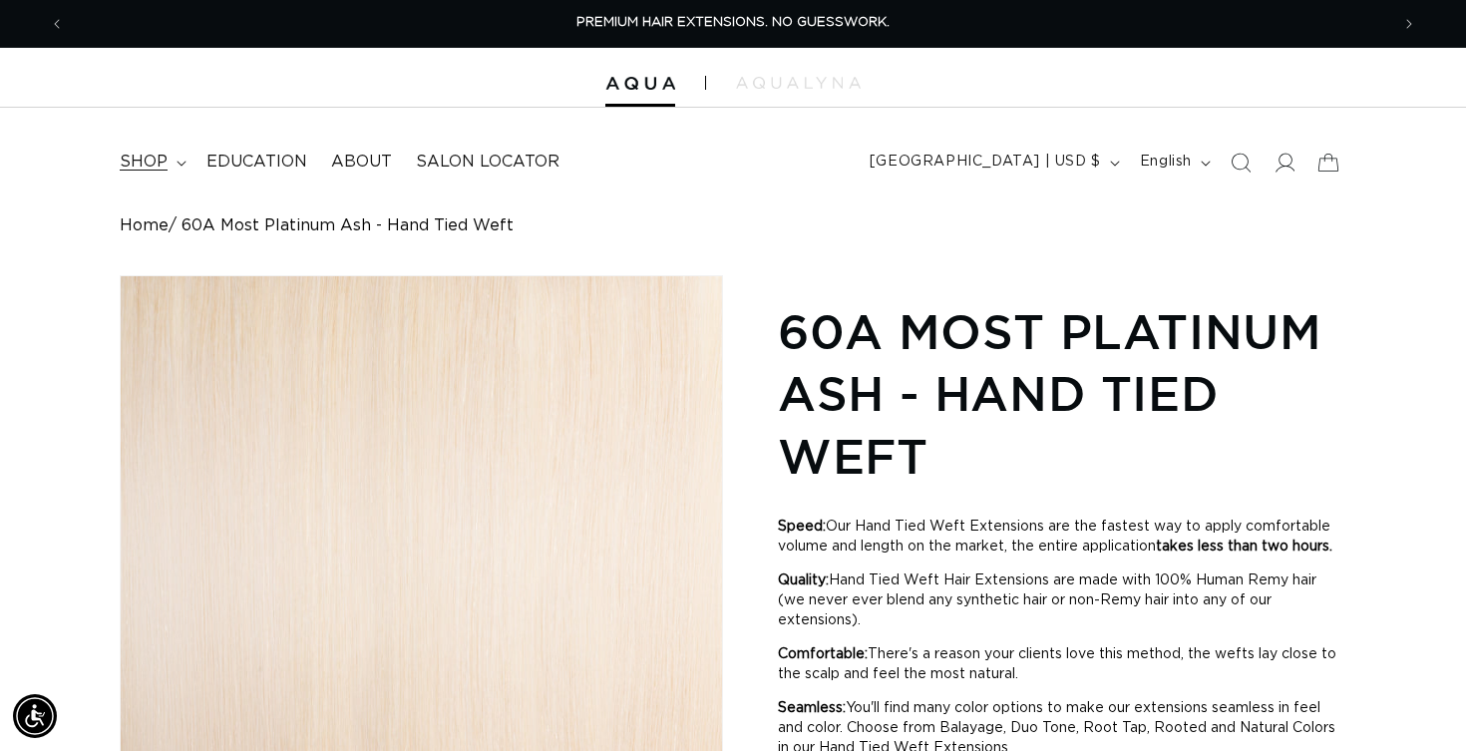
click at [139, 159] on span "shop" at bounding box center [144, 162] width 48 height 21
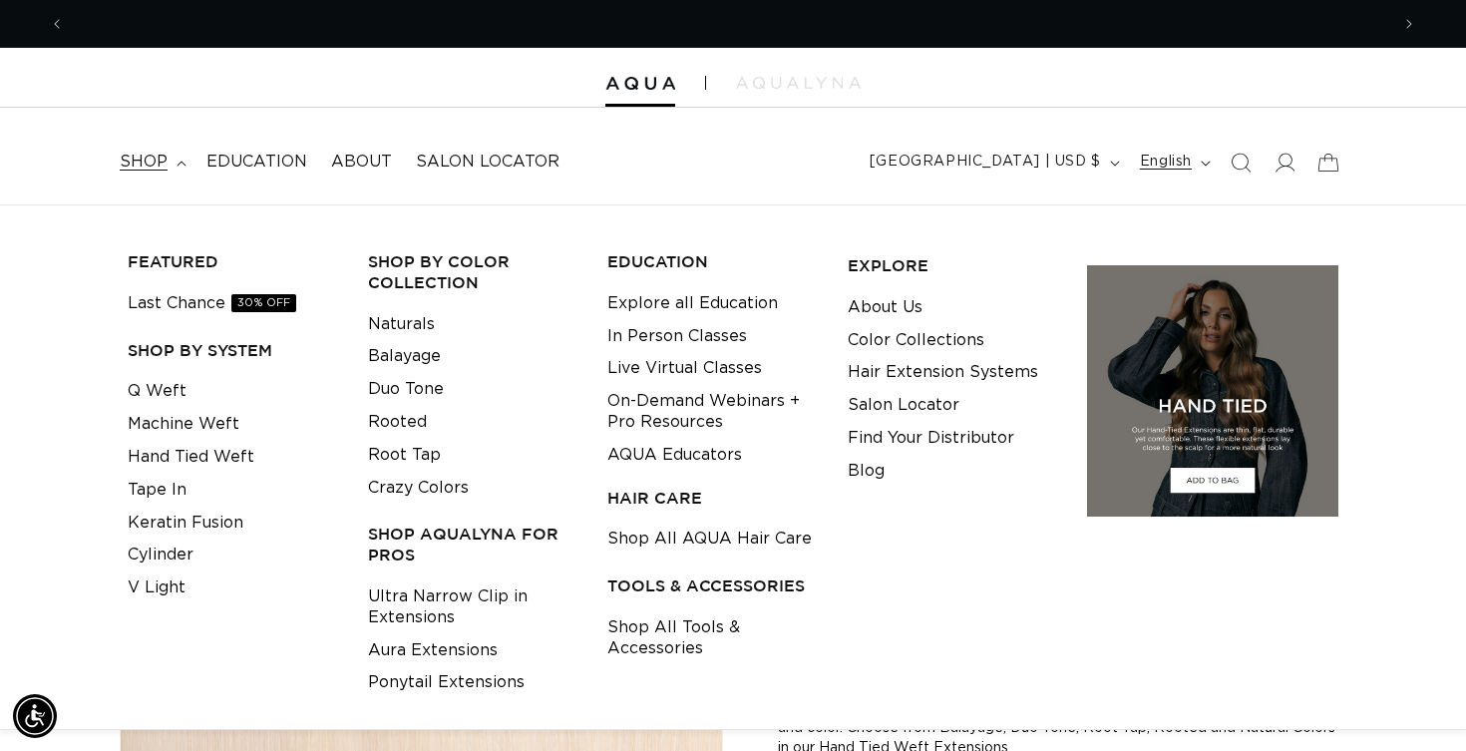
scroll to position [0, 1324]
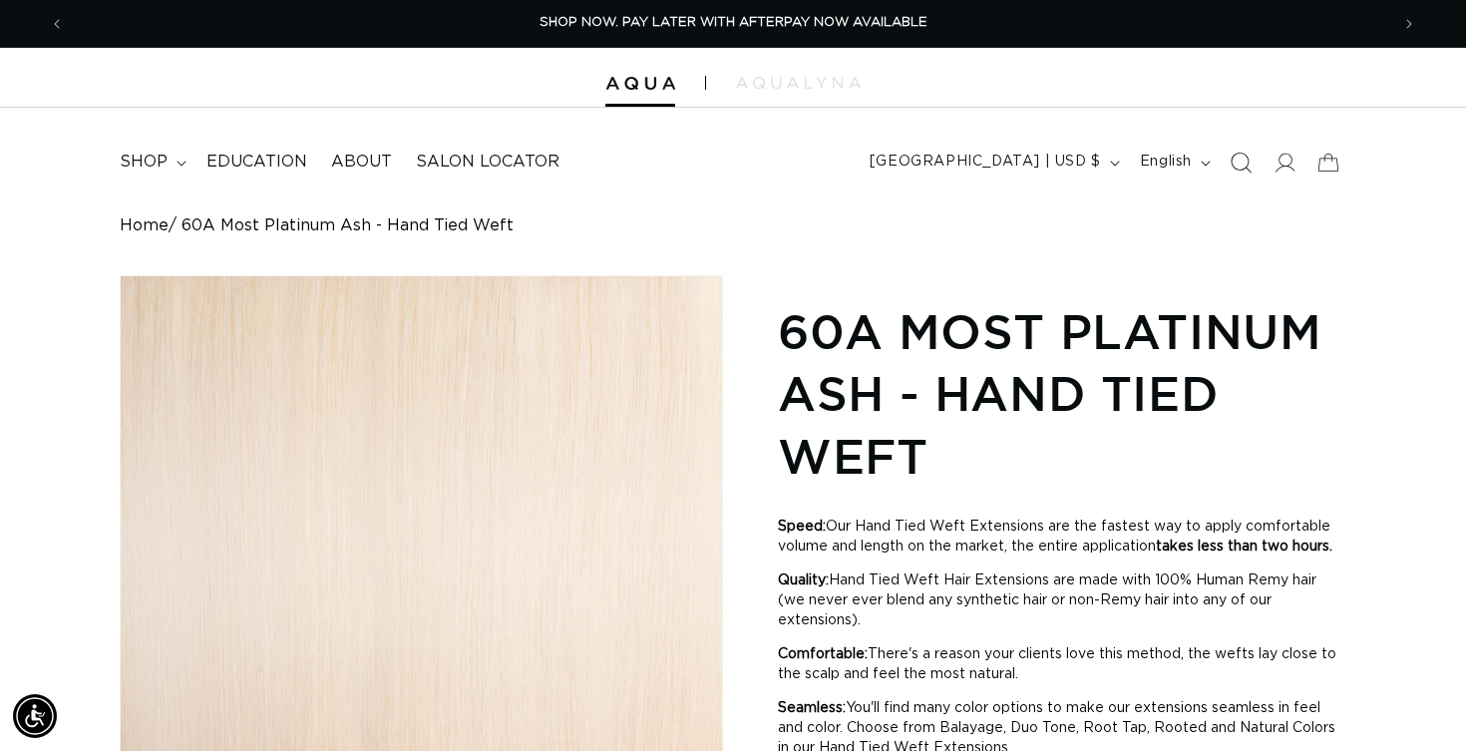
click at [1234, 165] on icon "Search" at bounding box center [1240, 162] width 21 height 21
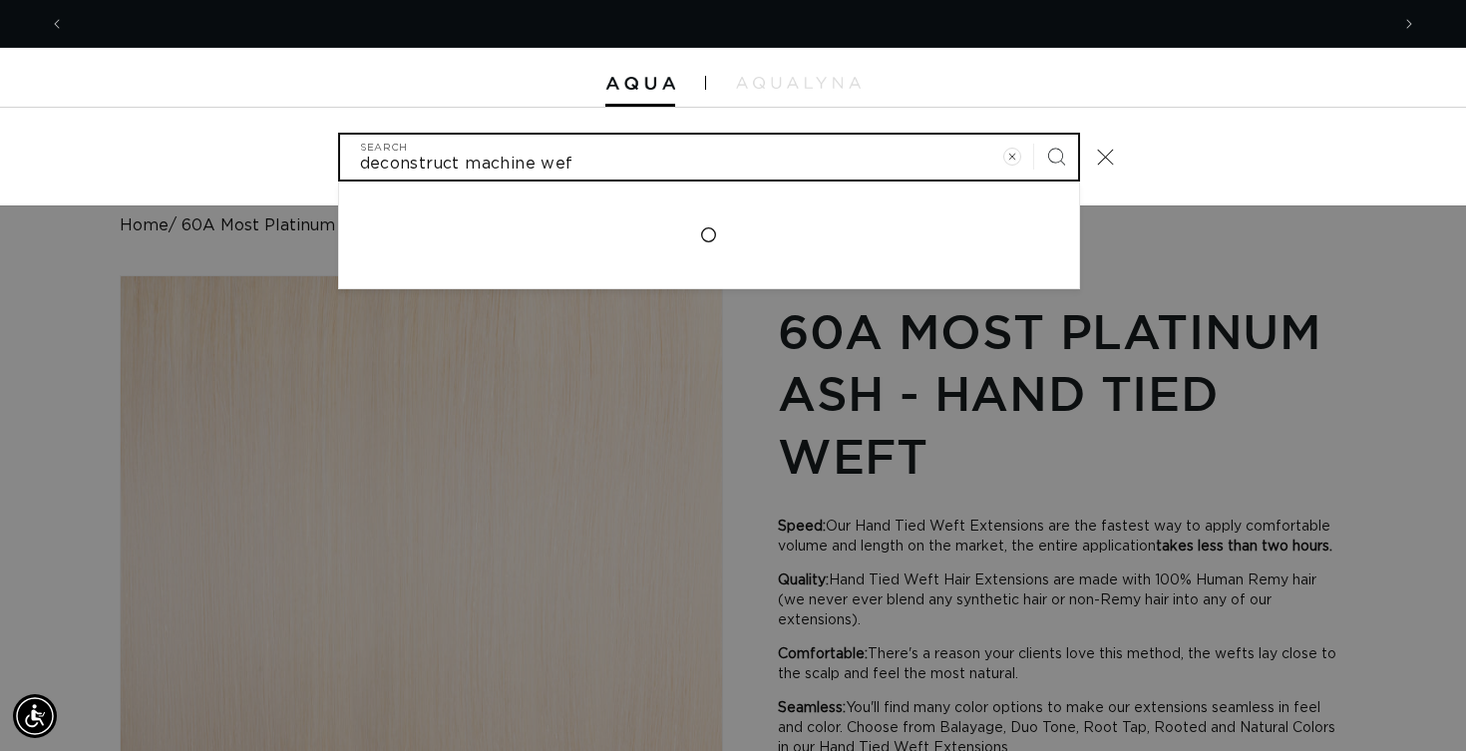
scroll to position [0, 2649]
type input "deconstruct machine weft"
click at [1055, 155] on button "Search" at bounding box center [1056, 157] width 44 height 44
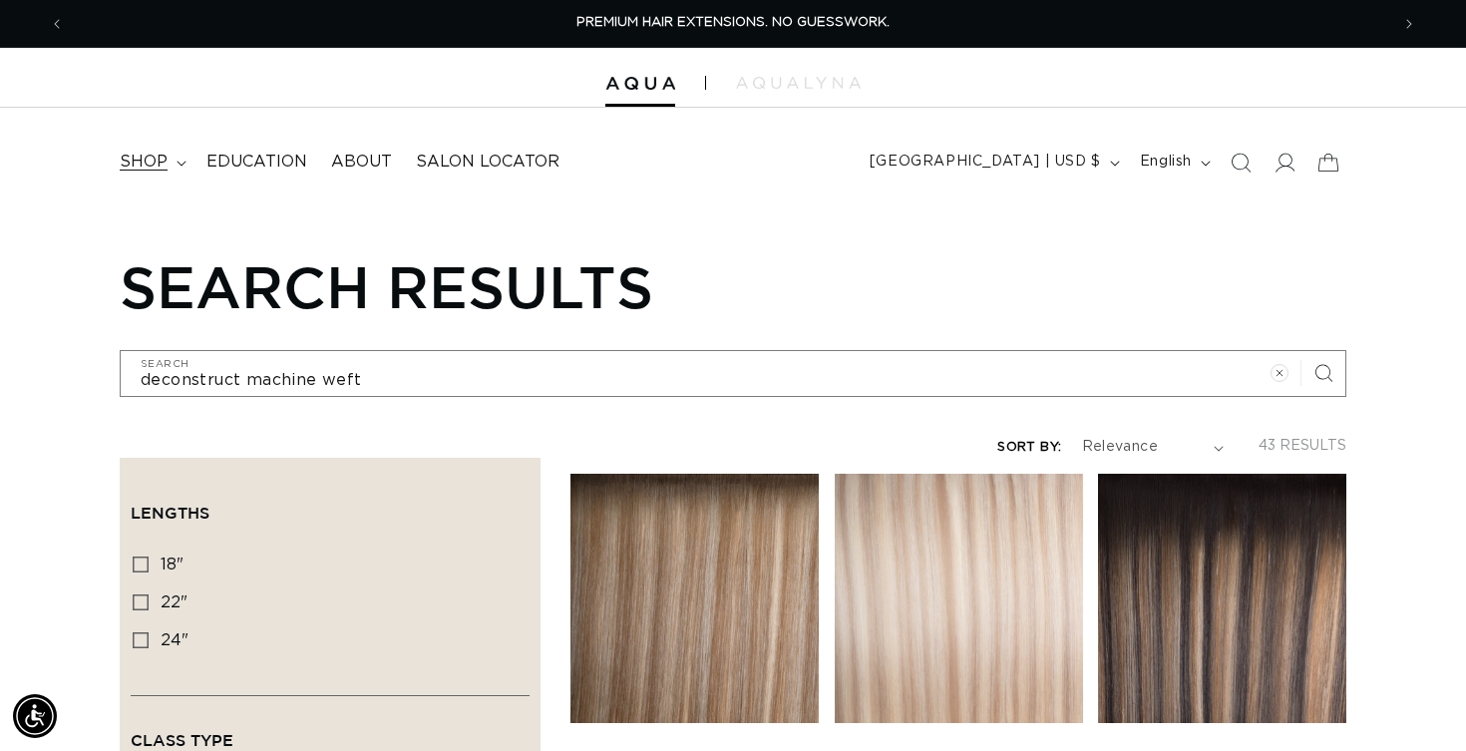
click at [140, 148] on summary "shop" at bounding box center [151, 162] width 87 height 45
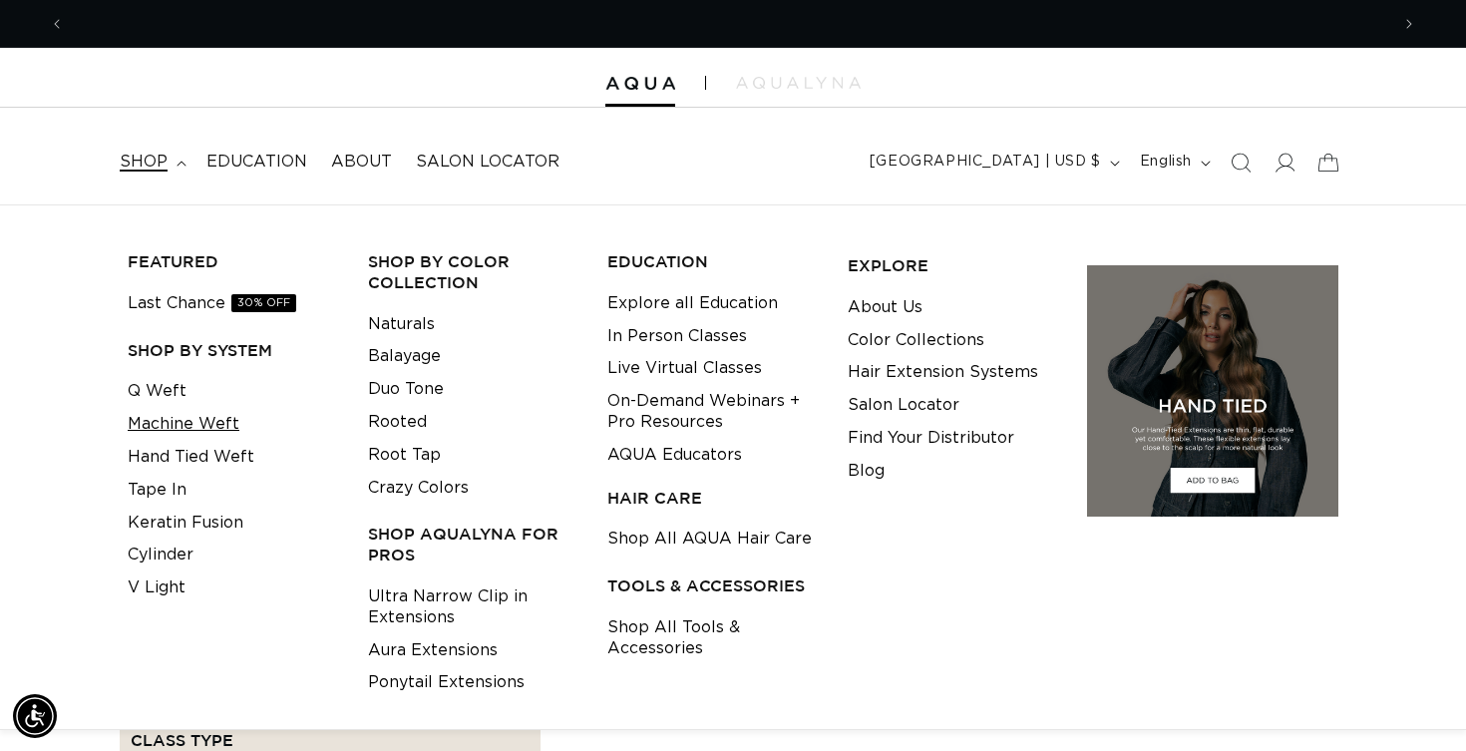
scroll to position [0, 1324]
click at [202, 423] on link "Machine Weft" at bounding box center [184, 424] width 112 height 33
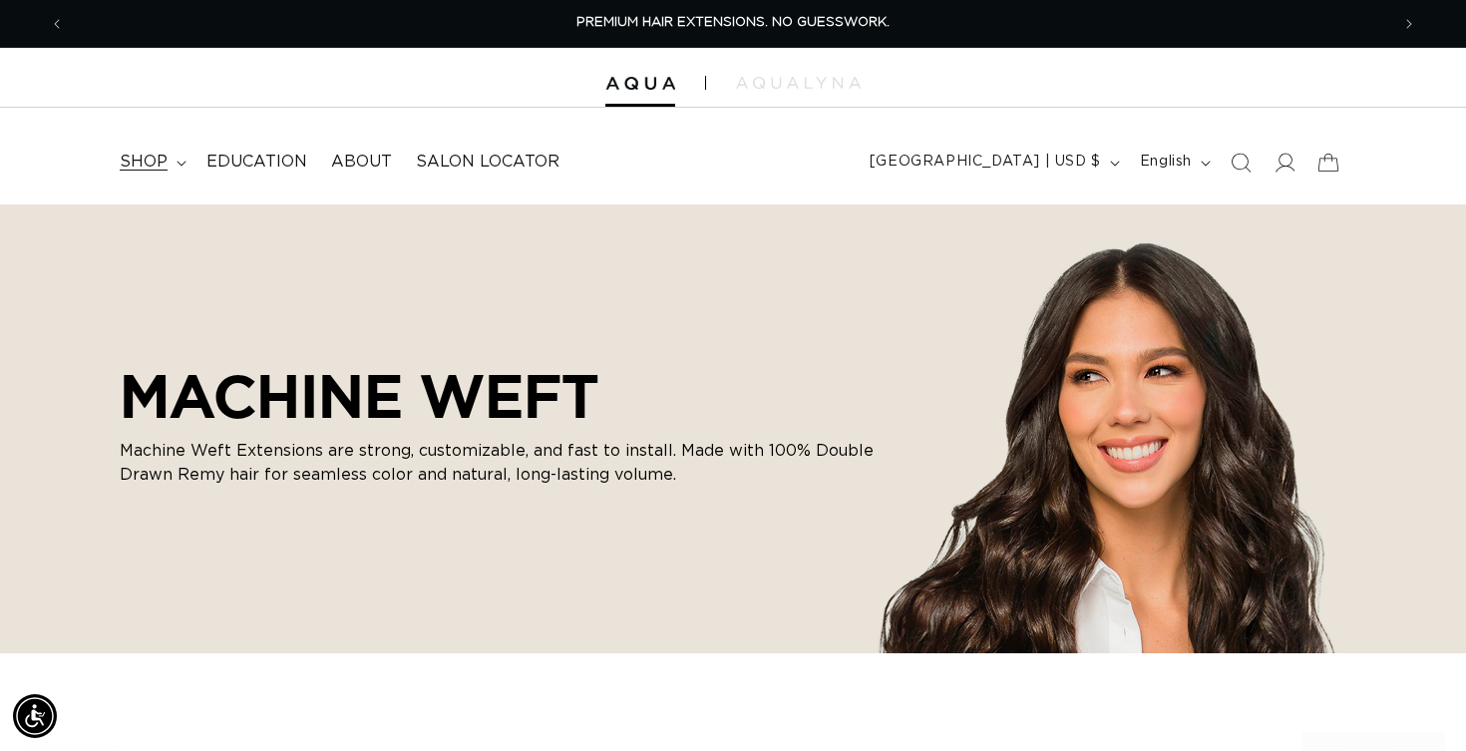
click at [155, 167] on span "shop" at bounding box center [144, 162] width 48 height 21
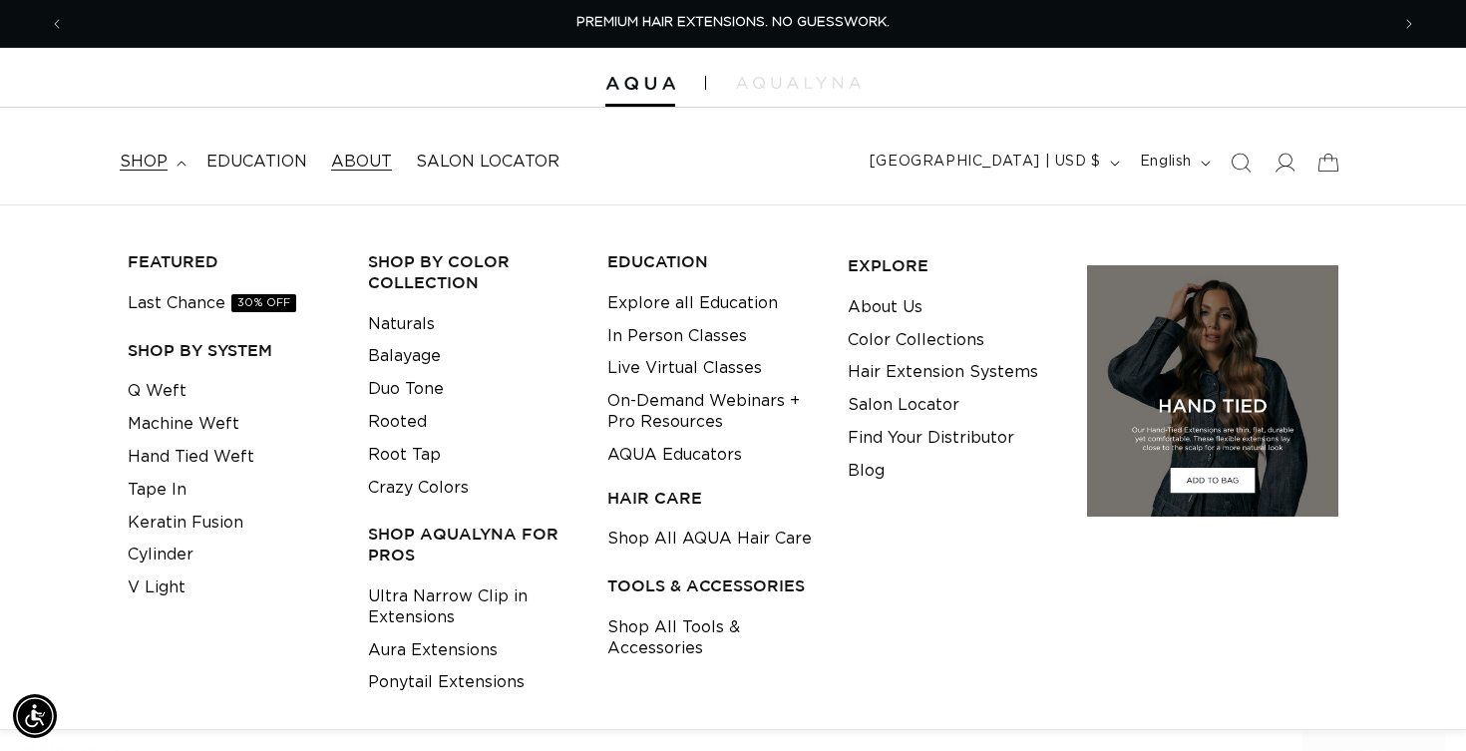
click at [359, 154] on span "About" at bounding box center [361, 162] width 61 height 21
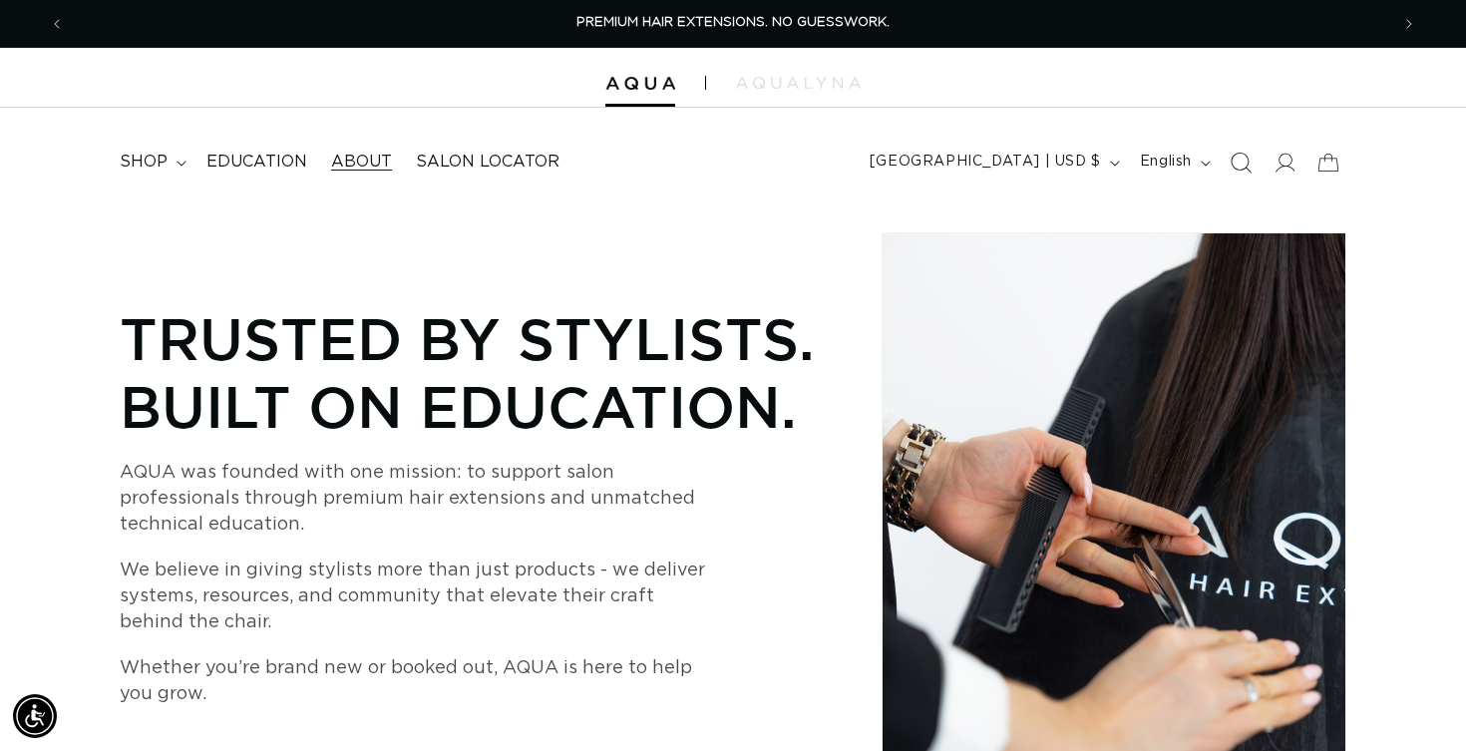
click at [1237, 169] on icon "Search" at bounding box center [1240, 162] width 21 height 21
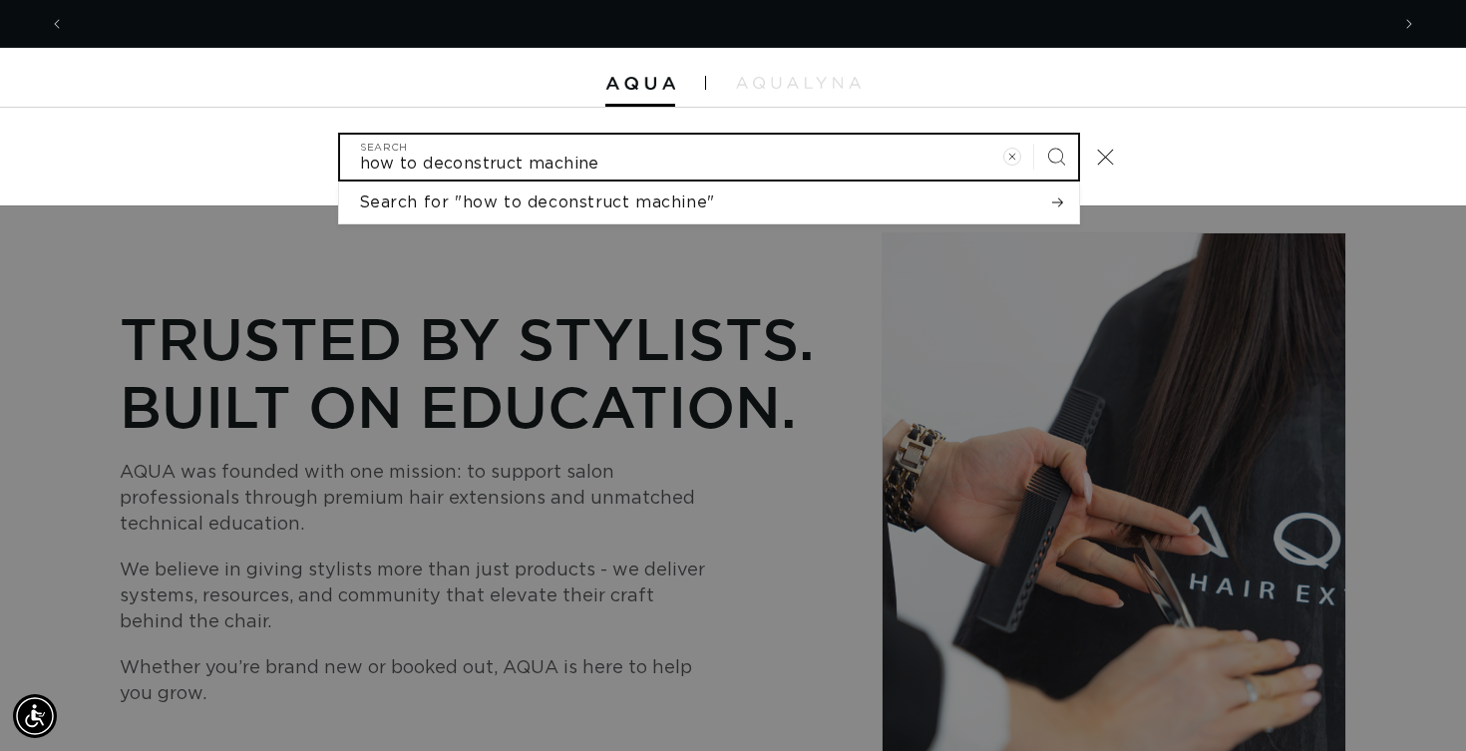
scroll to position [0, 2649]
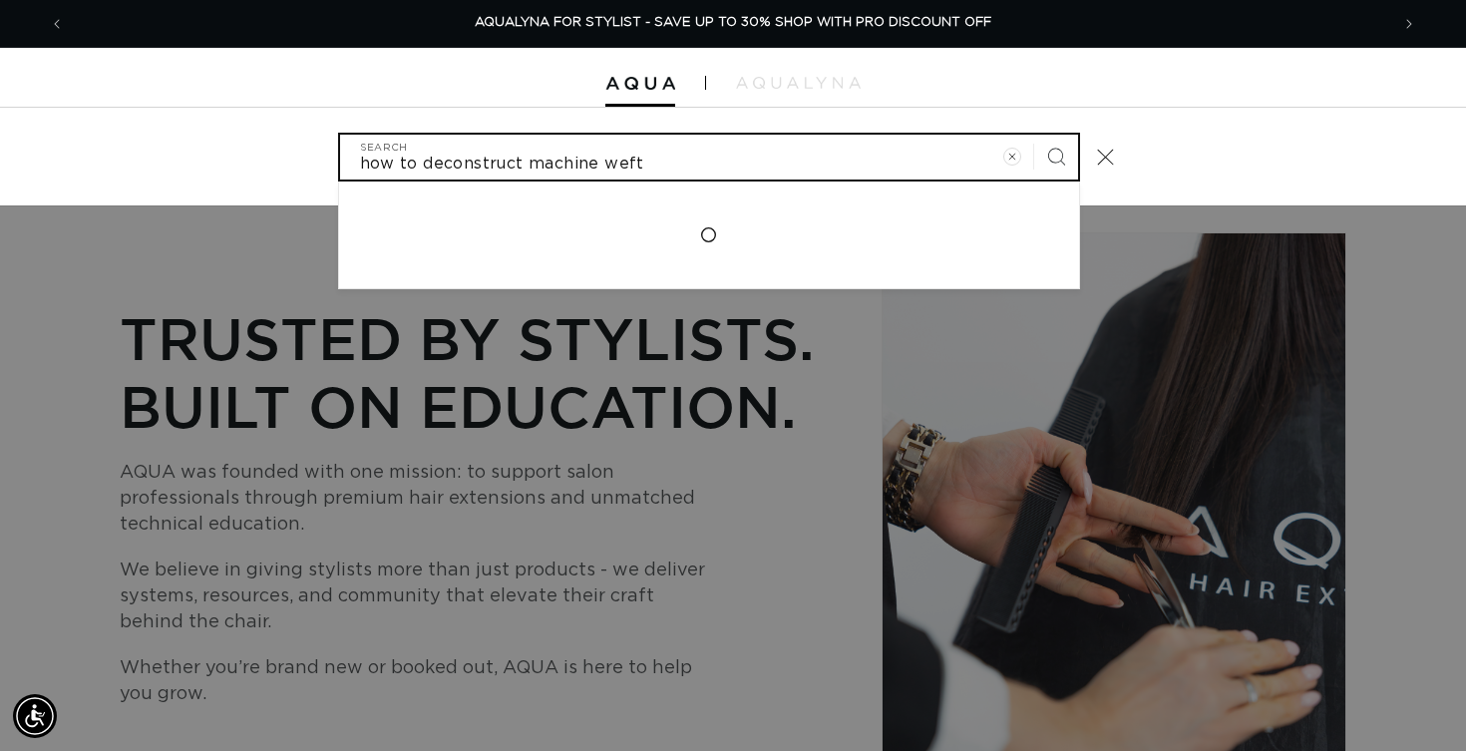
type input "how to deconstruct machine weft"
click at [1055, 155] on button "Search" at bounding box center [1056, 157] width 44 height 44
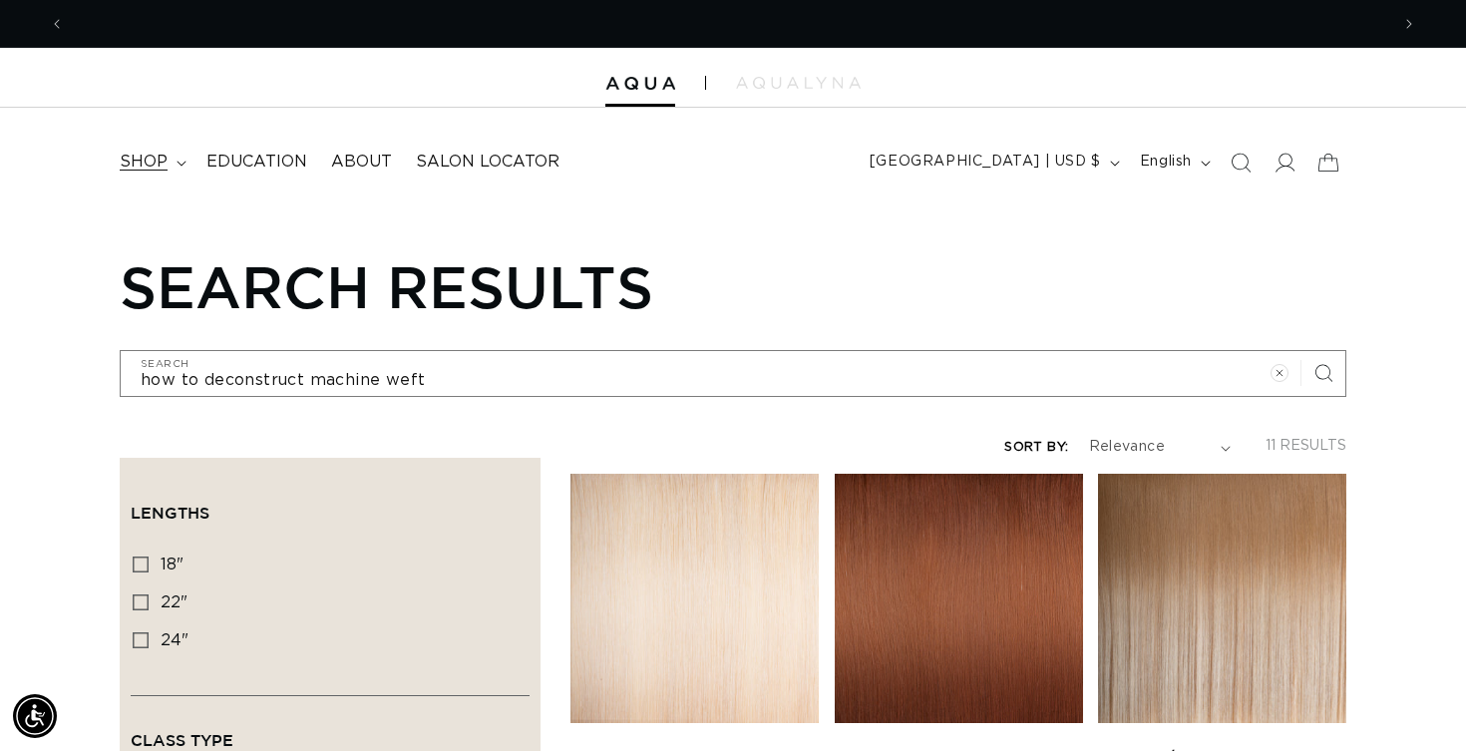
scroll to position [0, 2649]
click at [167, 160] on summary "shop" at bounding box center [151, 162] width 87 height 45
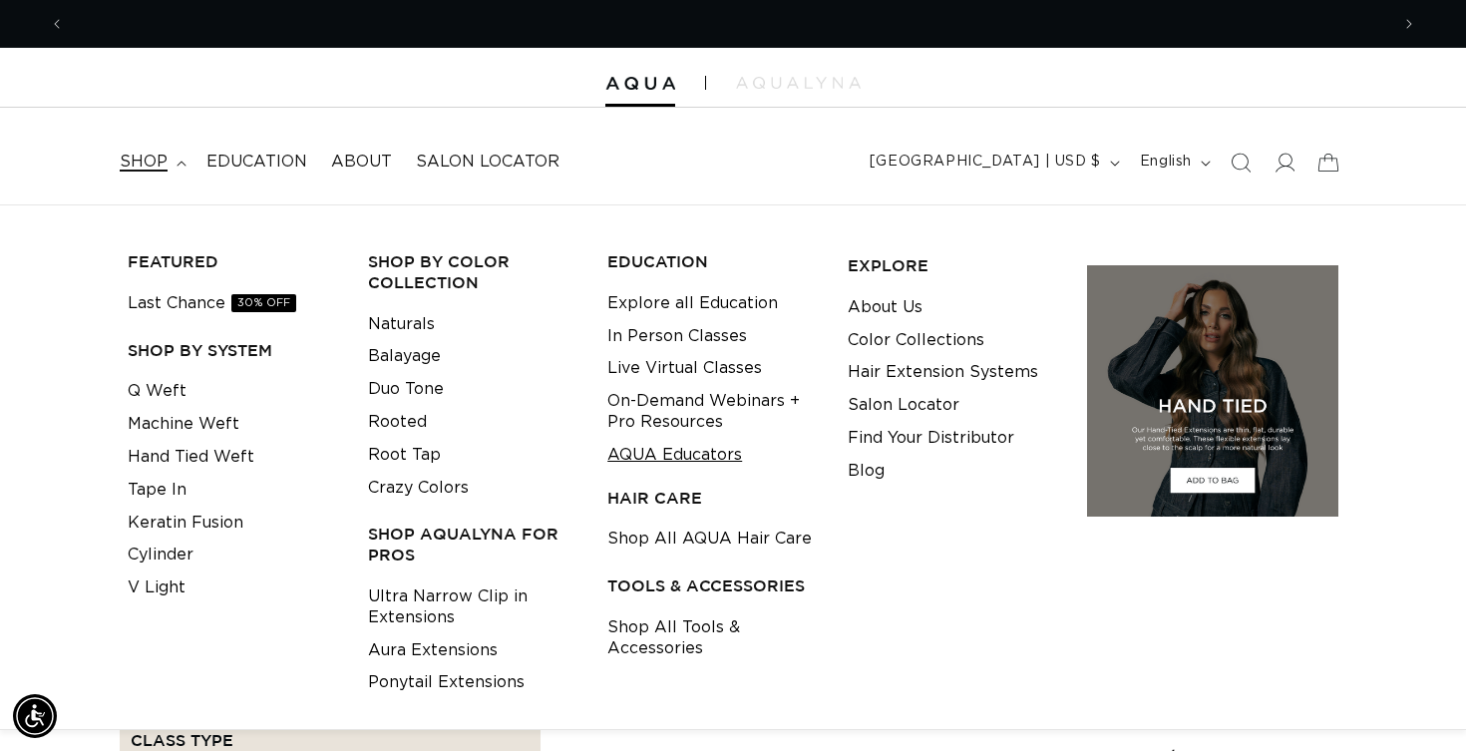
scroll to position [0, 0]
